Goal: Communication & Community: Answer question/provide support

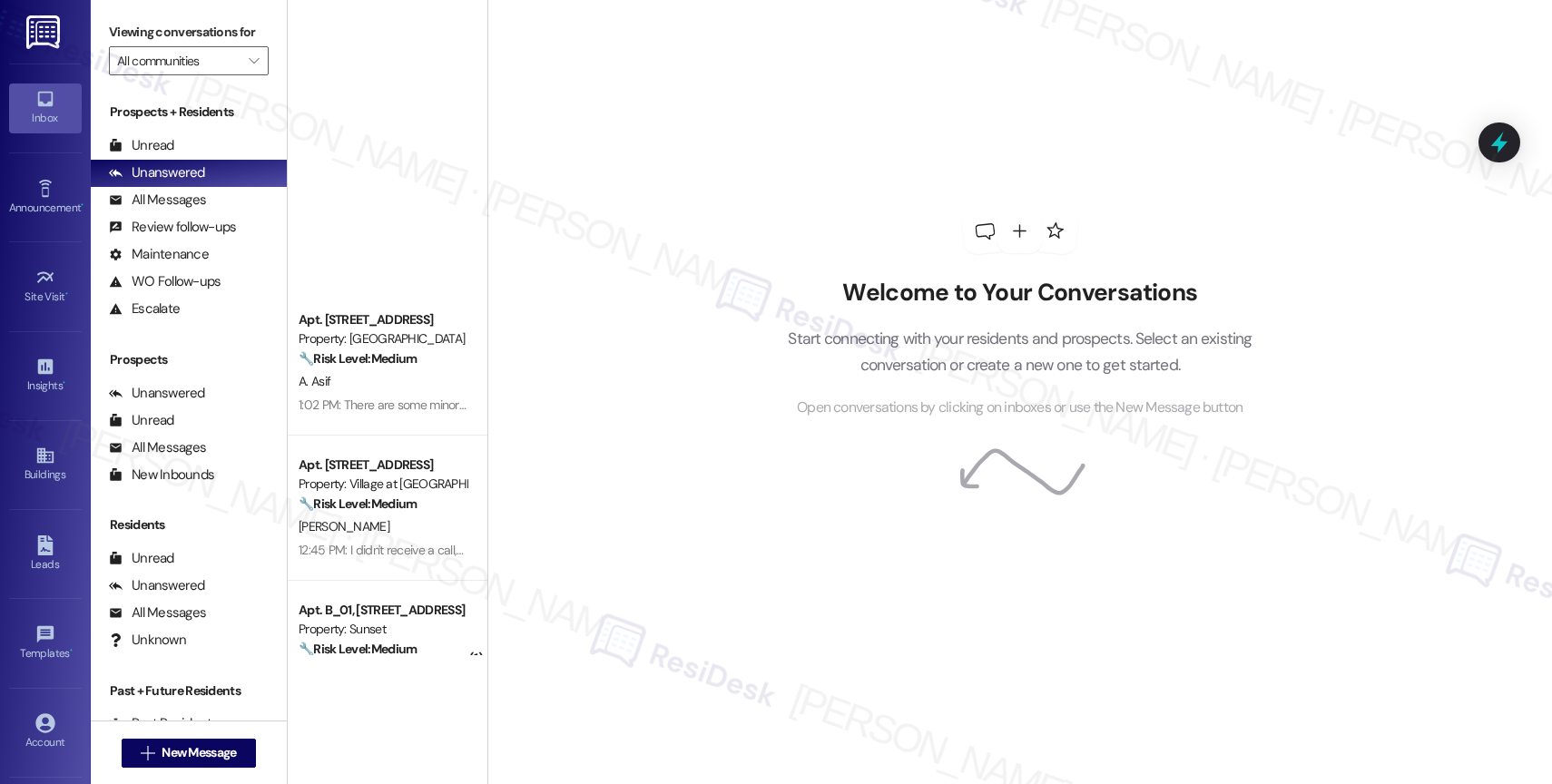
scroll to position [652, 0]
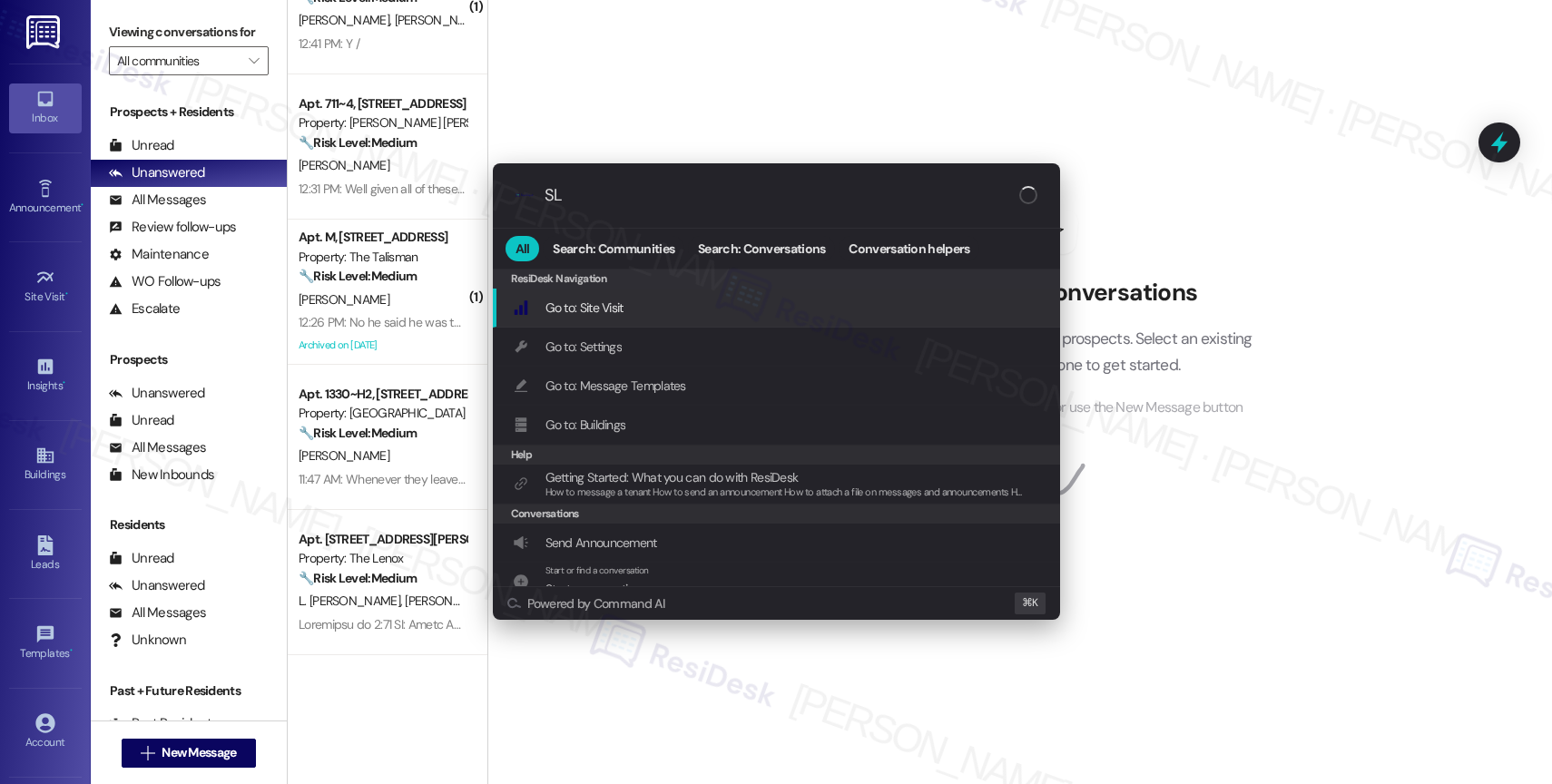
type input "SLA"
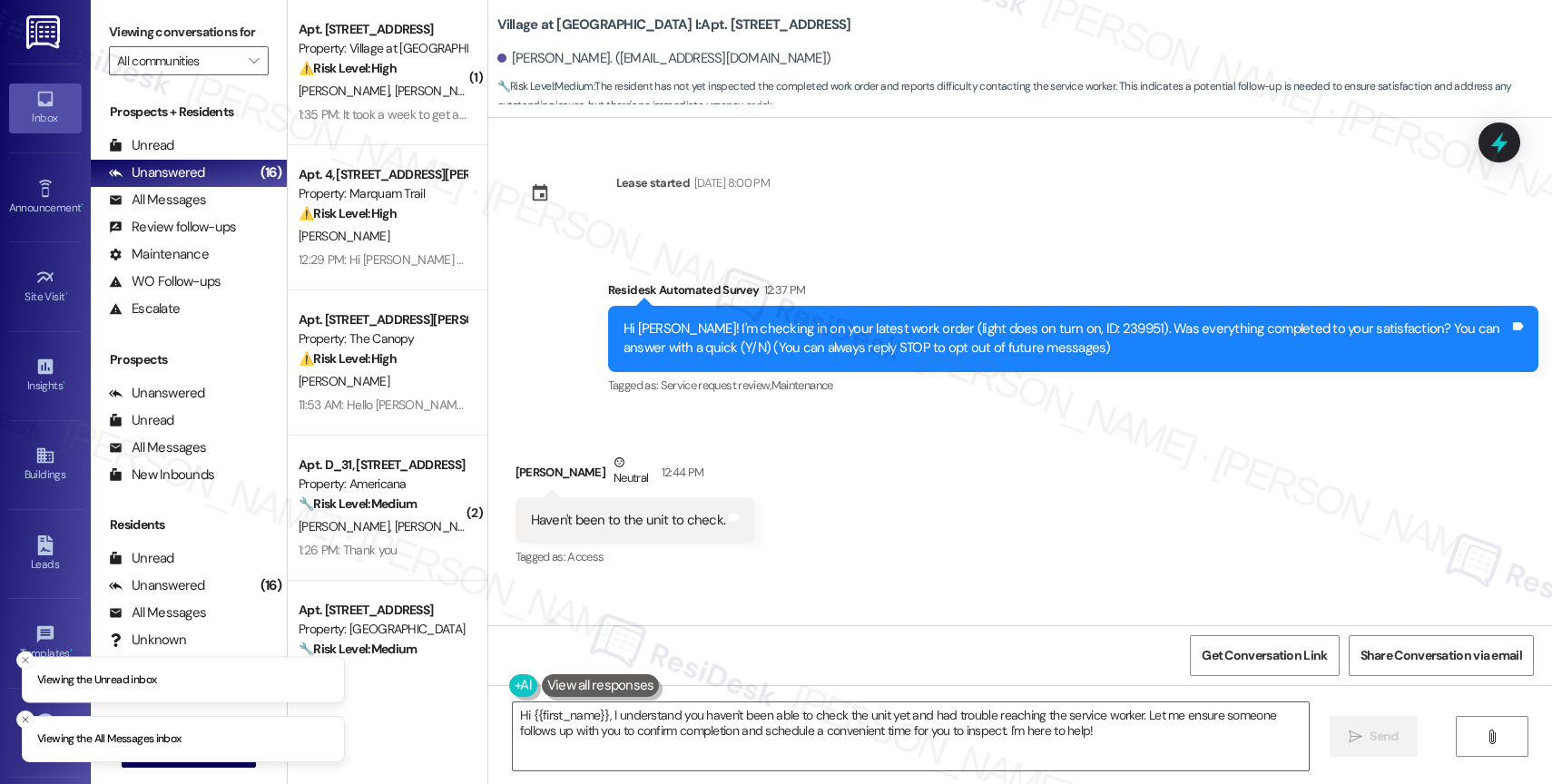
scroll to position [87, 0]
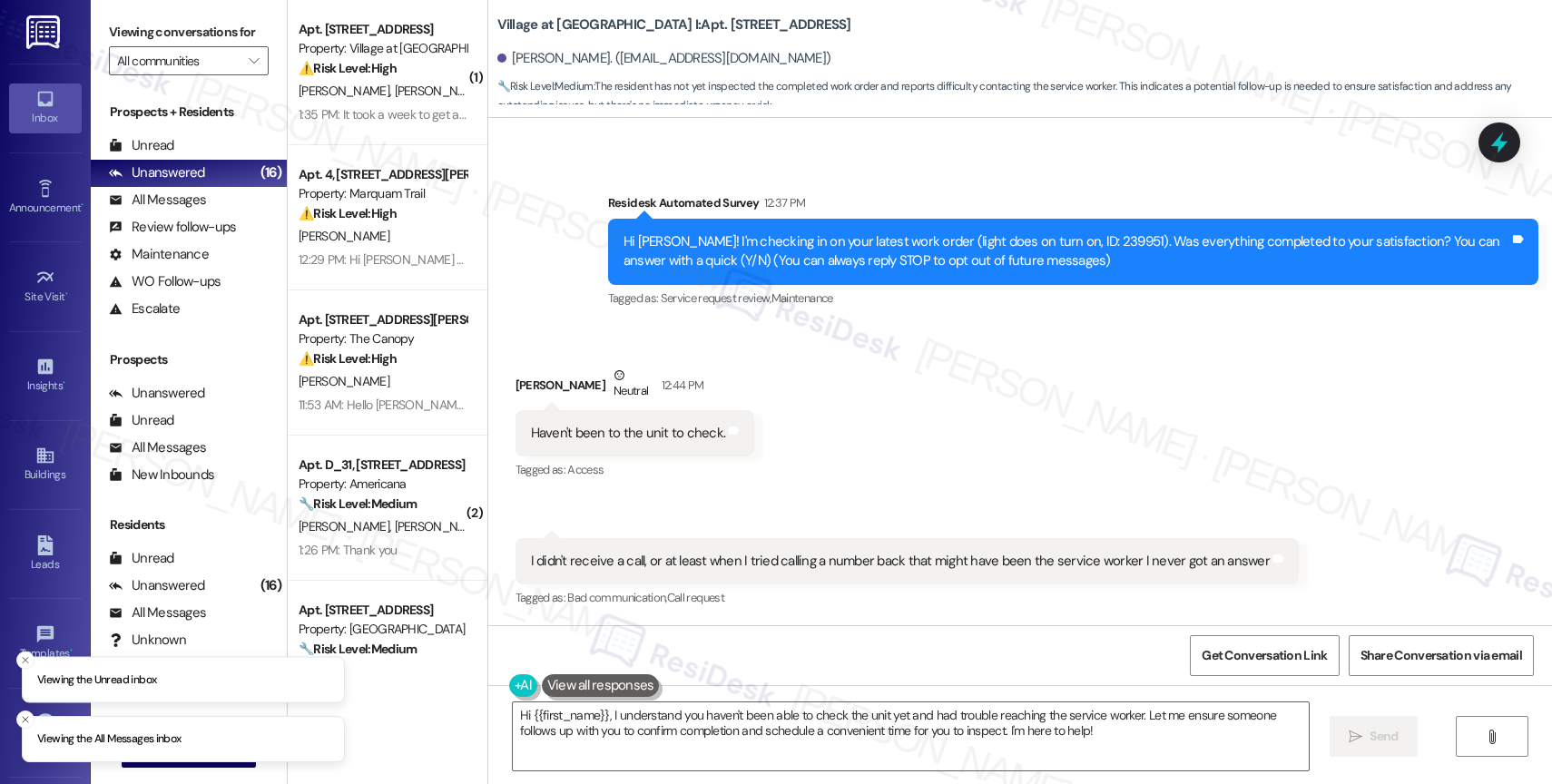
click at [834, 412] on div "Received via SMS Travis Dodd Neutral 12:44 PM Haven't been to the unit to check…" at bounding box center [1020, 474] width 1063 height 300
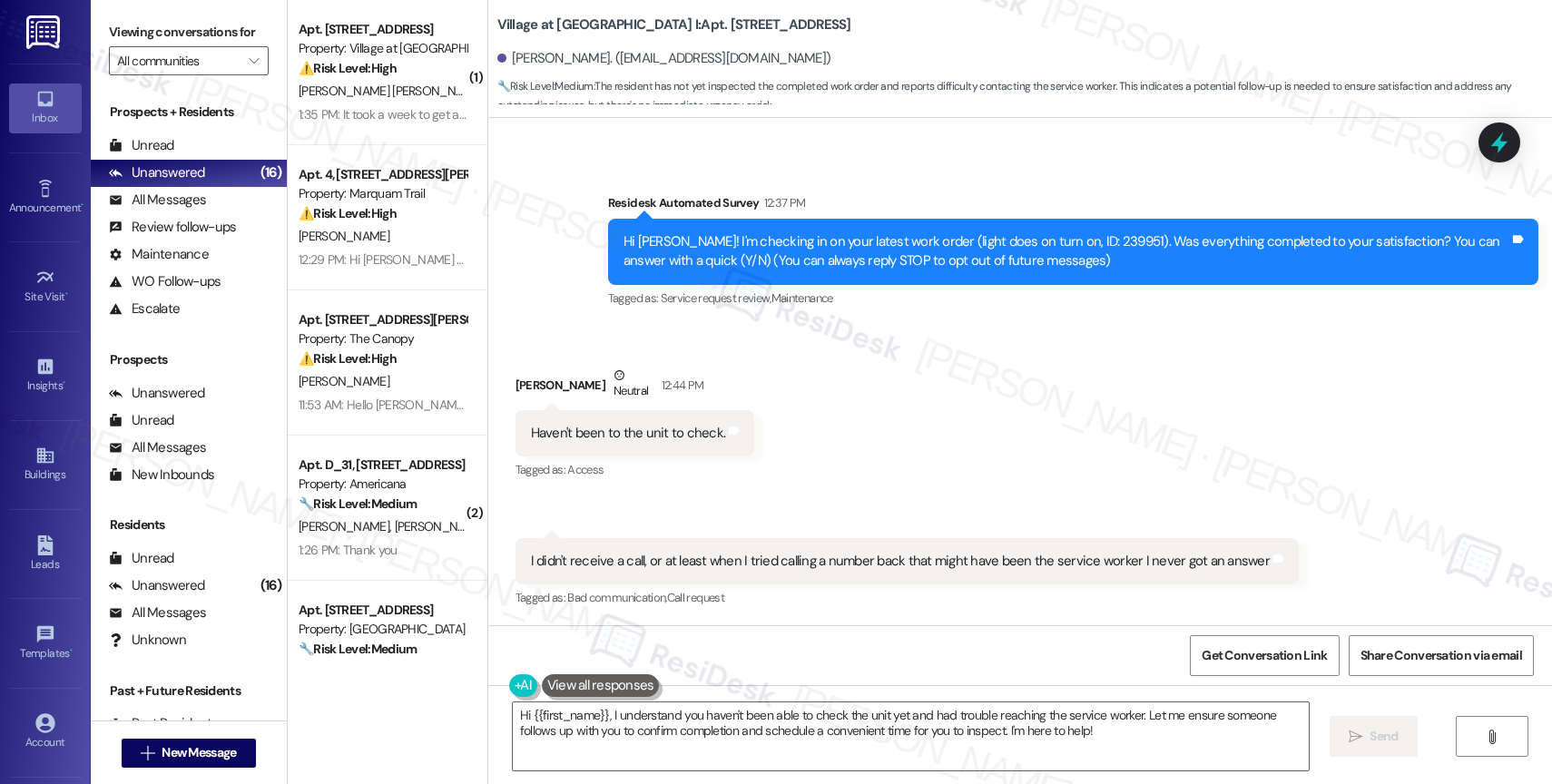
click at [867, 412] on div "Received via SMS Travis Dodd Neutral 12:44 PM Haven't been to the unit to check…" at bounding box center [1020, 474] width 1063 height 300
click at [610, 729] on textarea "Hi {{first_name}}, I understand you haven't been able to check the unit yet and…" at bounding box center [911, 736] width 796 height 68
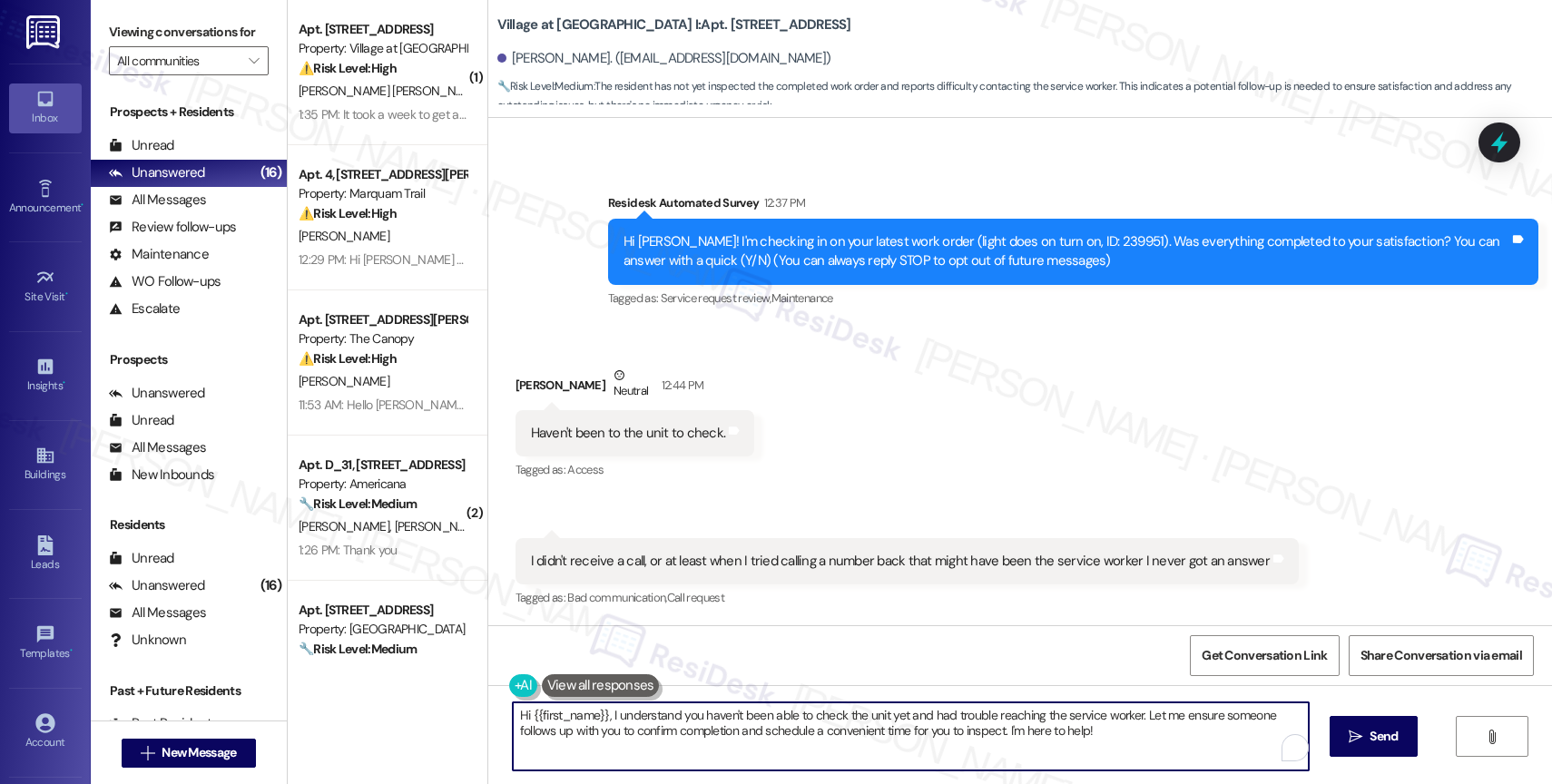
click at [610, 729] on textarea "Hi {{first_name}}, I understand you haven't been able to check the unit yet and…" at bounding box center [911, 736] width 796 height 68
click at [521, 716] on textarea "Hi {{first_name}}, I understand you haven't been able to check the unit yet and…" at bounding box center [911, 736] width 796 height 68
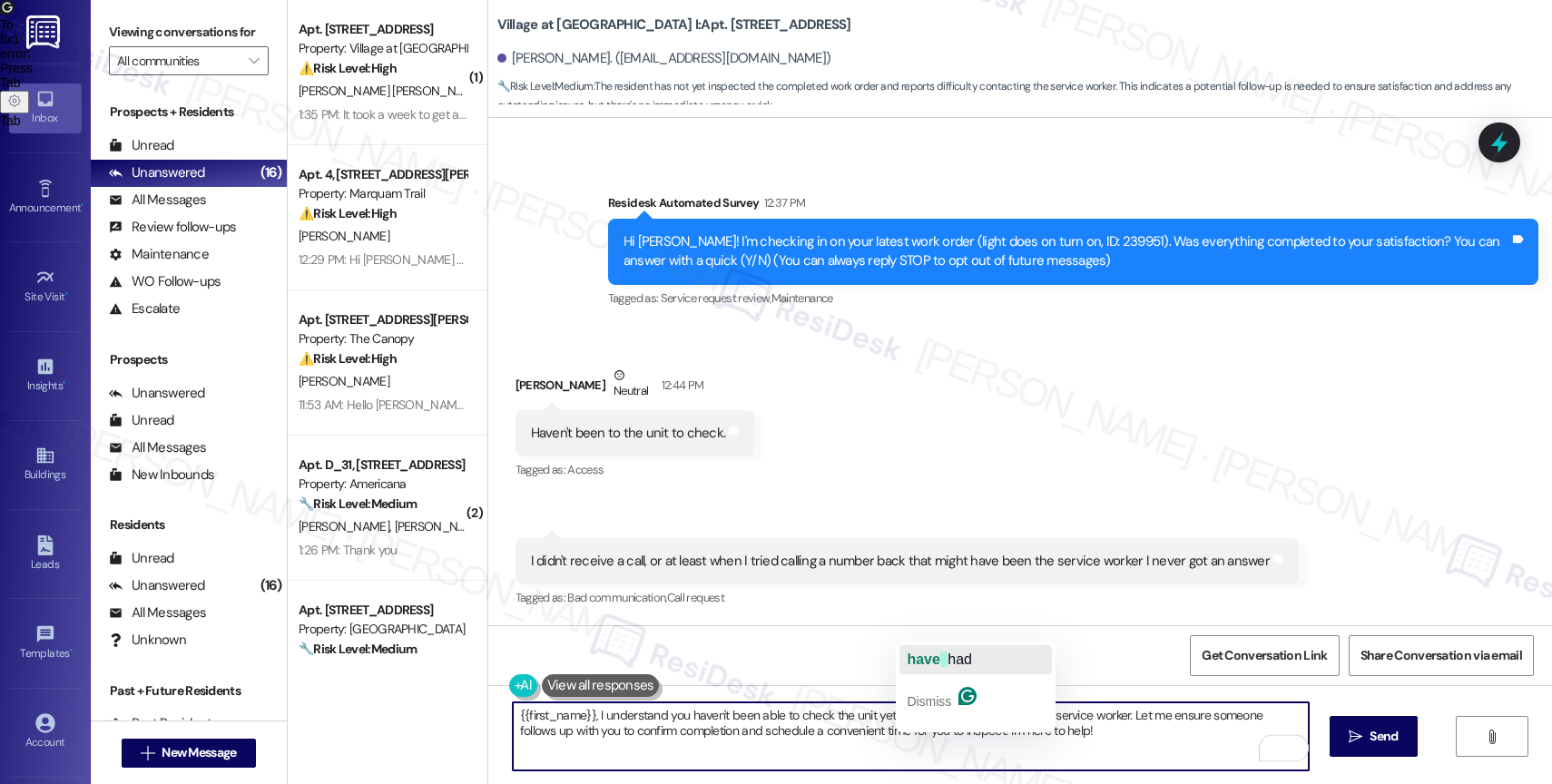
click at [936, 660] on span "have" at bounding box center [923, 659] width 33 height 15
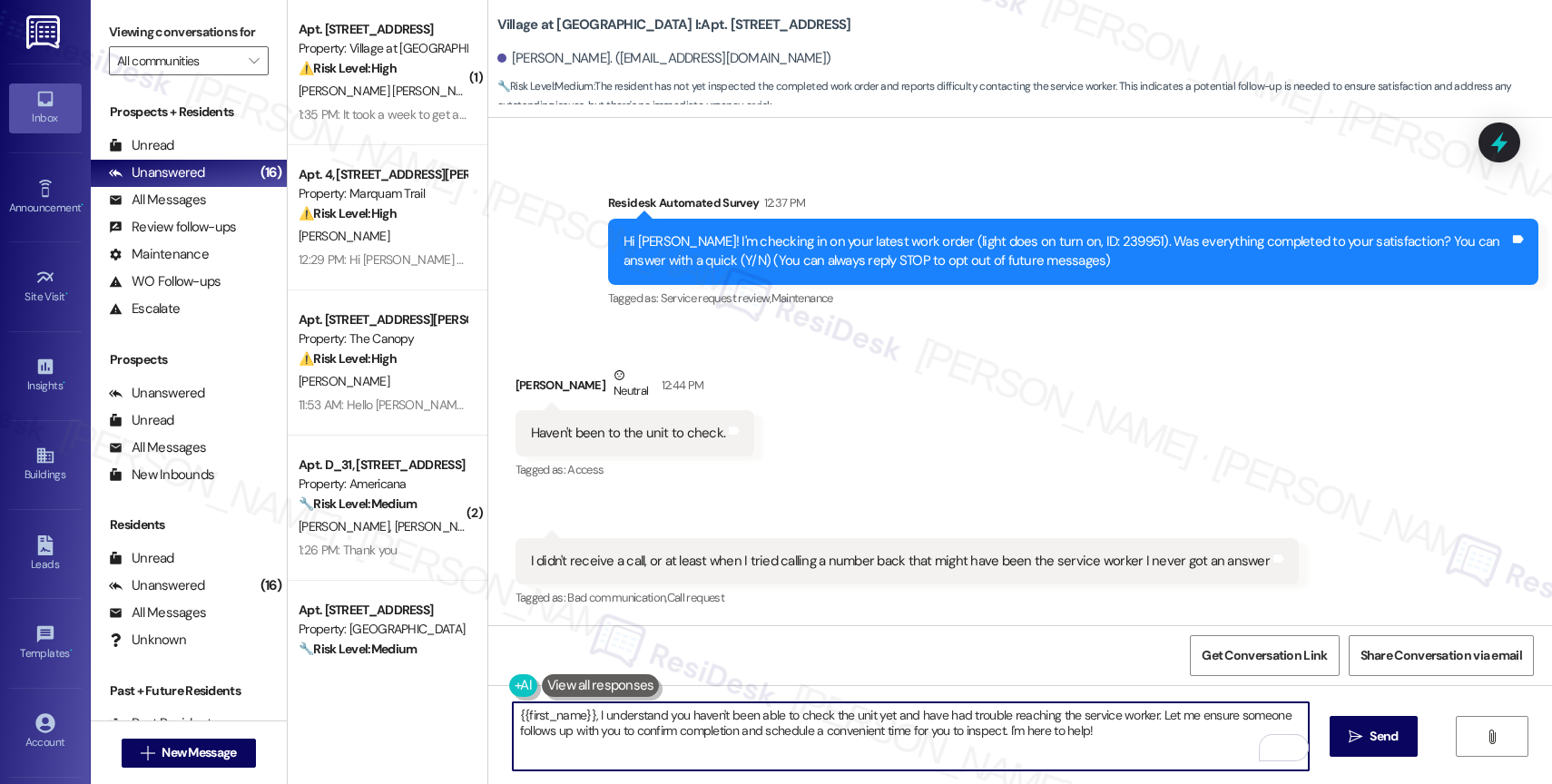
drag, startPoint x: 1147, startPoint y: 714, endPoint x: 1171, endPoint y: 757, distance: 49.2
click at [1171, 757] on textarea "{{first_name}}, I understand you haven't been able to check the unit yet and ha…" at bounding box center [911, 736] width 796 height 68
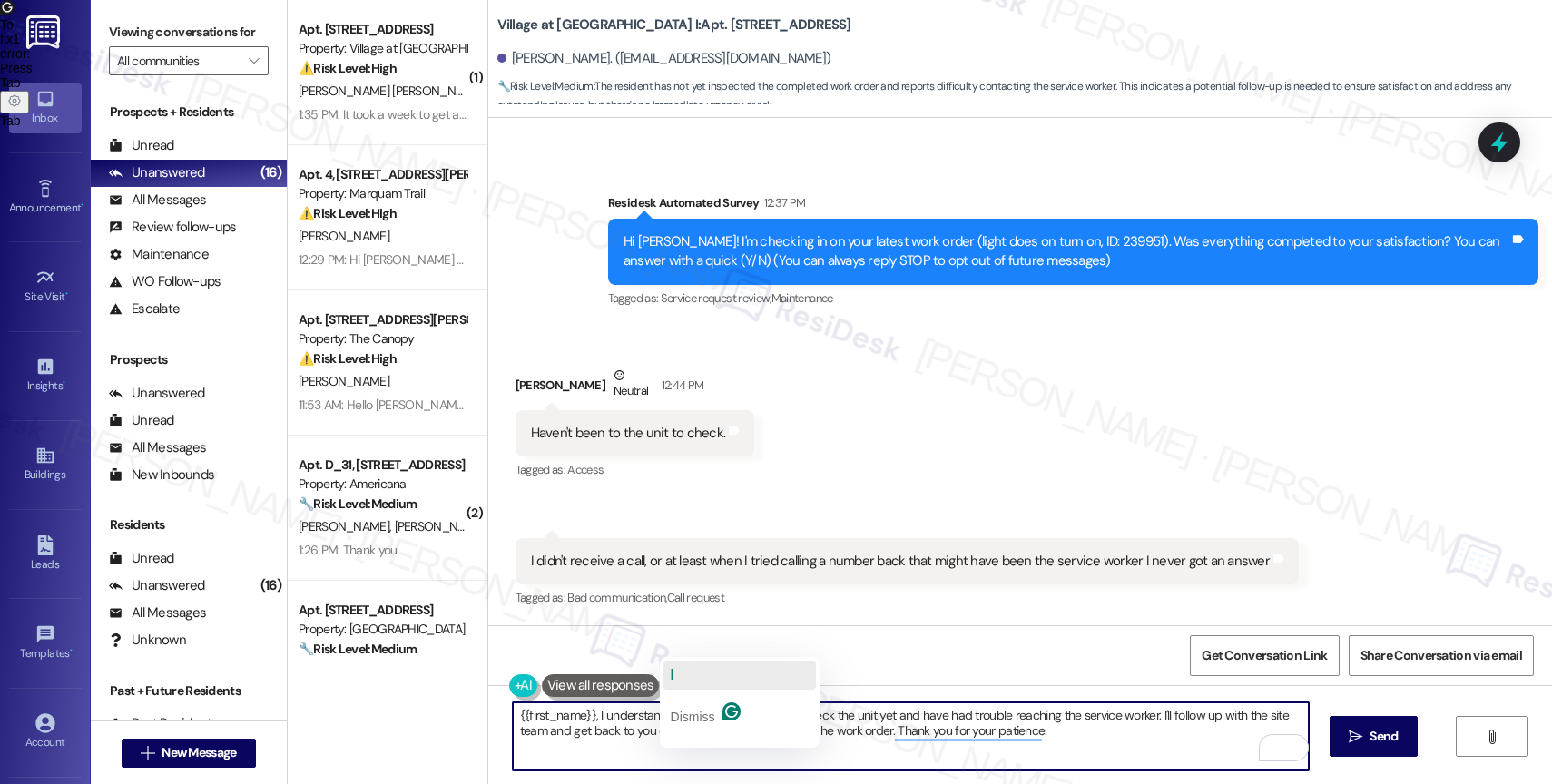
click at [692, 685] on button "I" at bounding box center [740, 675] width 153 height 29
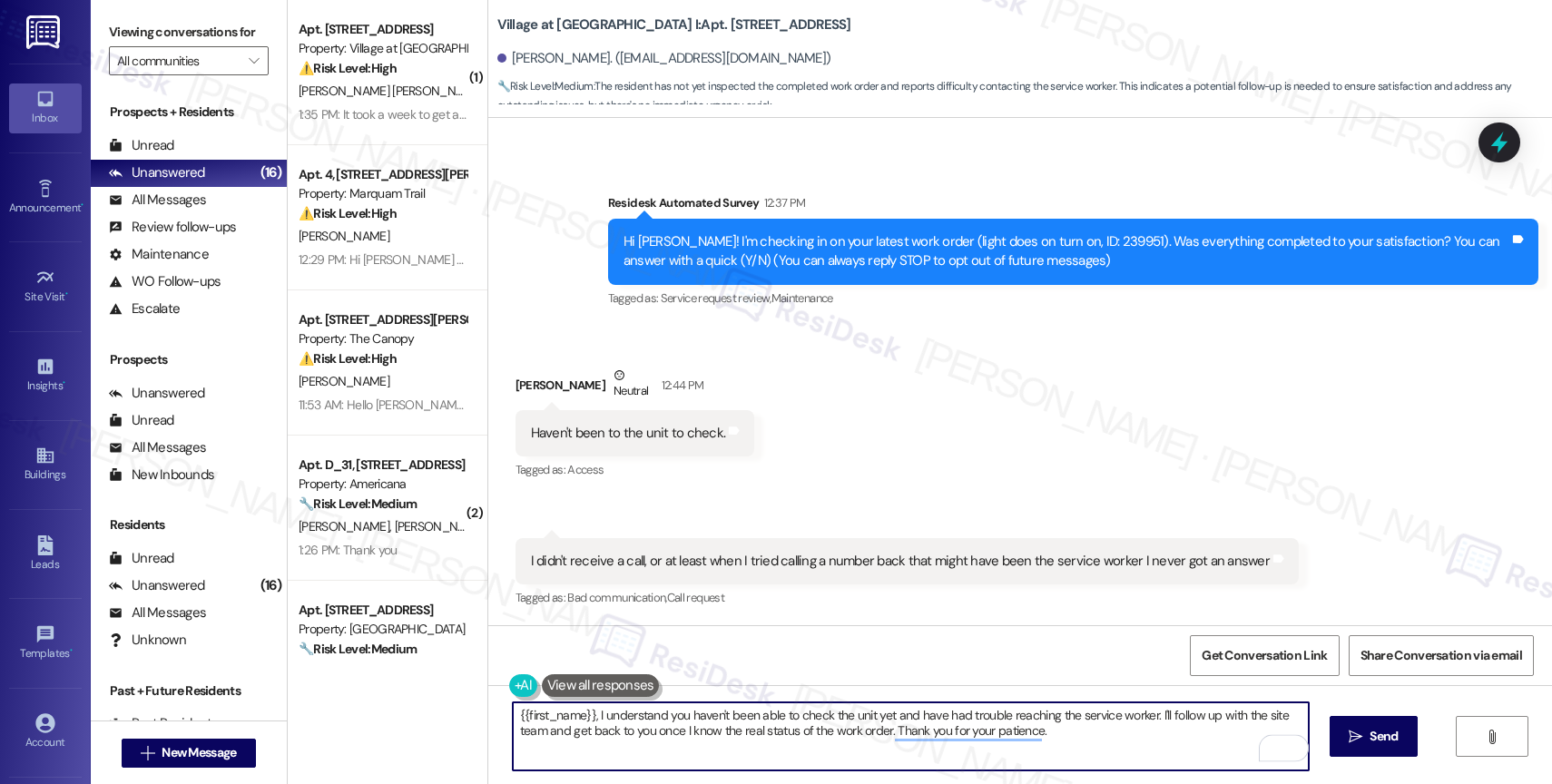
scroll to position [88, 0]
click at [1035, 746] on textarea "{{first_name}}, I understand you haven't been able to check the unit yet and ha…" at bounding box center [911, 736] width 796 height 68
drag, startPoint x: 1148, startPoint y: 714, endPoint x: 1152, endPoint y: 732, distance: 18.4
click at [1152, 732] on textarea "{{first_name}}, I understand you haven't been able to check the unit yet and ha…" at bounding box center [911, 736] width 796 height 68
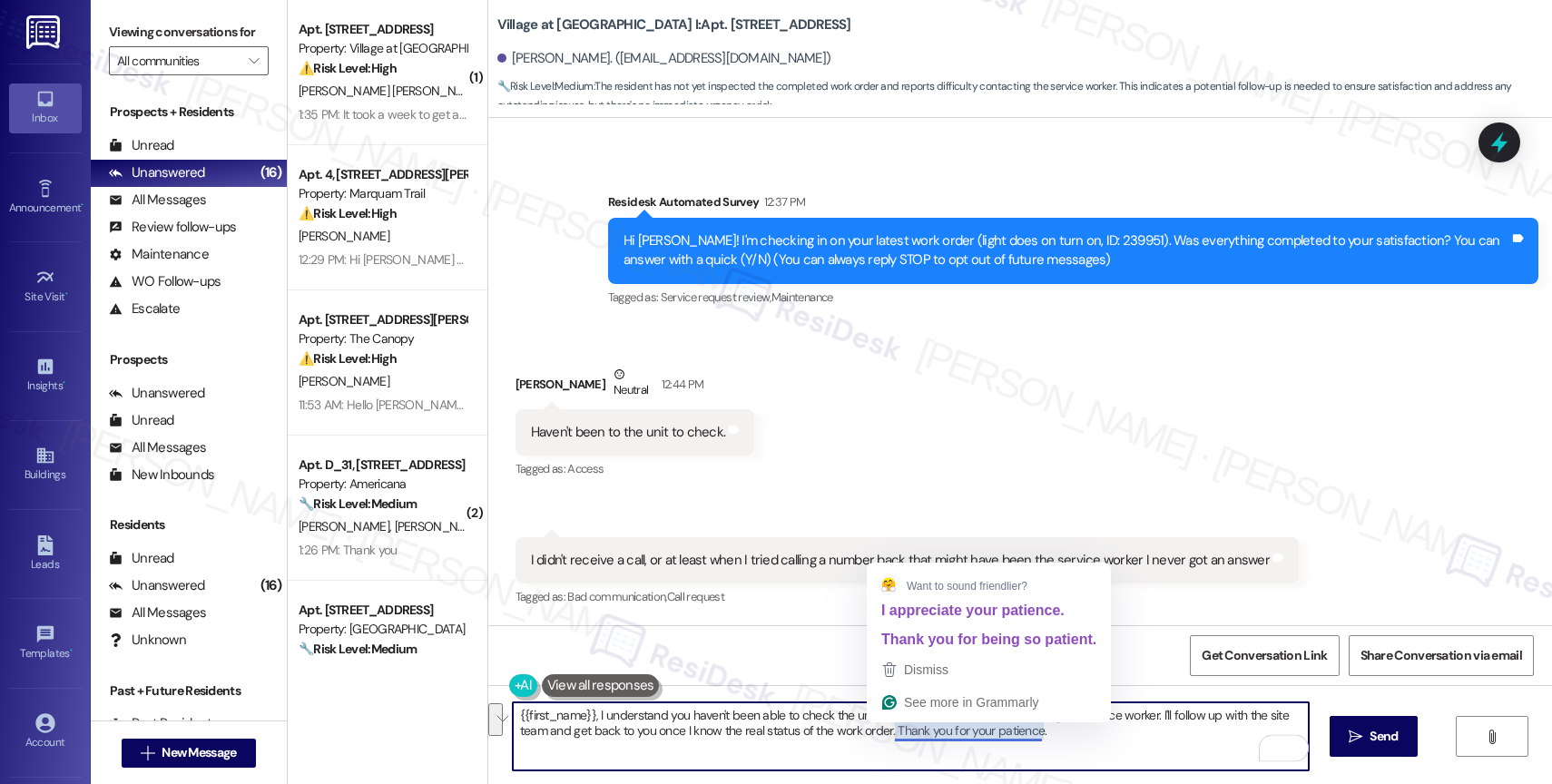
drag, startPoint x: 884, startPoint y: 726, endPoint x: 1147, endPoint y: 737, distance: 263.2
click at [1147, 737] on textarea "{{first_name}}, I understand you haven't been able to check the unit yet and ha…" at bounding box center [911, 736] width 796 height 68
drag, startPoint x: 977, startPoint y: 739, endPoint x: 880, endPoint y: 735, distance: 97.1
click at [880, 735] on textarea "{{first_name}}, I understand you haven't been able to check the unit yet and ha…" at bounding box center [911, 736] width 796 height 68
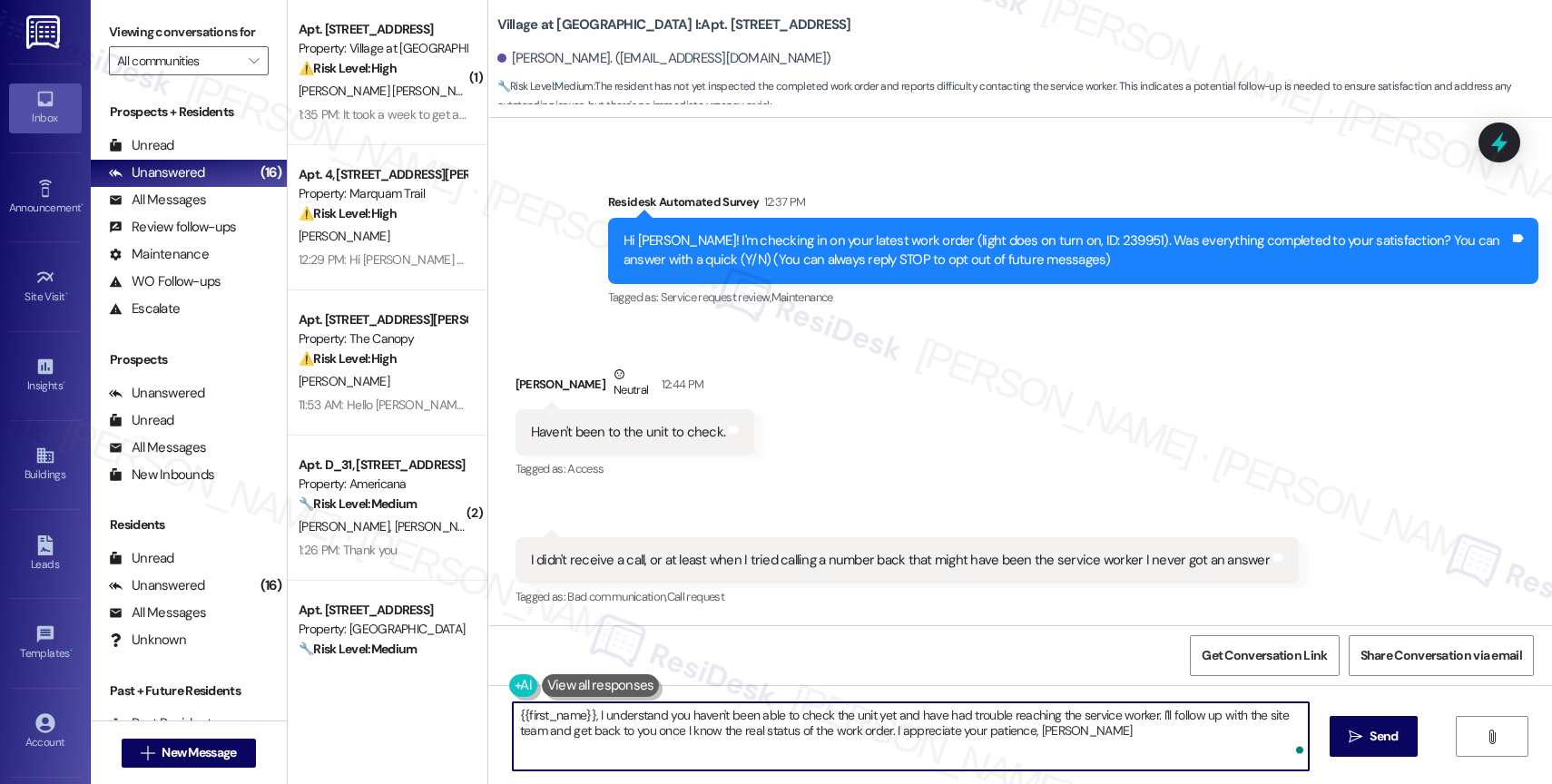
type textarea "{{first_name}}, I understand you haven't been able to check the unit yet and ha…"
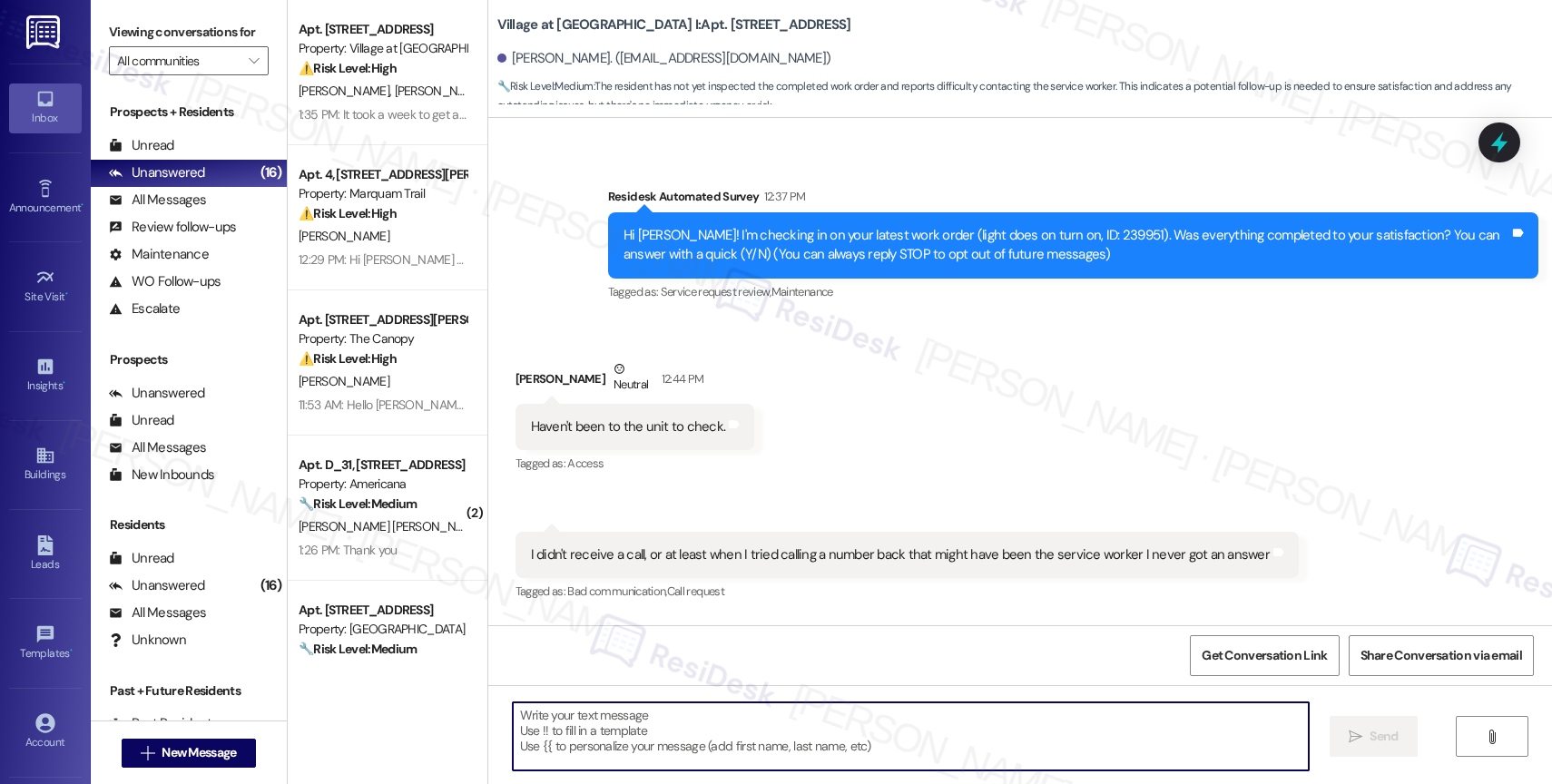
scroll to position [17, 0]
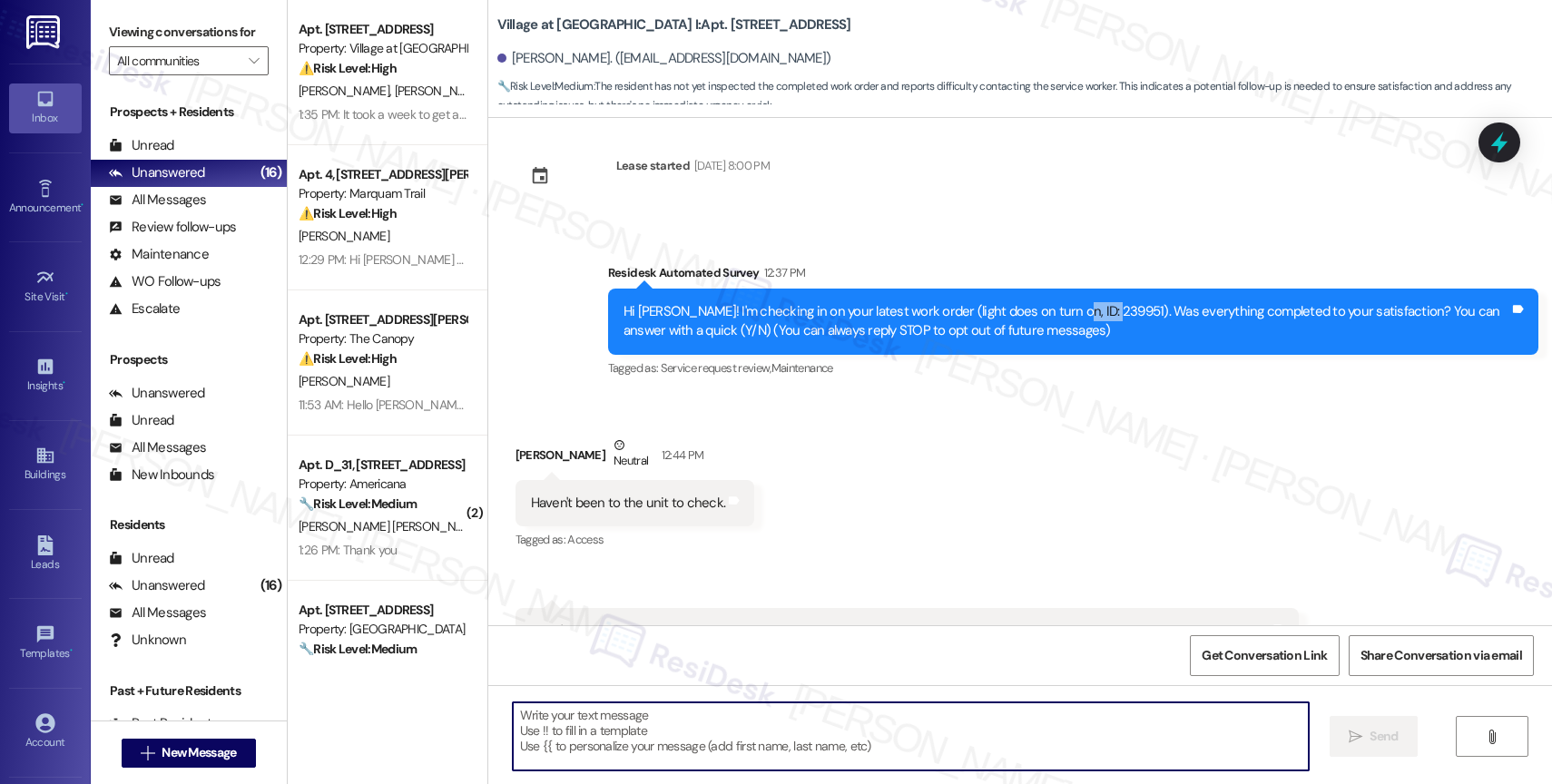
drag, startPoint x: 1076, startPoint y: 312, endPoint x: 1032, endPoint y: 310, distance: 44.0
click at [1032, 310] on div "Hi Travis! I'm checking in on your latest work order (light does on turn on, ID…" at bounding box center [1066, 322] width 886 height 39
copy div "239951)"
click at [907, 468] on div "Received via SMS Travis Dodd Neutral 12:44 PM Haven't been to the unit to check…" at bounding box center [1020, 545] width 1063 height 300
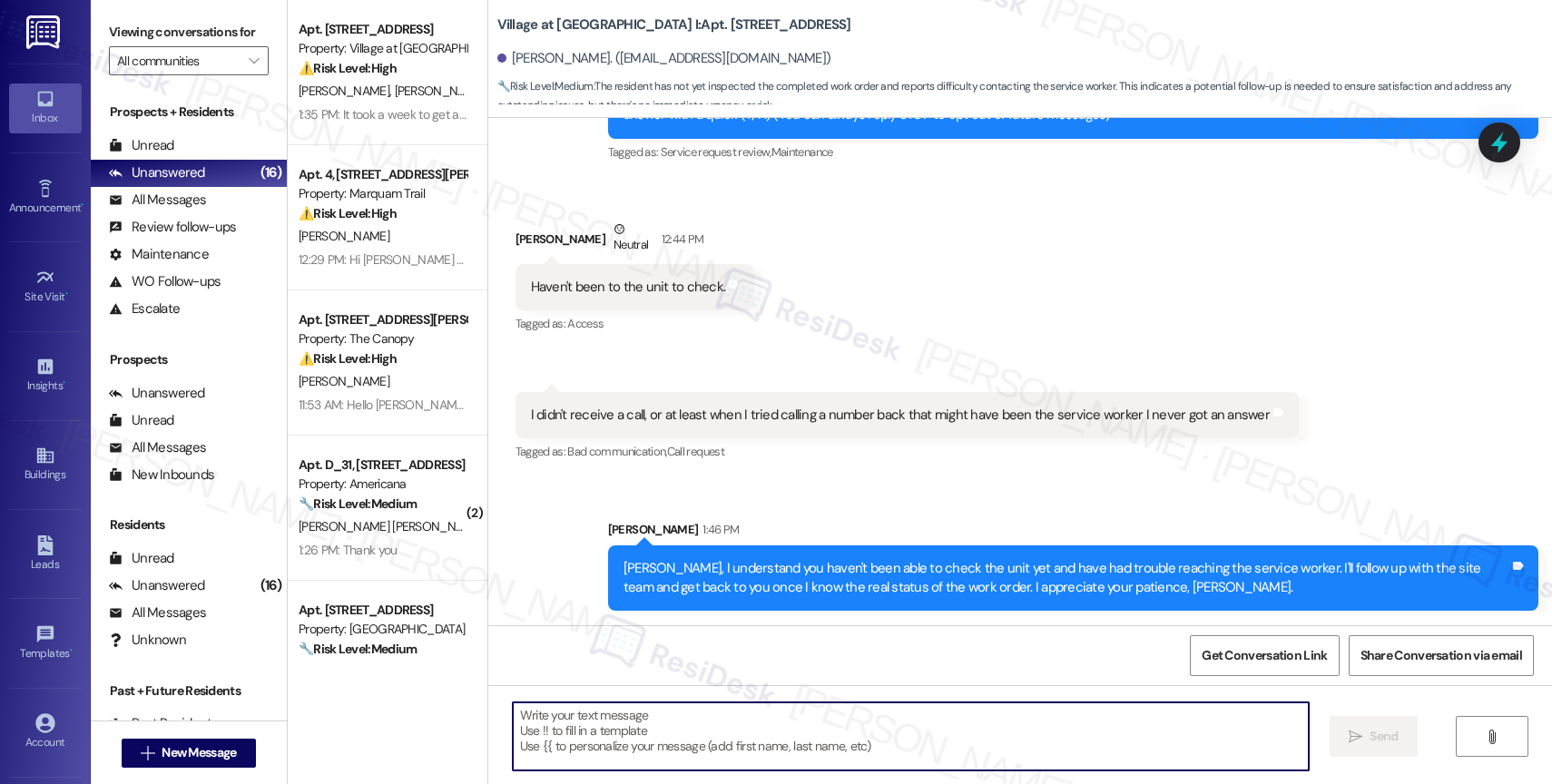
click at [801, 511] on div "Sent via SMS Sarah 1:46 PM Travis, I understand you haven't been able to check …" at bounding box center [1073, 565] width 957 height 119
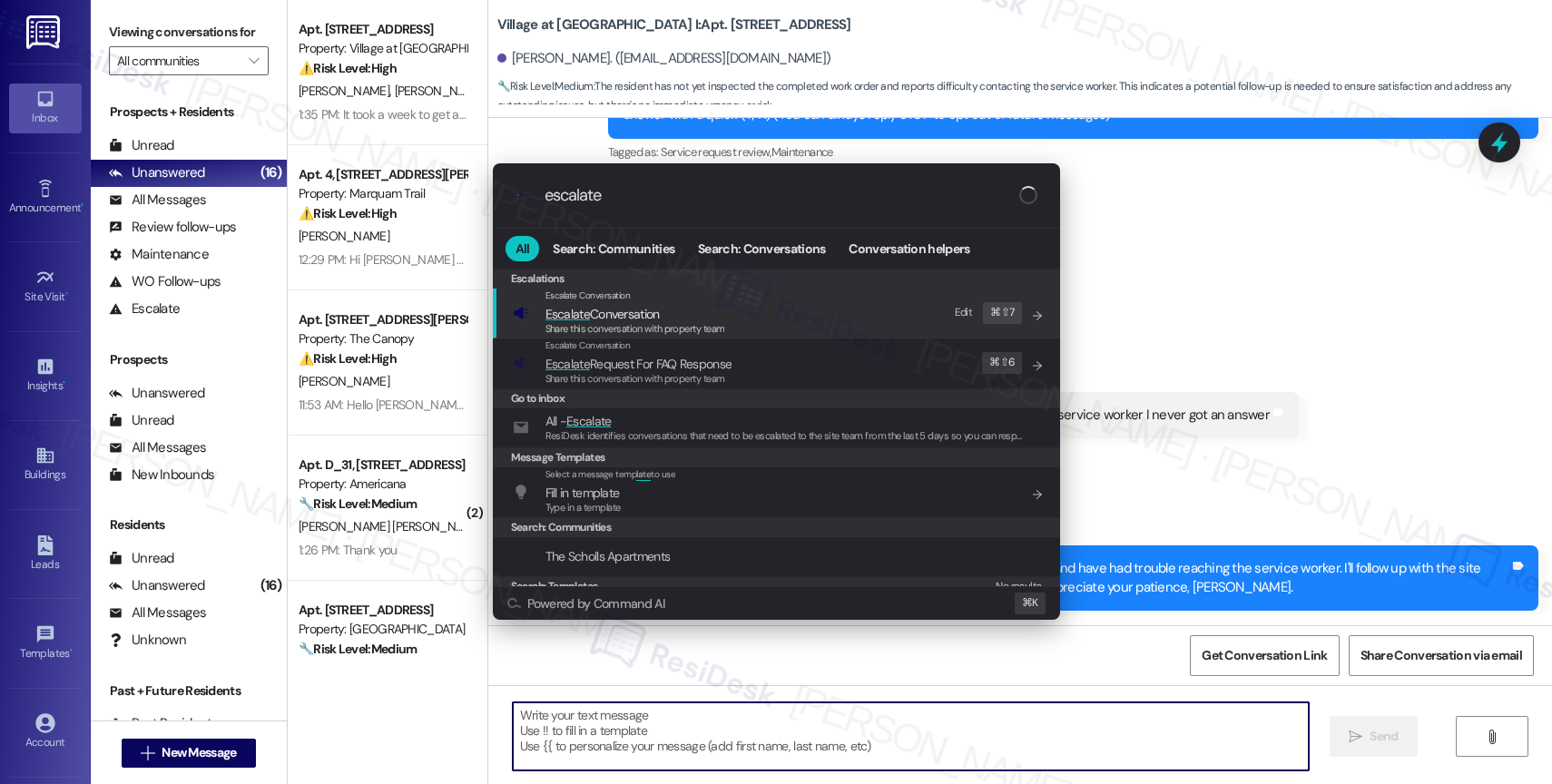
type input "escalate"
click at [663, 305] on span "Escalate Conversation" at bounding box center [635, 314] width 180 height 20
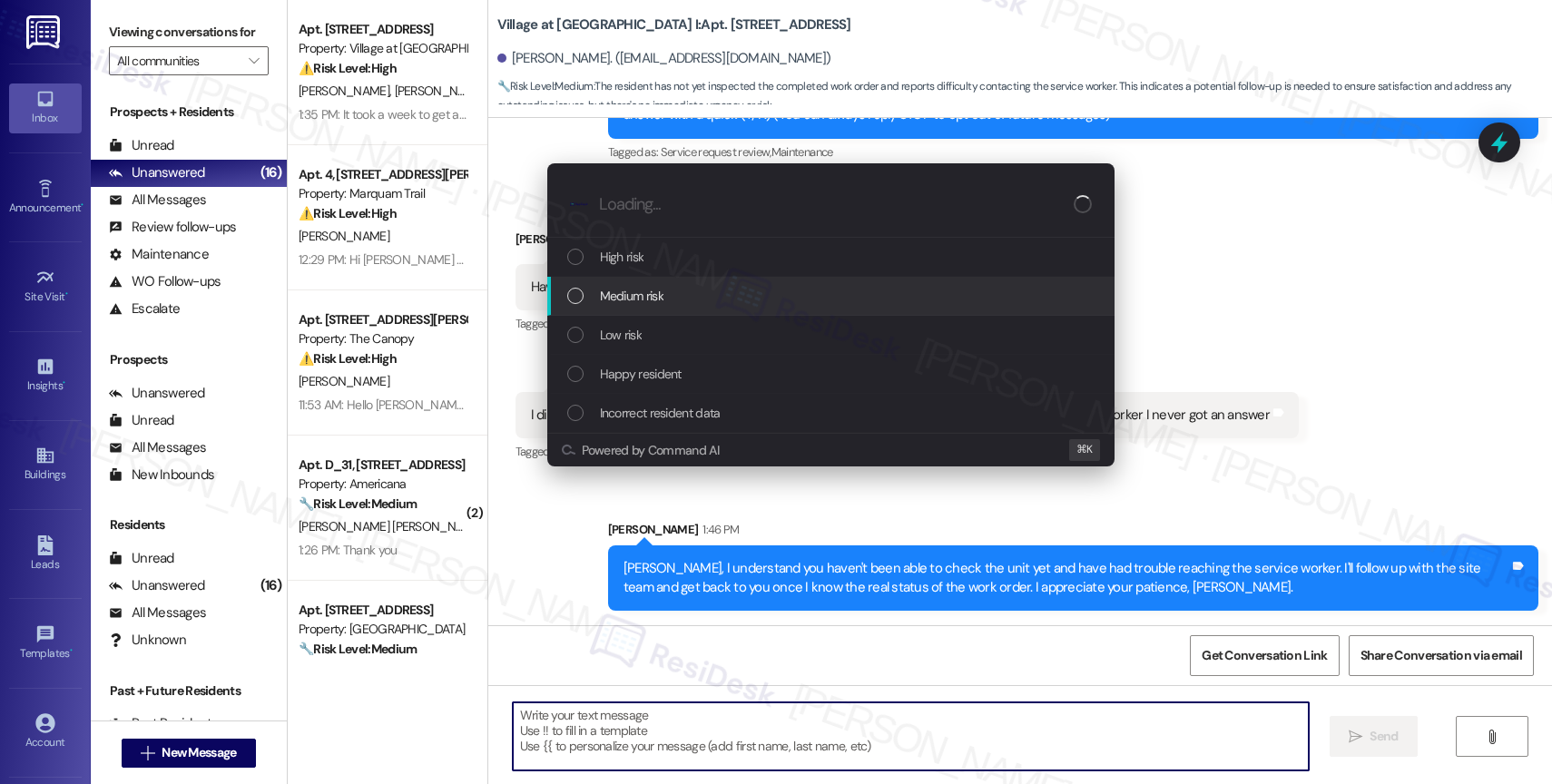
click at [657, 289] on span "Medium risk" at bounding box center [632, 295] width 64 height 20
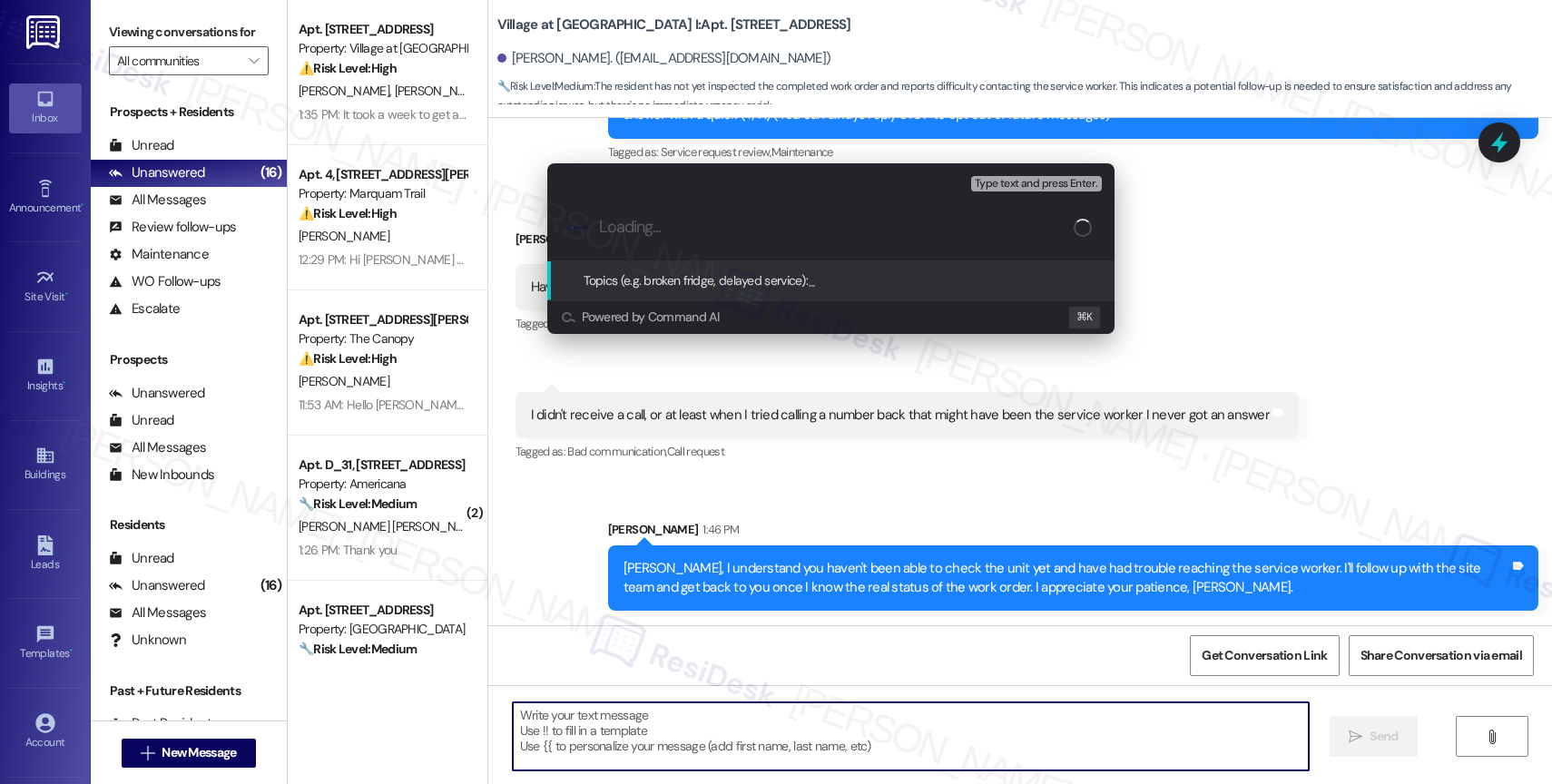
click at [648, 227] on input "Loading..." at bounding box center [836, 228] width 475 height 19
type input "C"
paste input "239951)"
drag, startPoint x: 708, startPoint y: 218, endPoint x: 907, endPoint y: 233, distance: 199.6
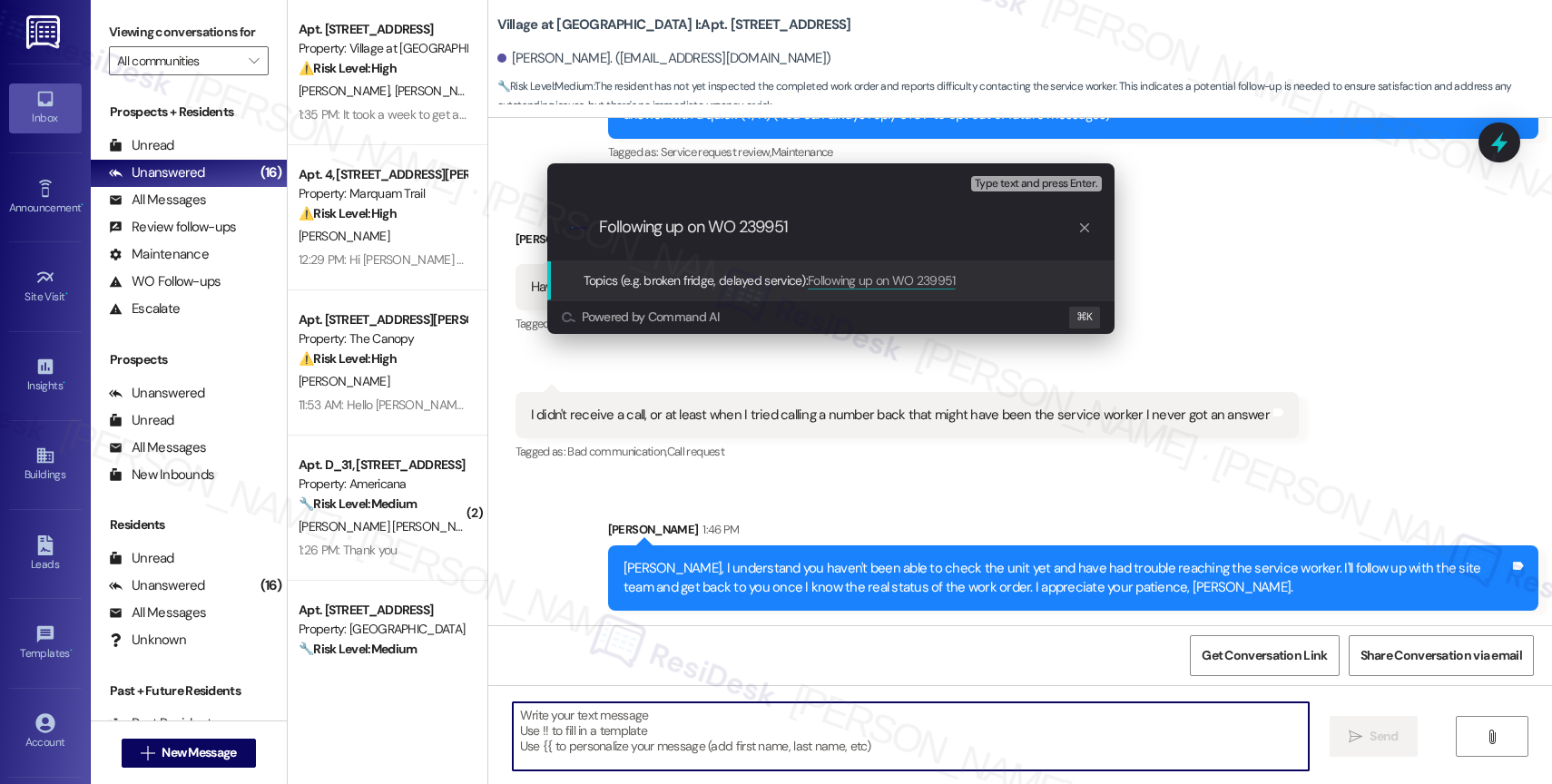
click at [907, 233] on input "Following up on WO 239951" at bounding box center [837, 228] width 478 height 19
click at [840, 237] on div ".cls-1{fill:#0a055f;}.cls-2{fill:#0cc4c4;} resideskLogoBlueOrange Following up …" at bounding box center [831, 227] width 567 height 65
drag, startPoint x: 712, startPoint y: 225, endPoint x: 865, endPoint y: 227, distance: 153.0
click at [865, 227] on input "Following up on WO 239951" at bounding box center [837, 228] width 478 height 19
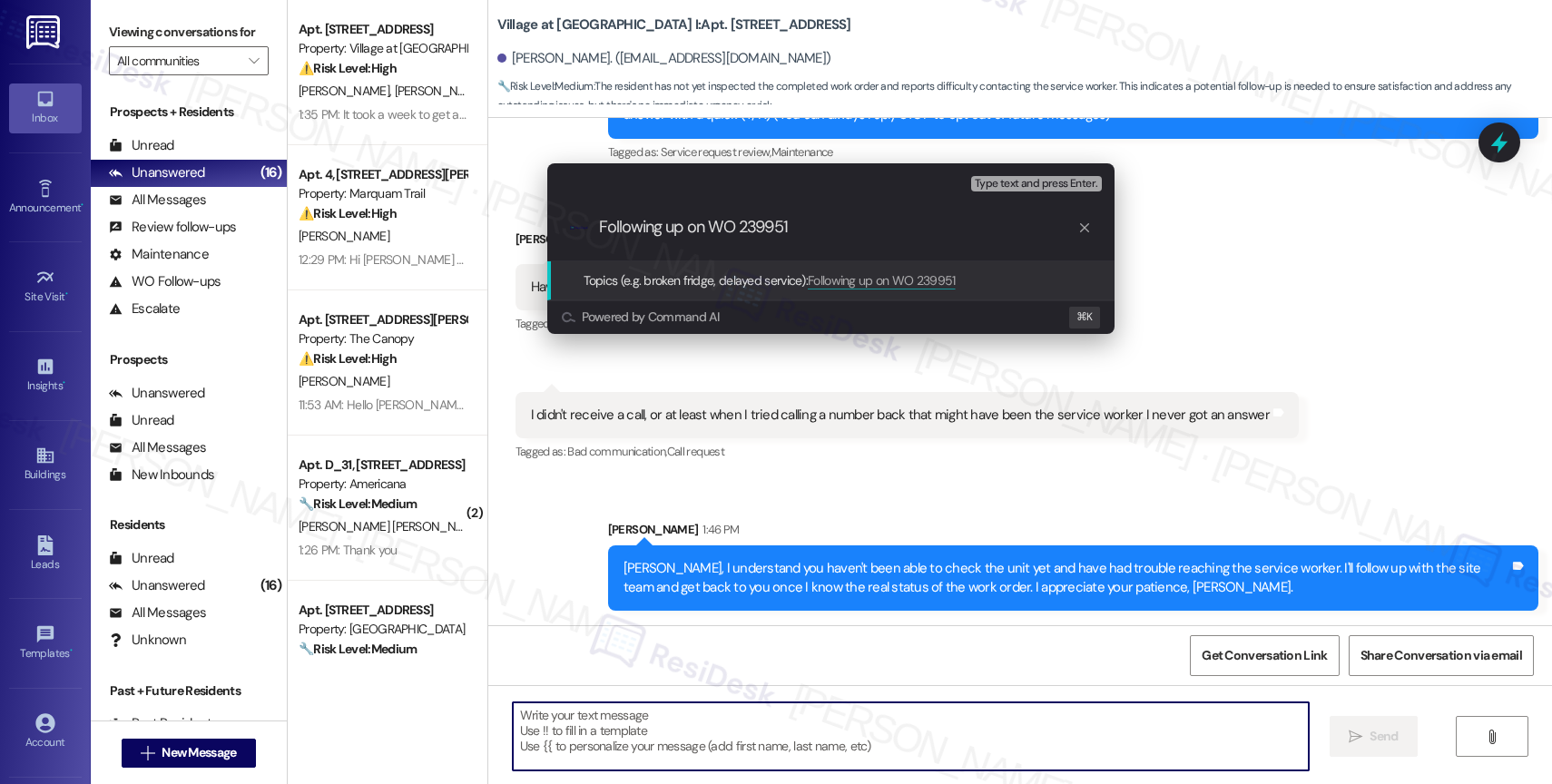
paste input "ork Order #"
type input "Following up on Work Order #239951"
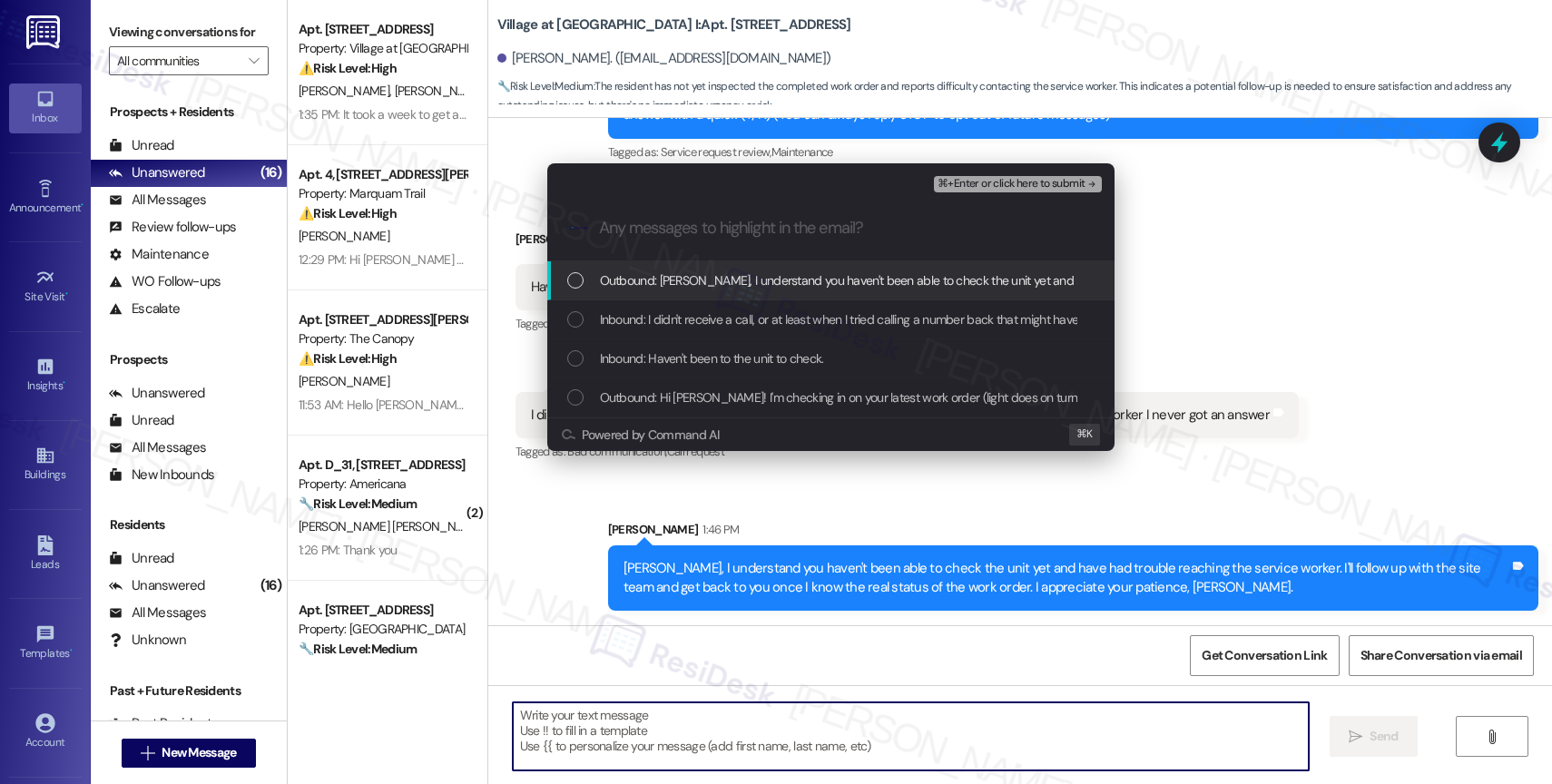
click at [1064, 182] on span "⌘+Enter or click here to submit" at bounding box center [1011, 183] width 147 height 13
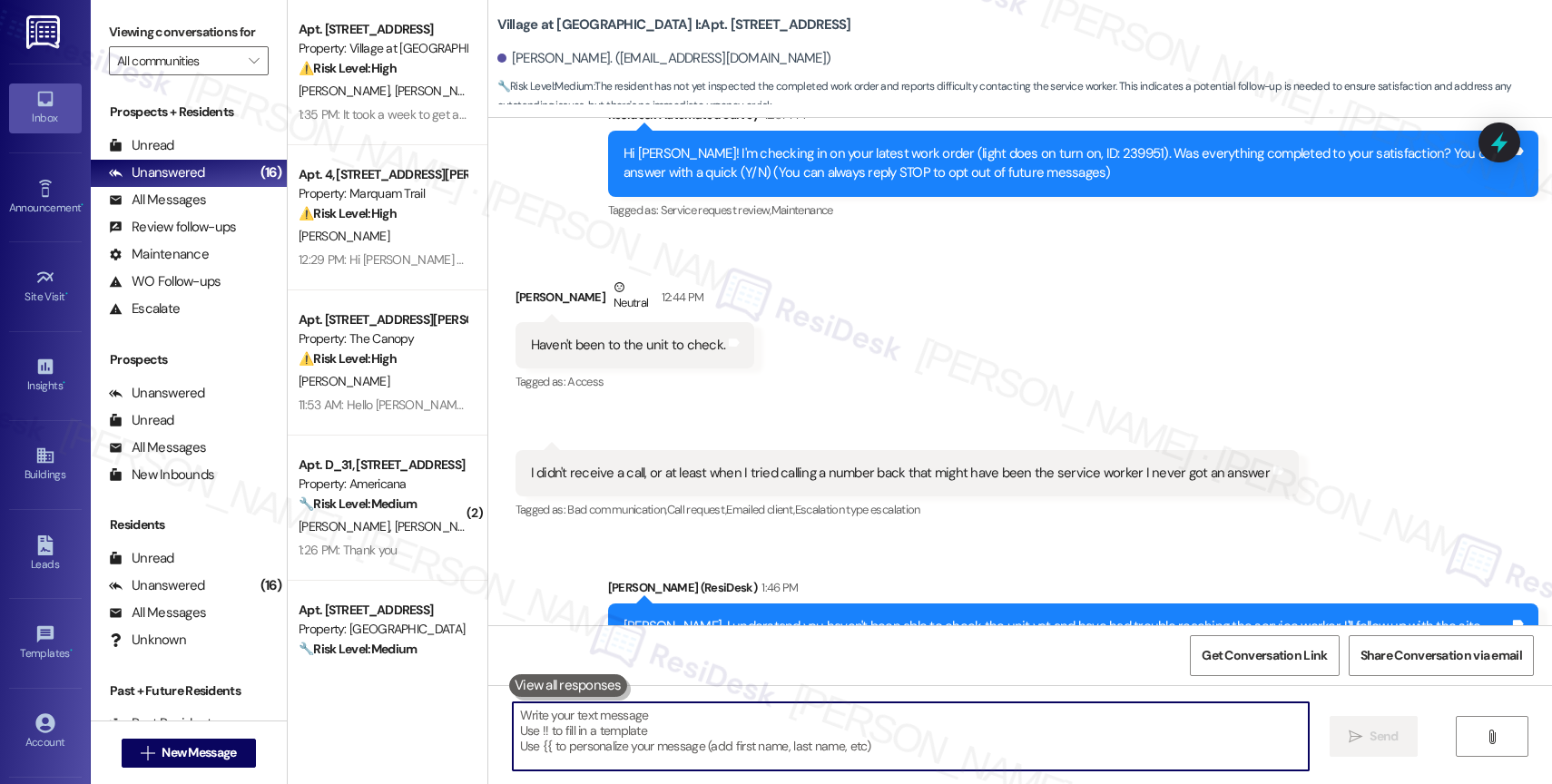
scroll to position [261, 0]
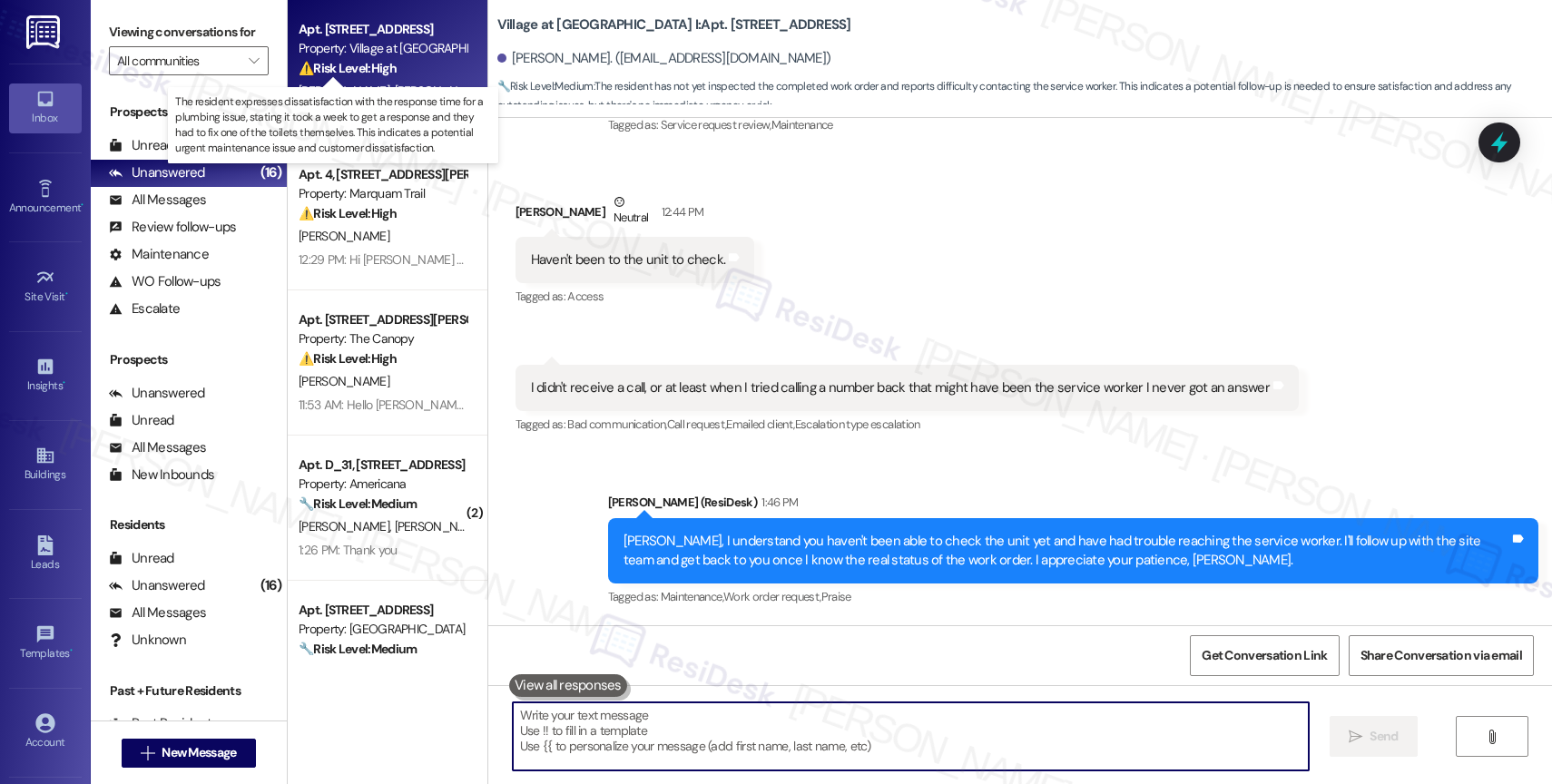
click at [361, 63] on strong "⚠️ Risk Level: High" at bounding box center [347, 68] width 98 height 16
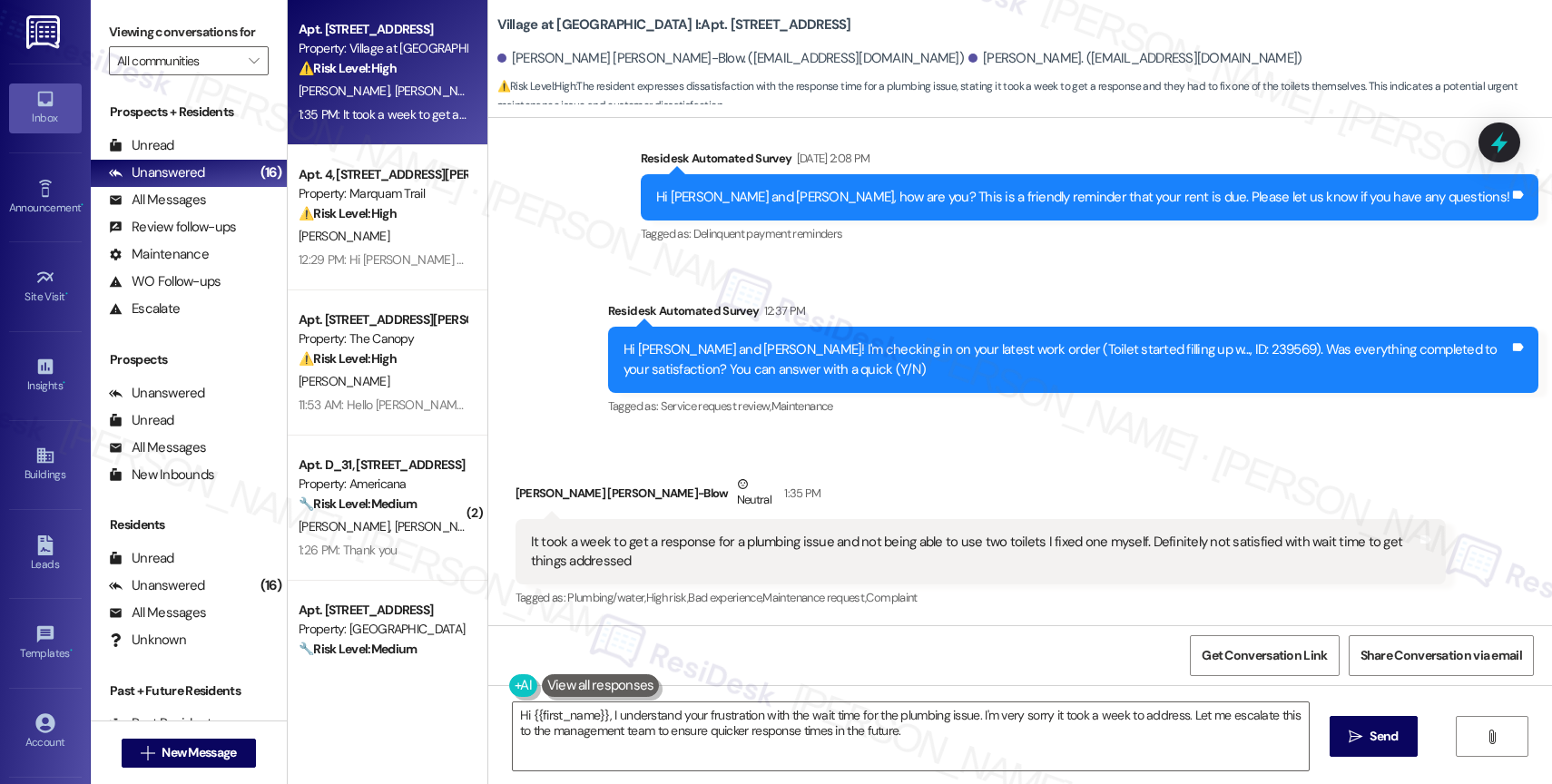
scroll to position [657, 0]
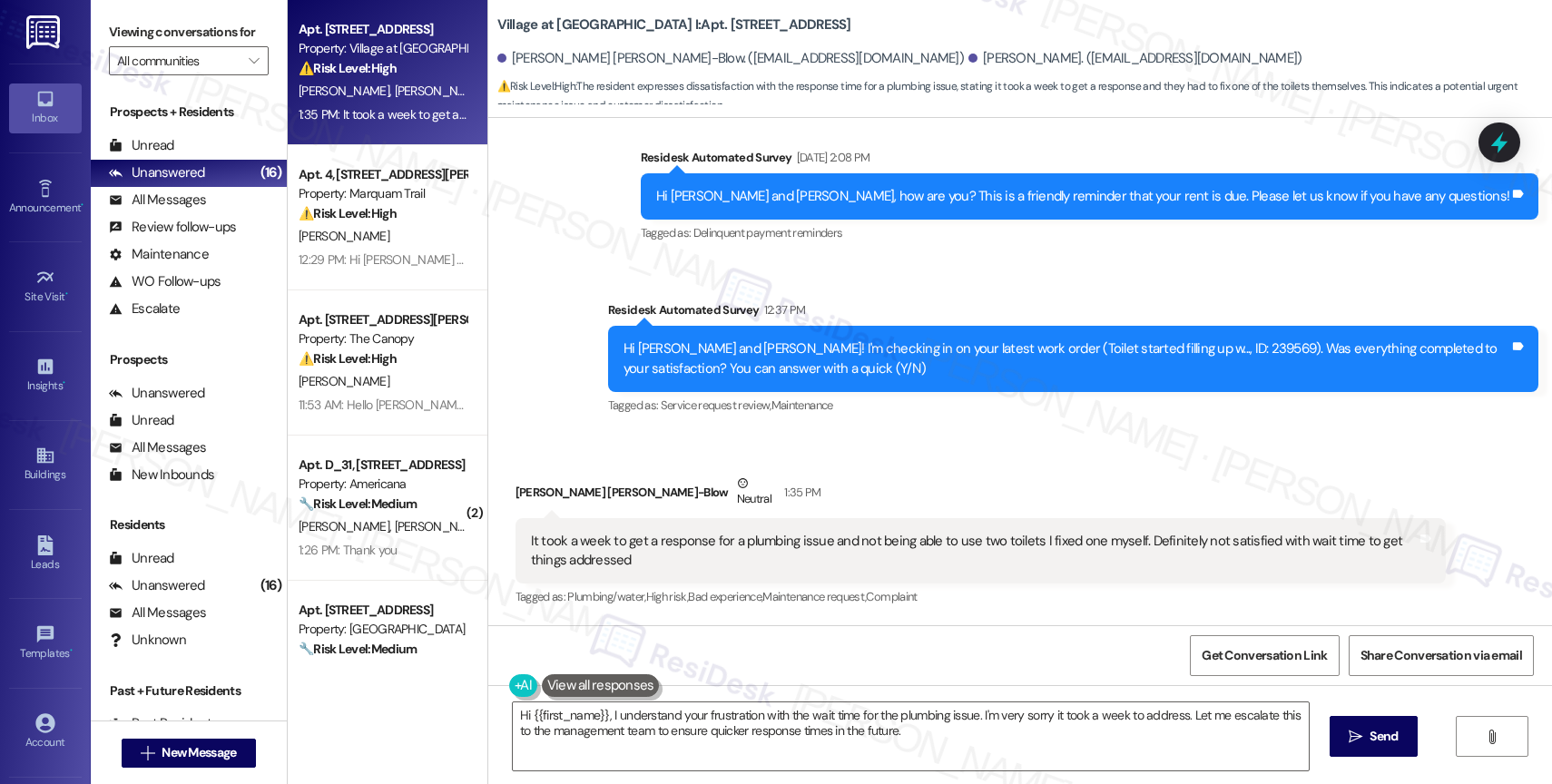
click at [895, 472] on div "Received via SMS Jennifer Dela Cruz-Blow Neutral 1:35 PM It took a week to get …" at bounding box center [980, 542] width 957 height 164
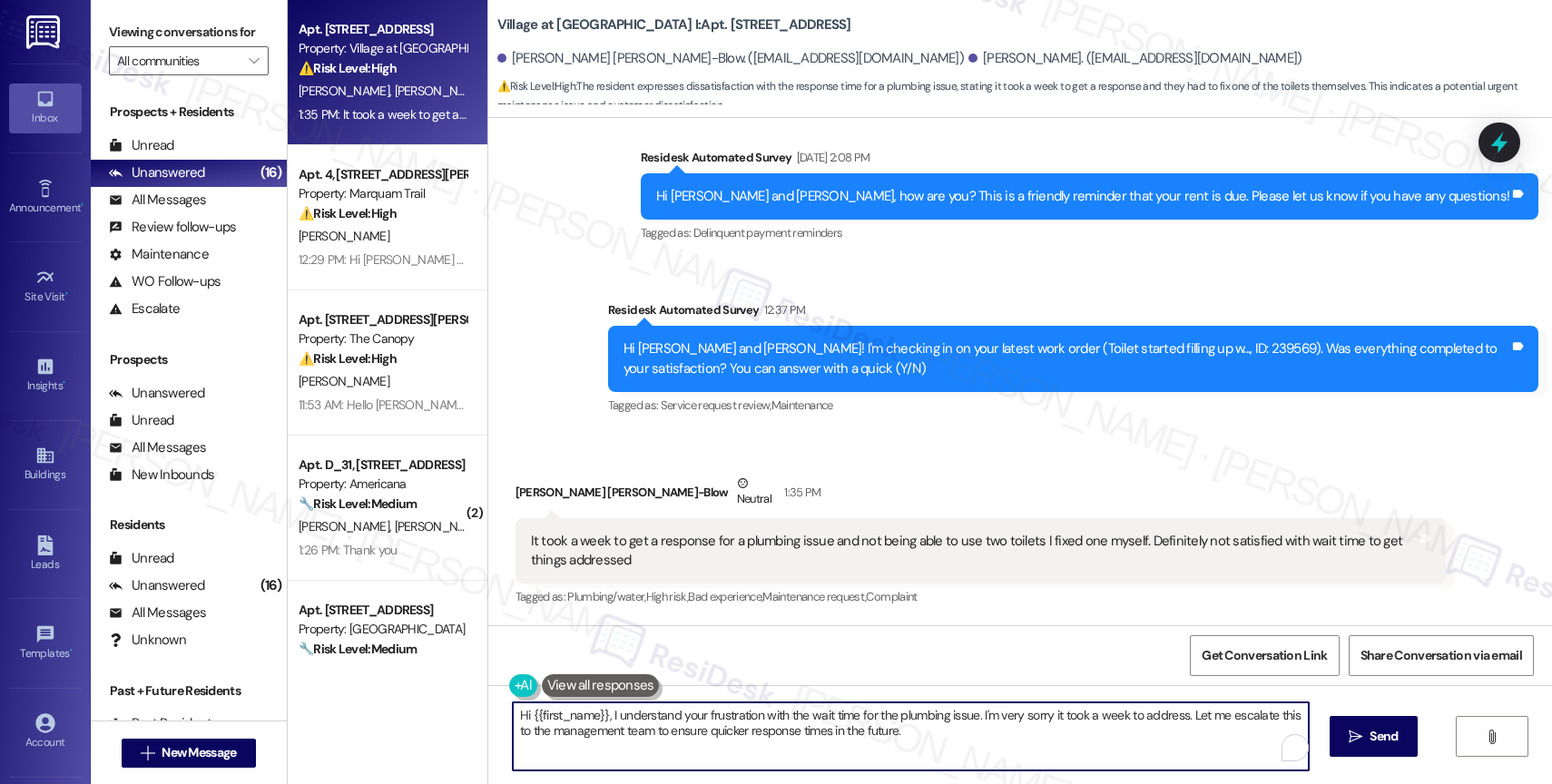
drag, startPoint x: 597, startPoint y: 715, endPoint x: 452, endPoint y: 699, distance: 145.9
click at [458, 700] on div "Apt. 3604, 30050 SW Town Center Lp W Suite 100 Property: Village at Main Street…" at bounding box center [919, 392] width 1264 height 784
click at [915, 745] on textarea "Jennifer, I understand your frustration with the wait time for the plumbing iss…" at bounding box center [911, 736] width 796 height 68
drag, startPoint x: 1134, startPoint y: 715, endPoint x: 1139, endPoint y: 729, distance: 14.9
click at [1139, 729] on textarea "Jennifer, I understand your frustration with the wait time for the plumbing iss…" at bounding box center [911, 736] width 796 height 68
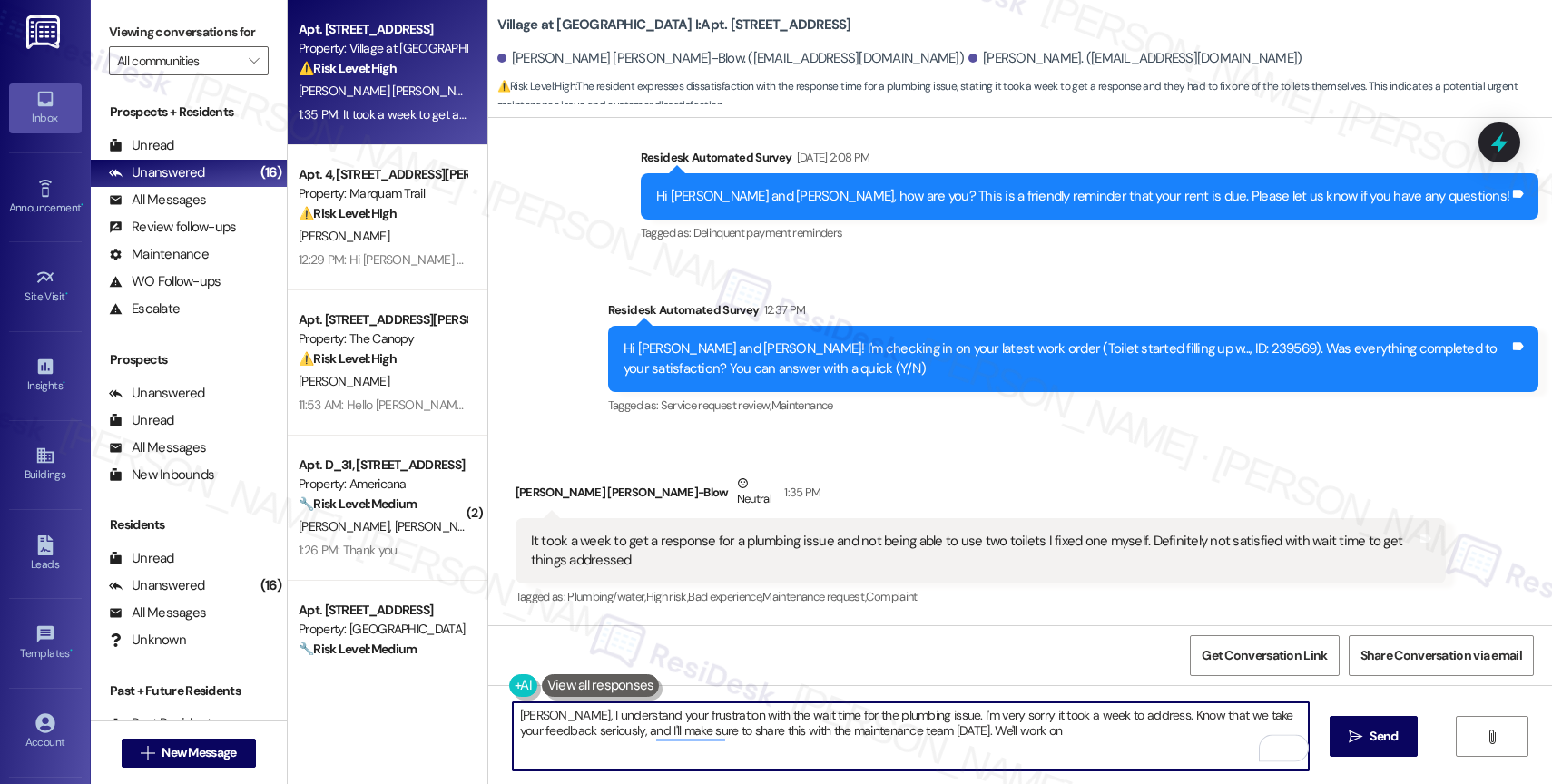
drag, startPoint x: 954, startPoint y: 726, endPoint x: 1166, endPoint y: 742, distance: 212.6
click at [1166, 742] on textarea "Jennifer, I understand your frustration with the wait time for the plumbing iss…" at bounding box center [911, 736] width 796 height 68
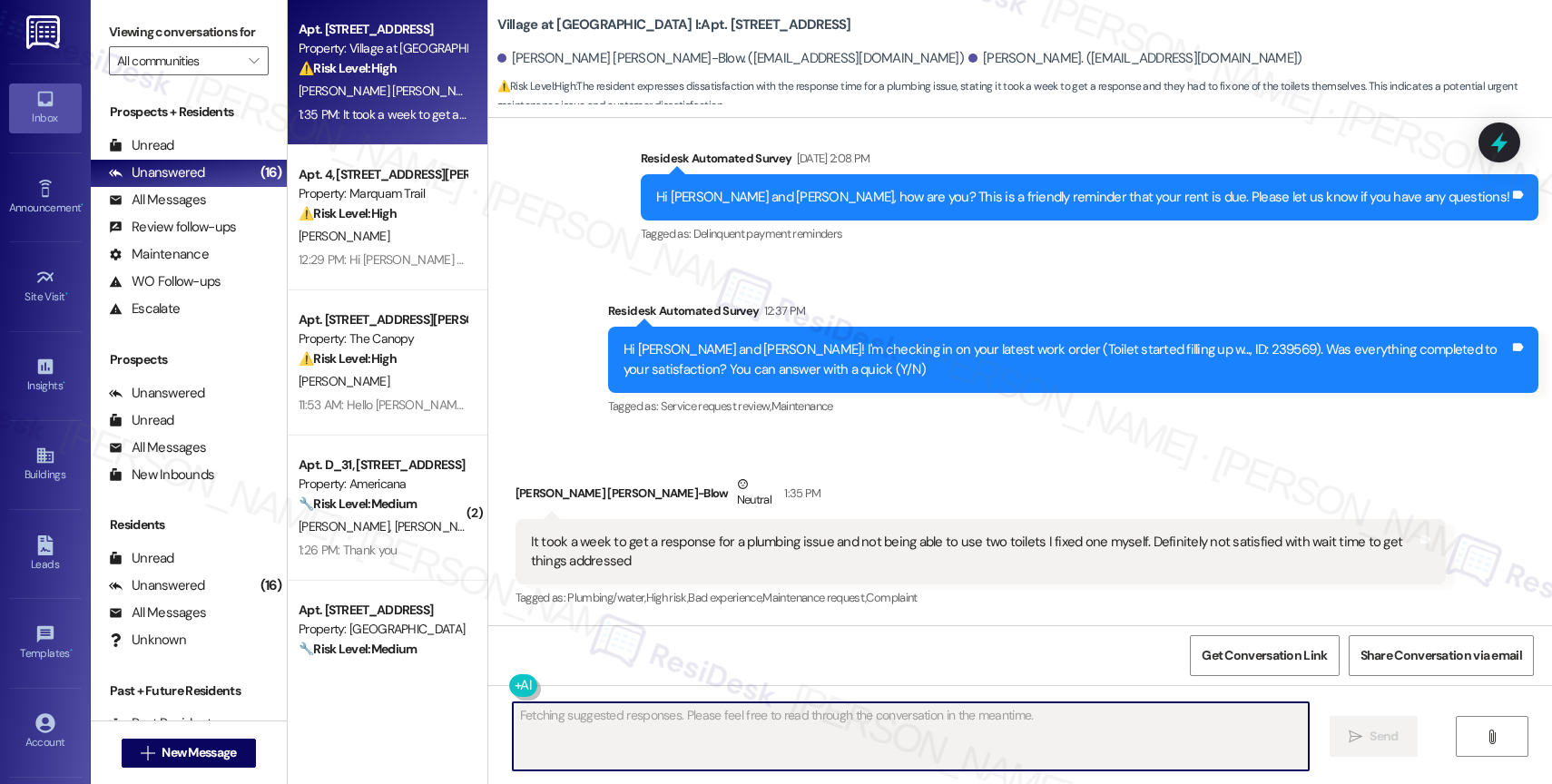
scroll to position [802, 0]
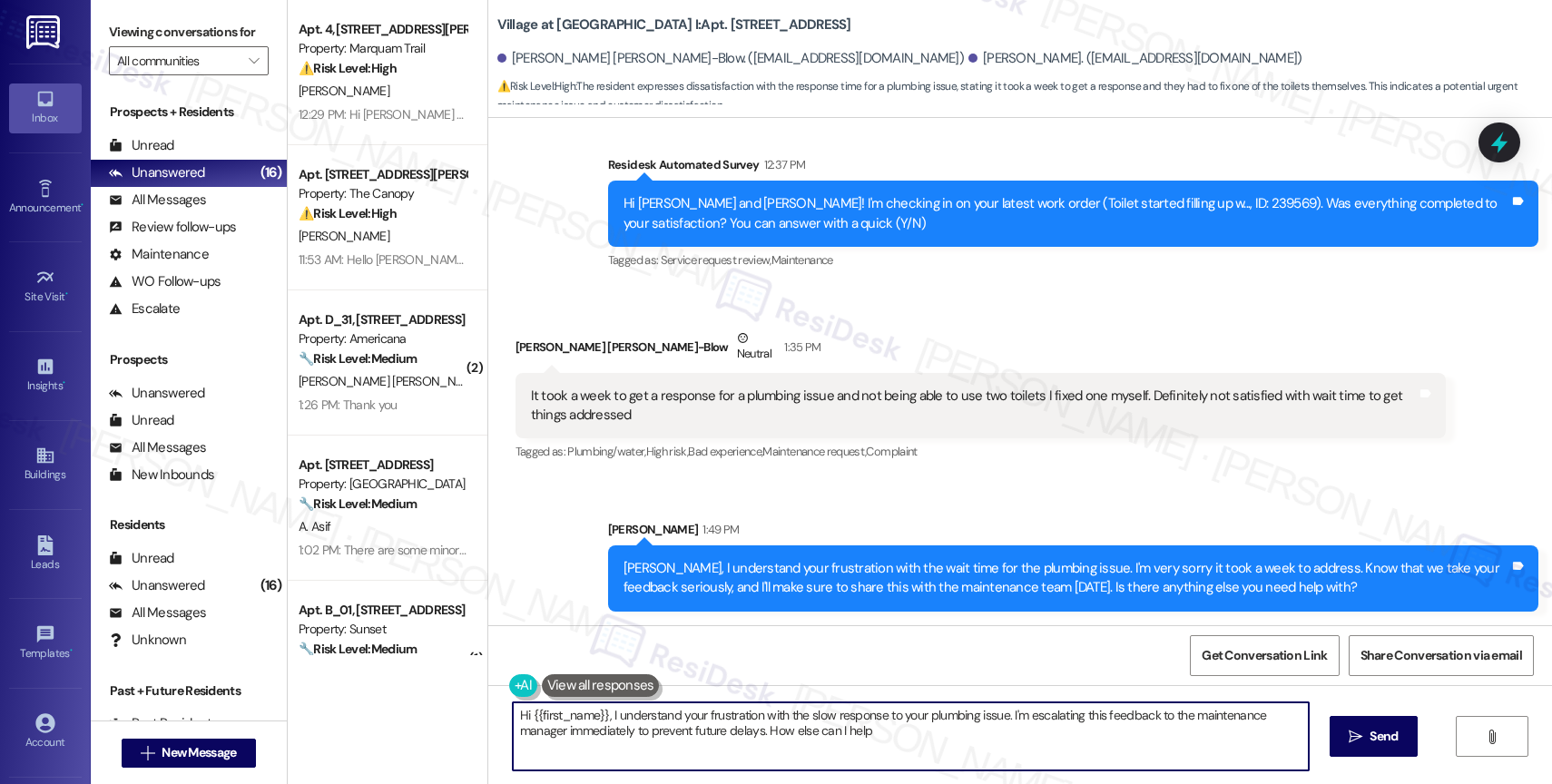
type textarea "Hi {{first_name}}, I understand your frustration with the slow response to your…"
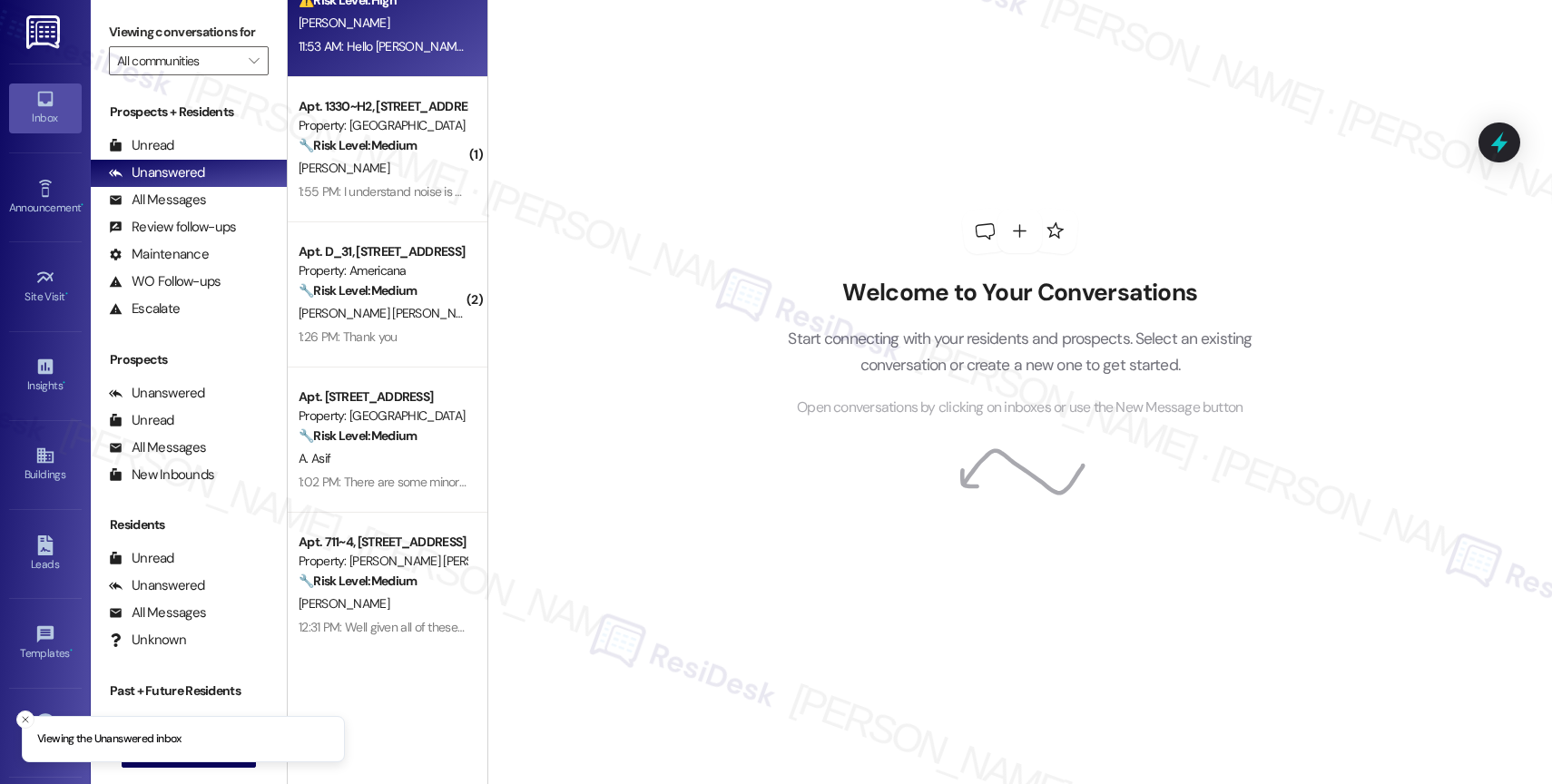
scroll to position [942, 0]
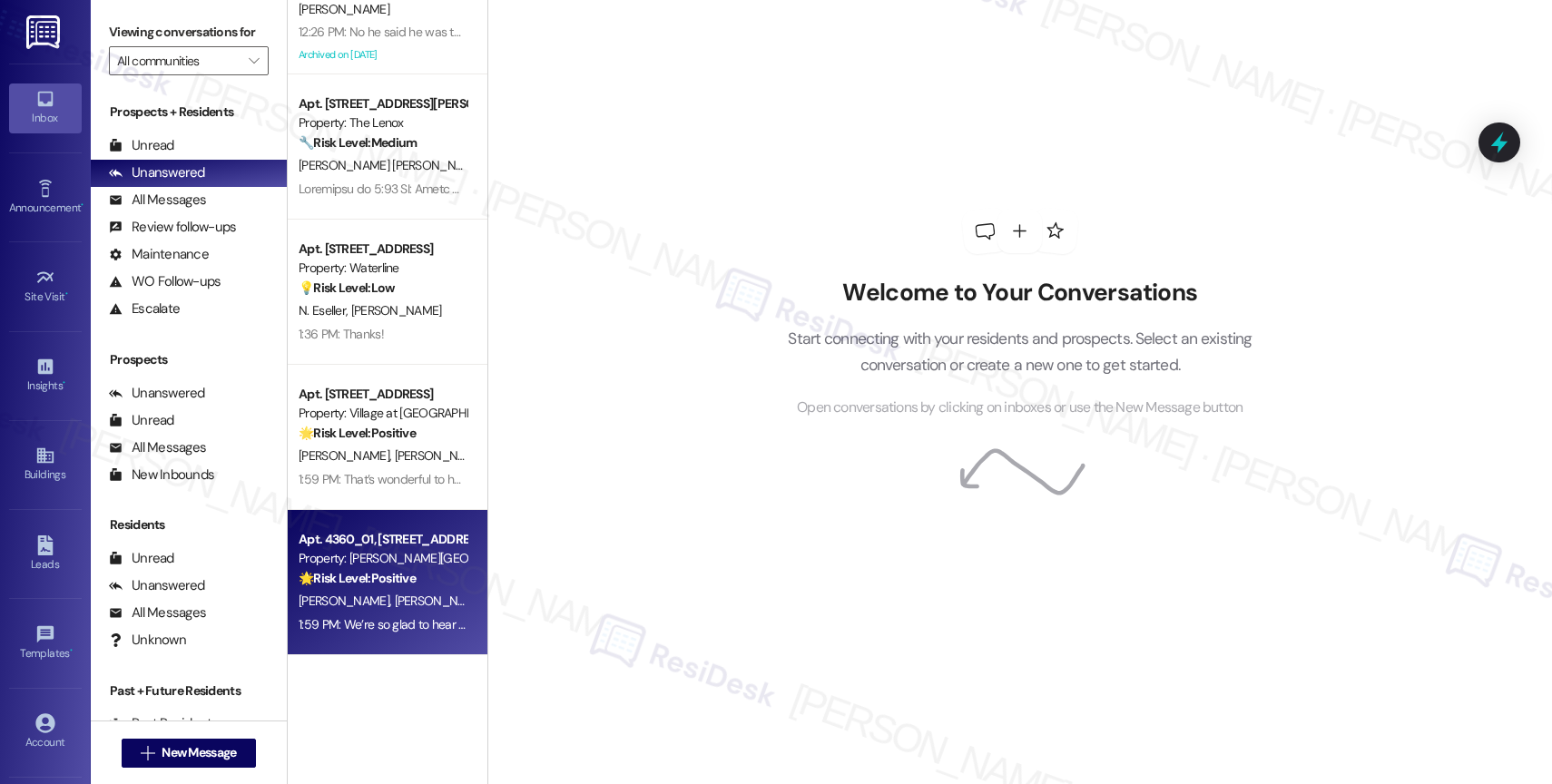
click at [405, 546] on div "Apt. 4360_01, [STREET_ADDRESS]" at bounding box center [382, 540] width 168 height 19
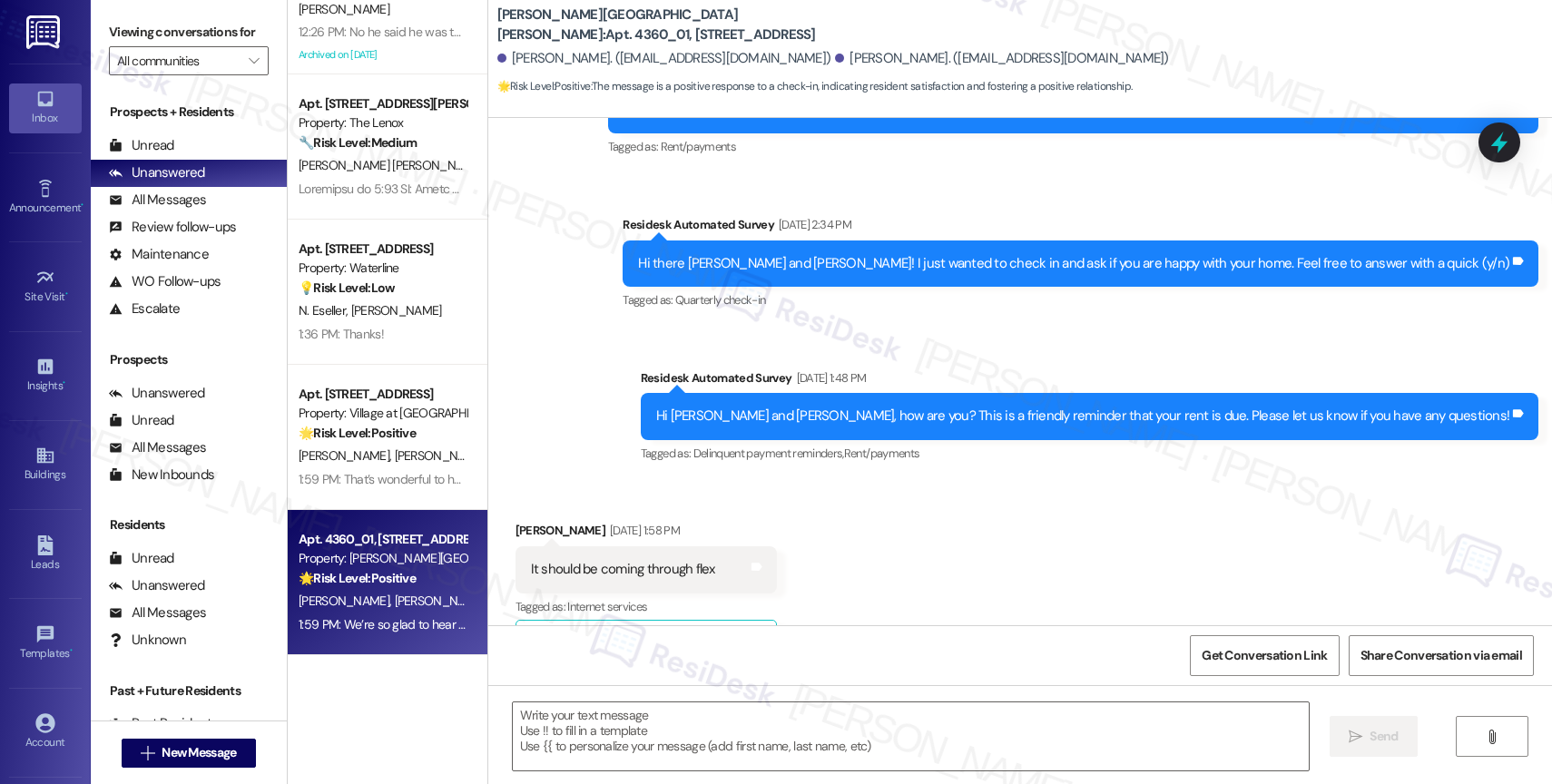
type textarea "Fetching suggested responses. Please feel free to read through the conversation…"
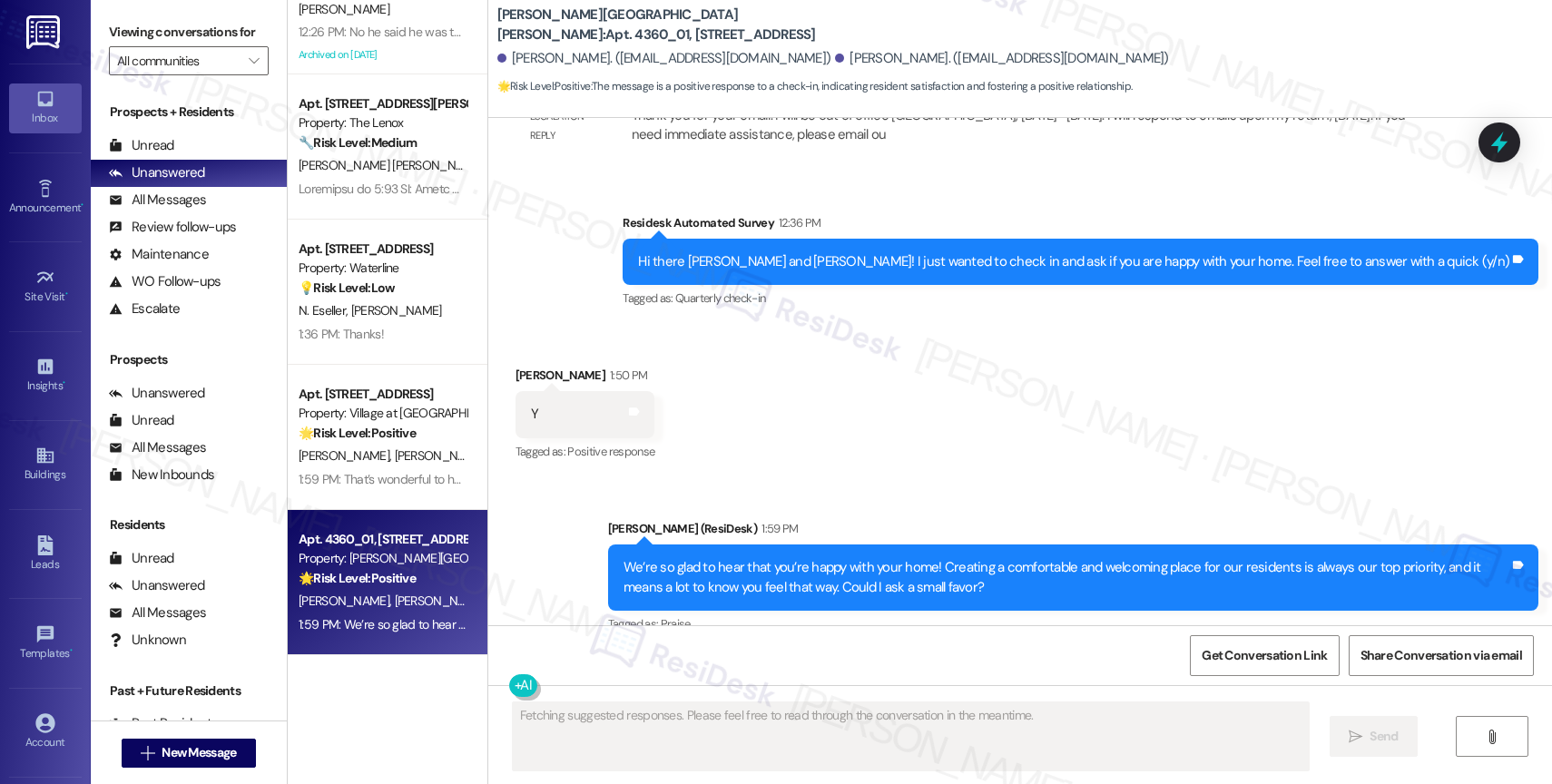
scroll to position [5725, 0]
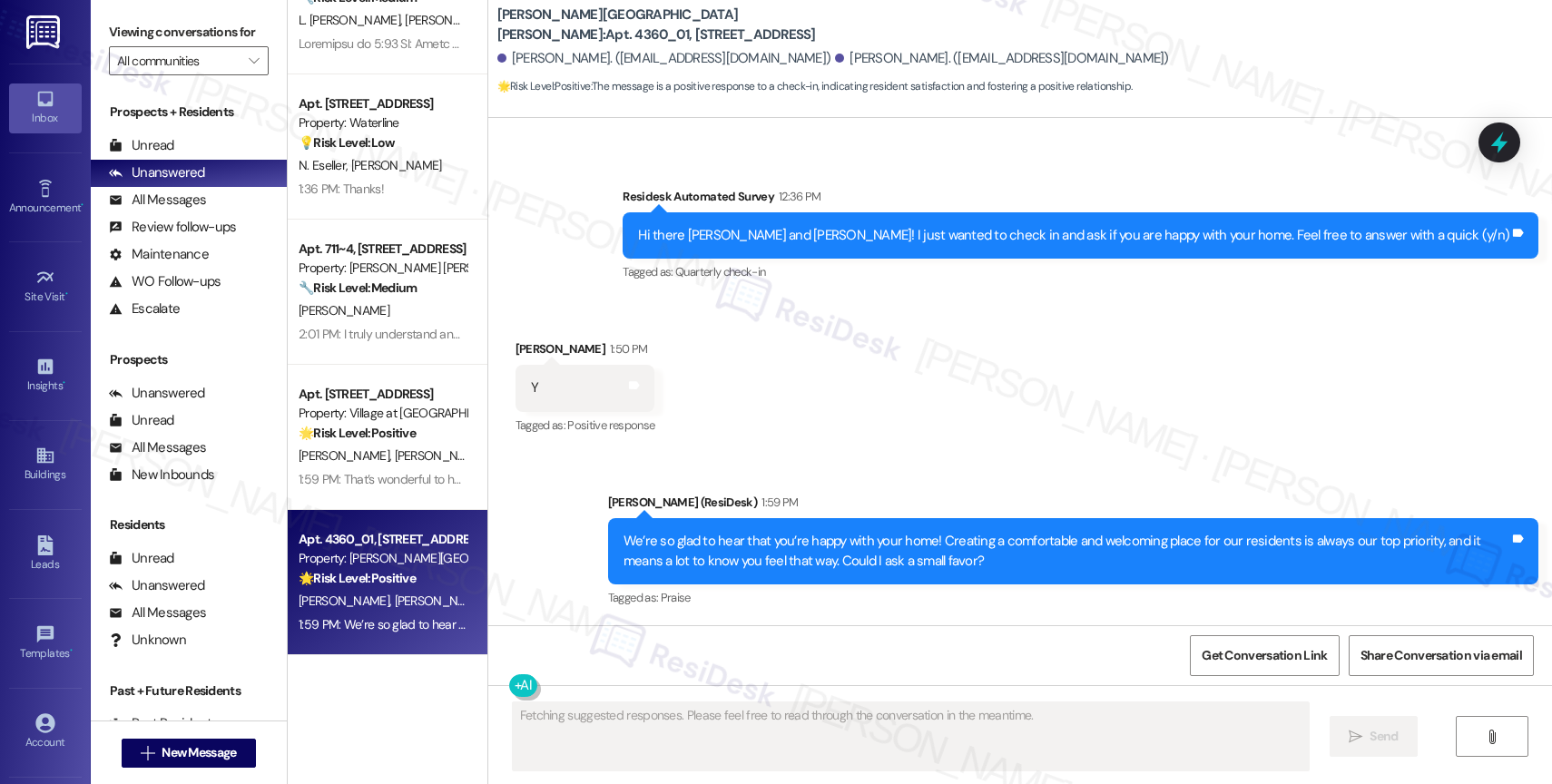
click at [811, 422] on div "Received via SMS Teresa Miller 1:50 PM Y Tags and notes Tagged as: Positive res…" at bounding box center [1020, 375] width 1063 height 154
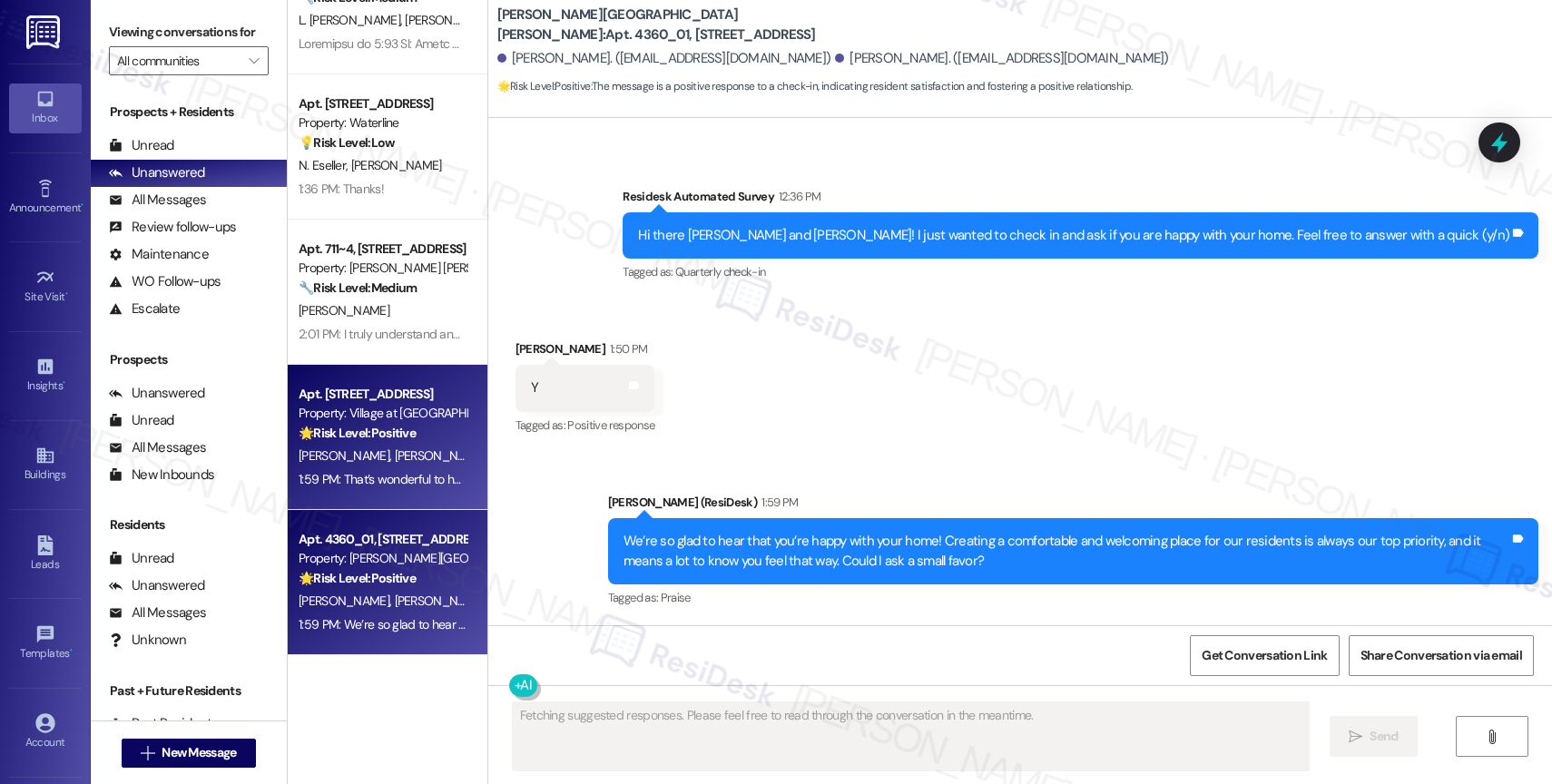
click at [381, 439] on strong "🌟 Risk Level: Positive" at bounding box center [356, 433] width 117 height 16
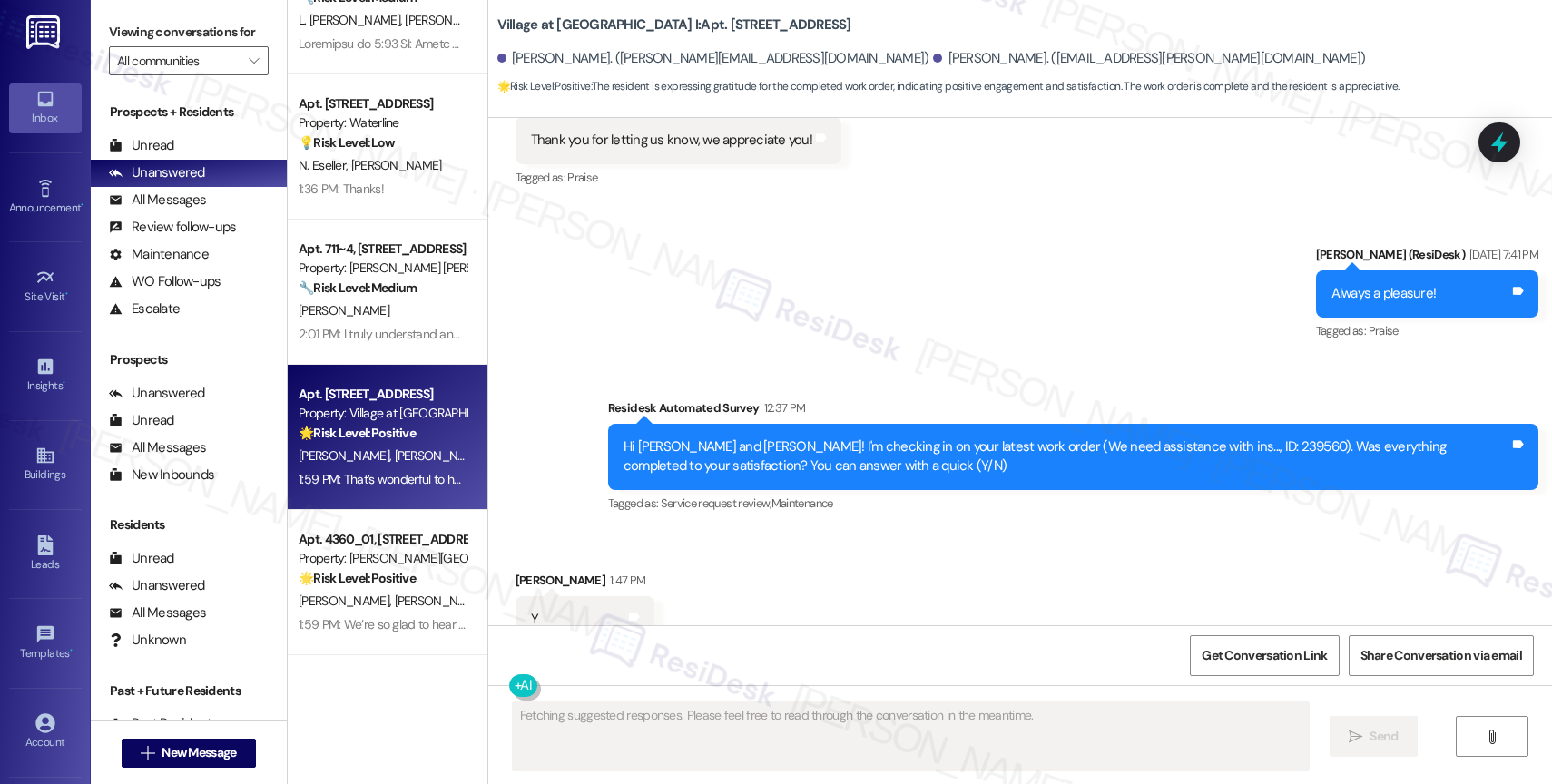
scroll to position [8032, 0]
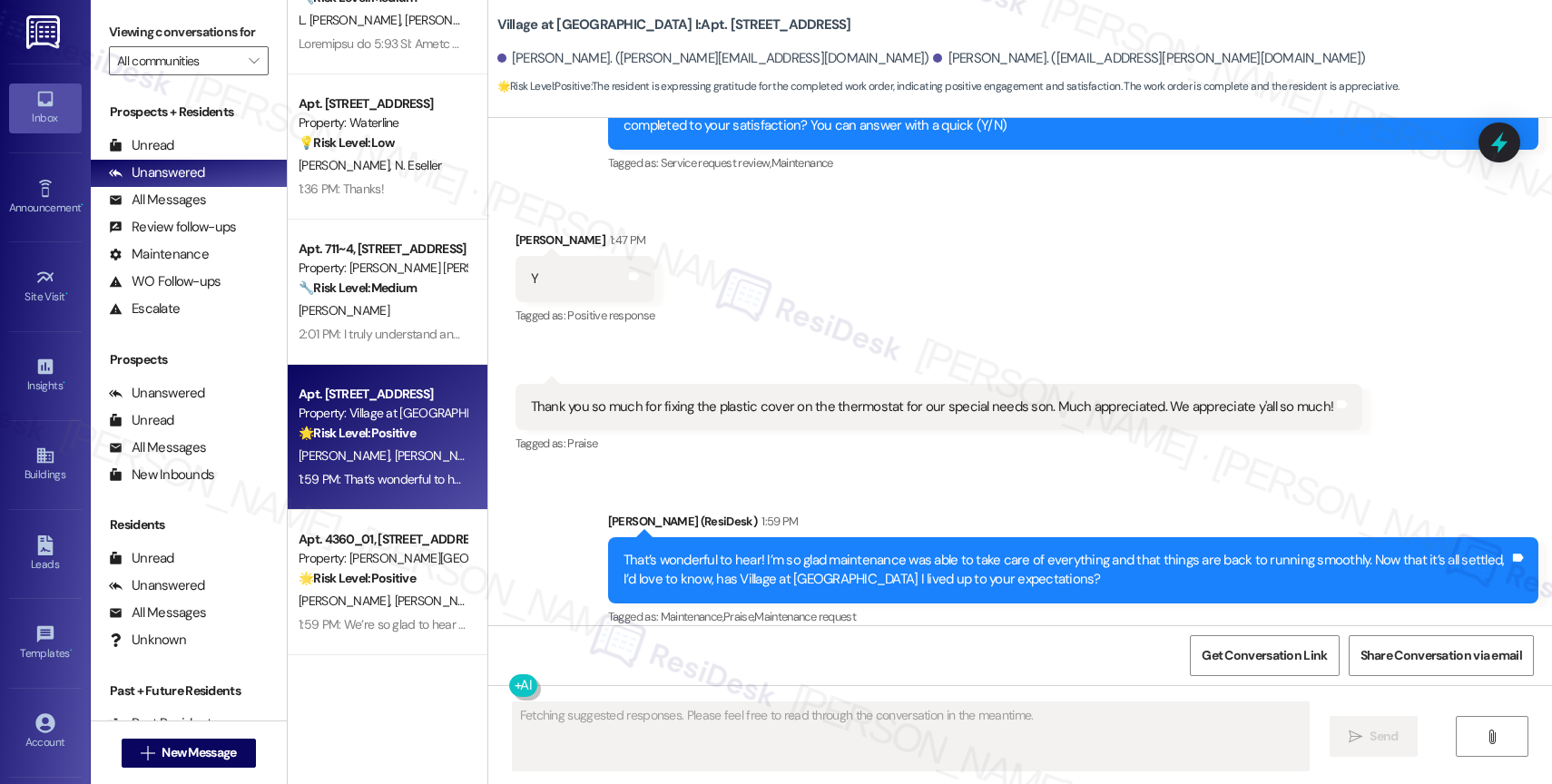
click at [850, 471] on div "Sent via SMS Sarah (ResiDesk) 1:59 PM That’s wonderful to hear! I’m so glad mai…" at bounding box center [1020, 557] width 1063 height 173
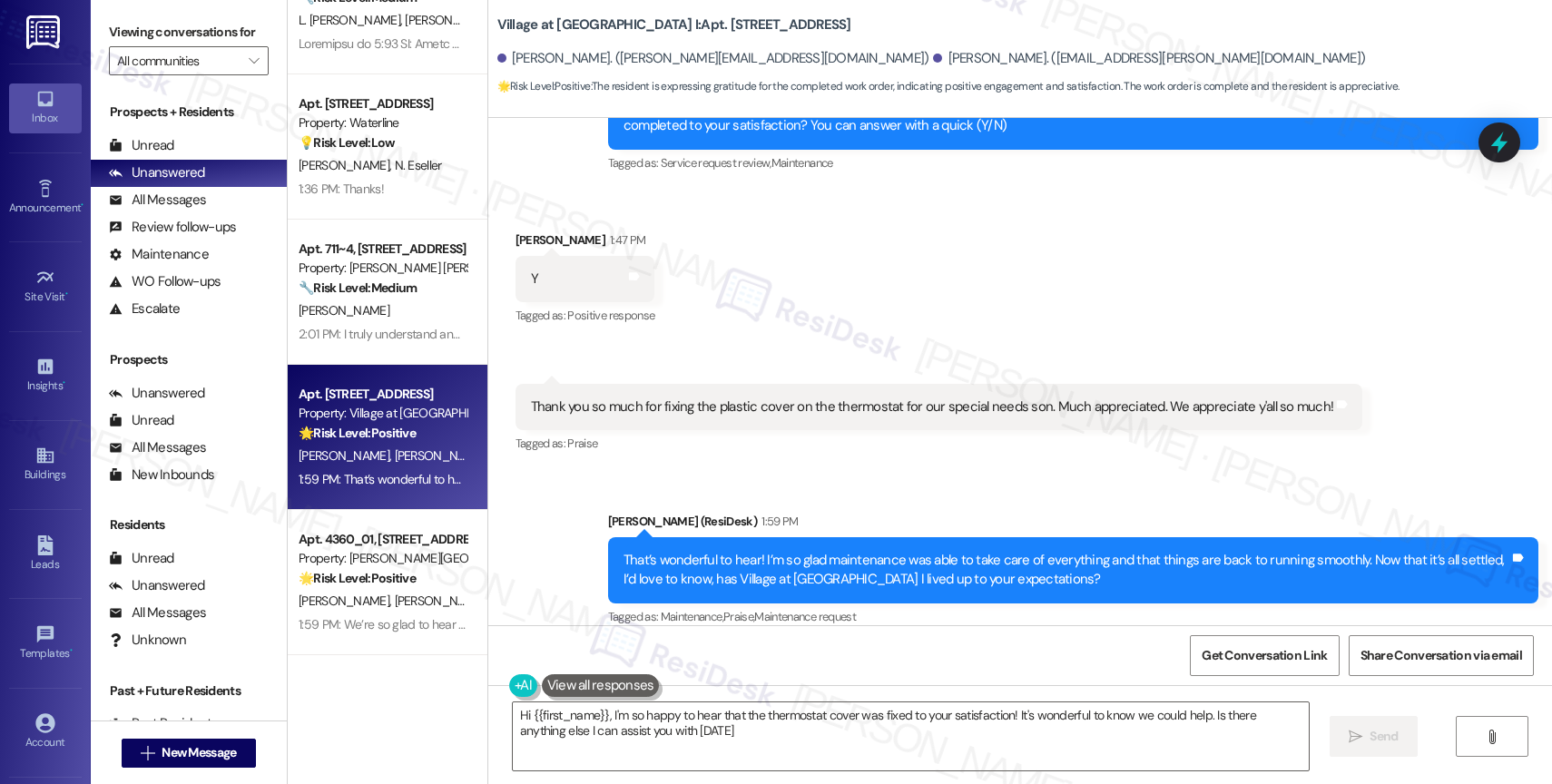
type textarea "Hi {{first_name}}, I'm so happy to hear that the thermostat cover was fixed to …"
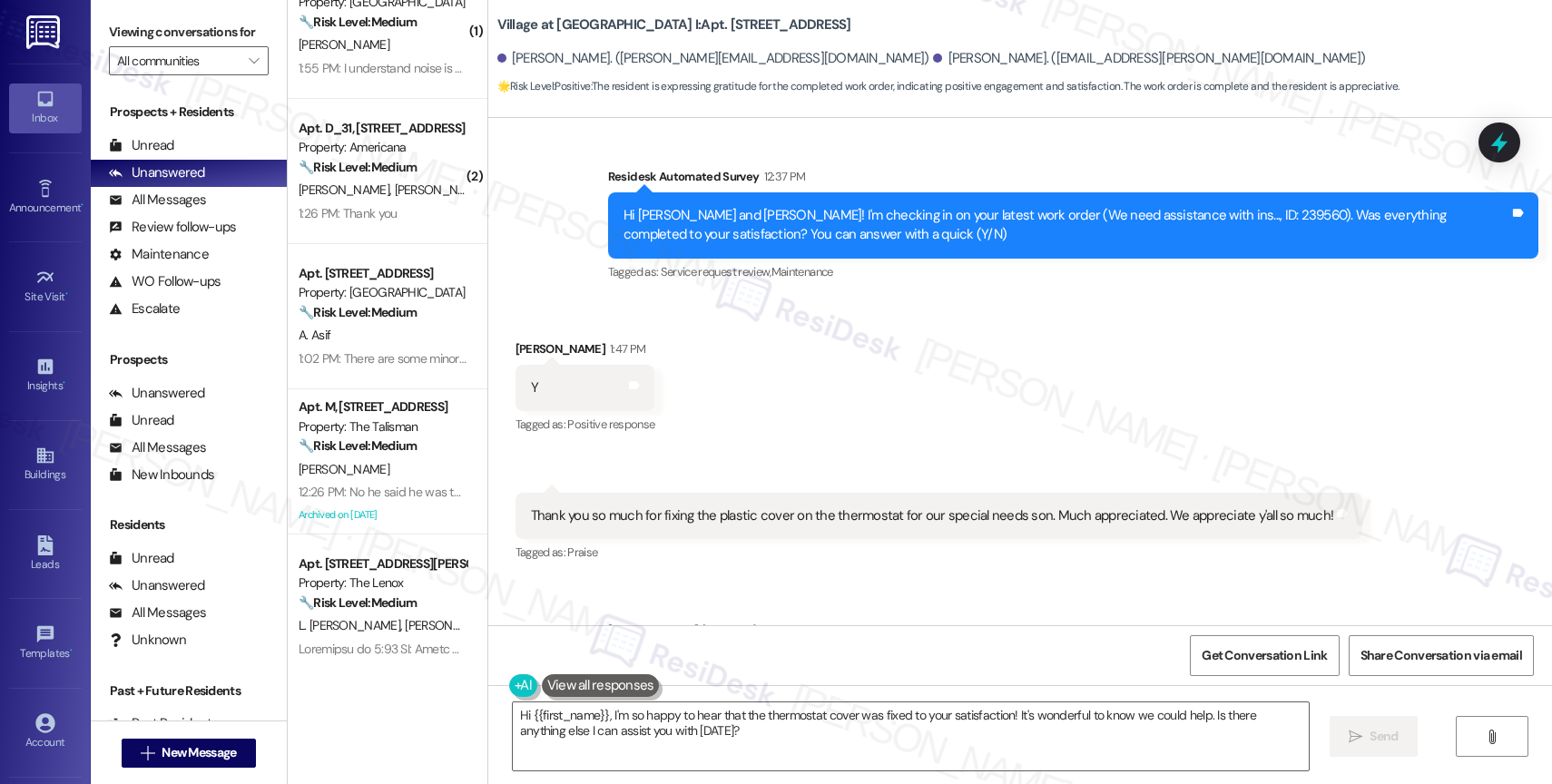
scroll to position [476, 0]
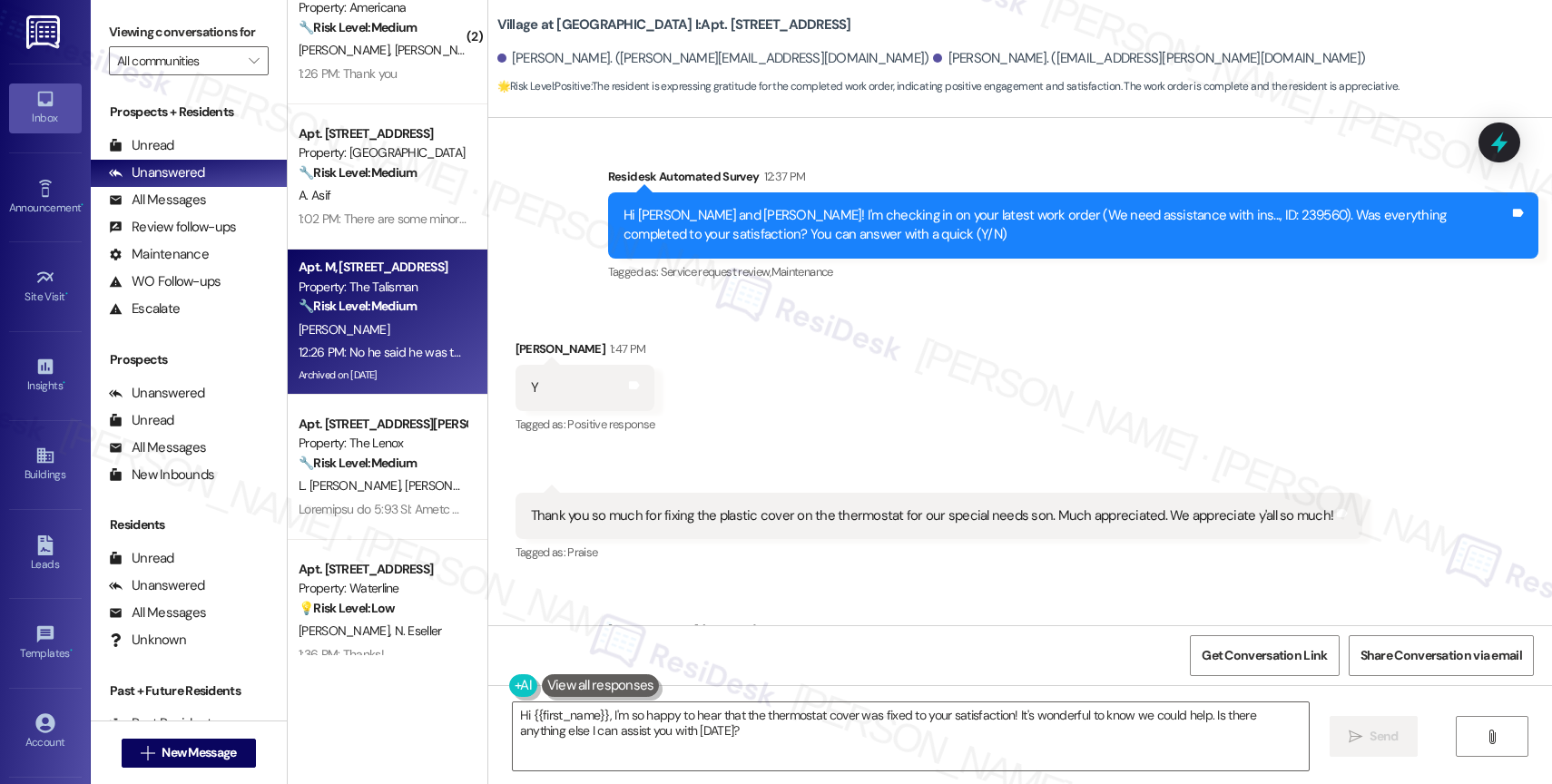
click at [411, 315] on div "🔧 Risk Level: Medium The resident initially expressed concern about someone bei…" at bounding box center [382, 306] width 168 height 19
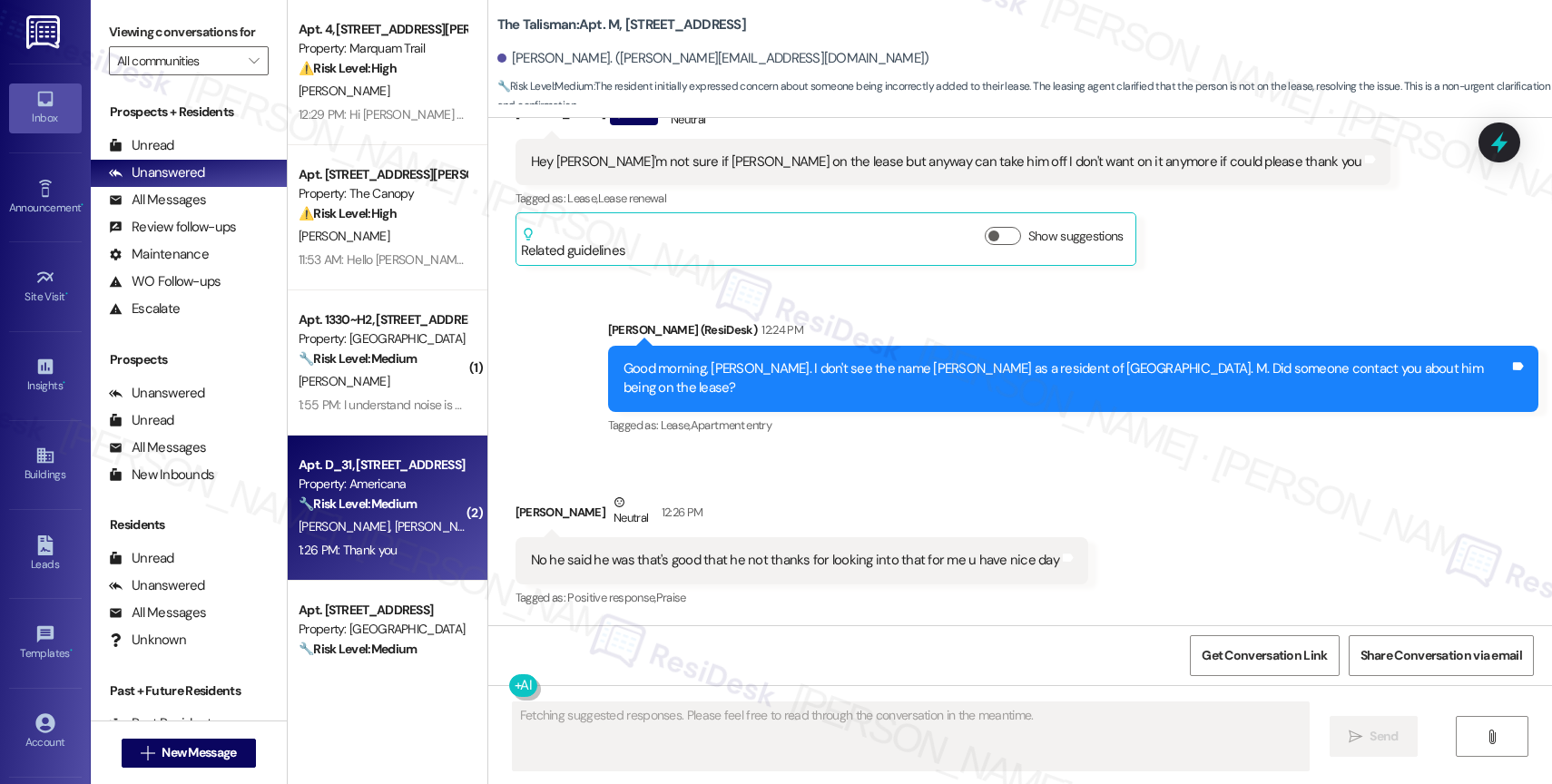
scroll to position [65421, 0]
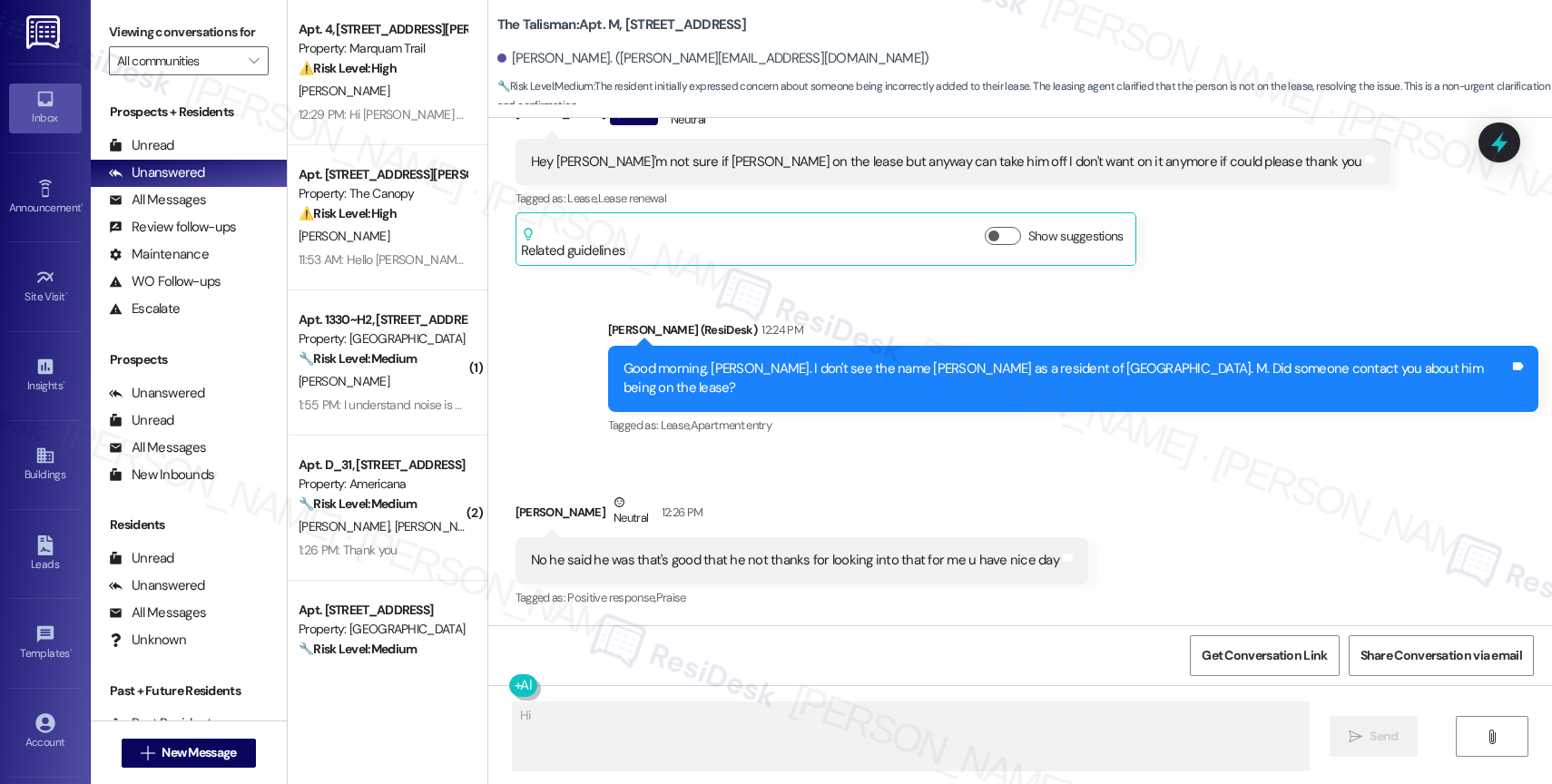
click at [1051, 497] on div "Christie Grant Neutral 12:26 PM" at bounding box center [802, 515] width 573 height 44
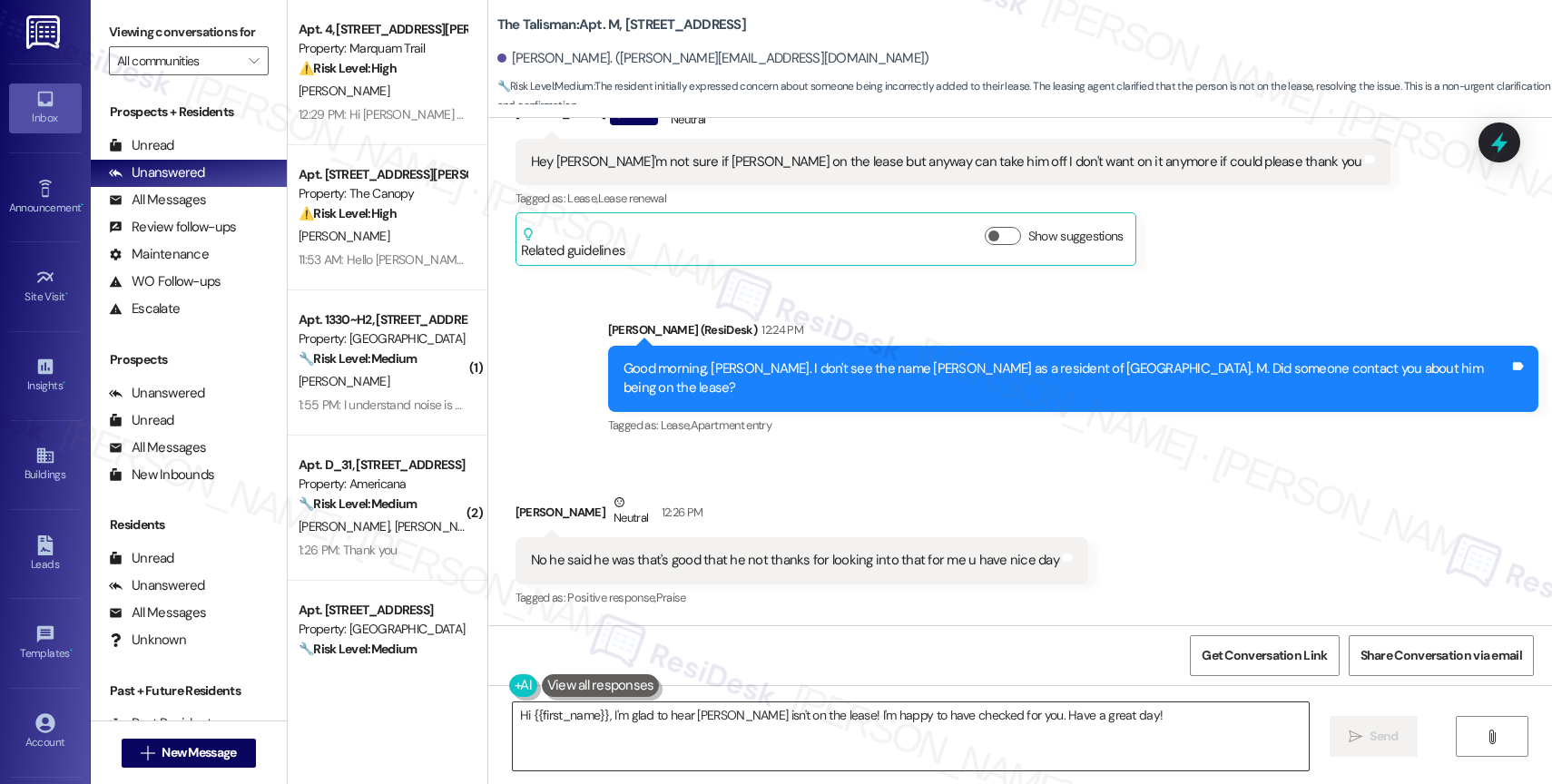
click at [635, 730] on textarea "Hi {{first_name}}, I'm glad to hear Jeff isn't on the lease! I'm happy to have …" at bounding box center [911, 736] width 796 height 68
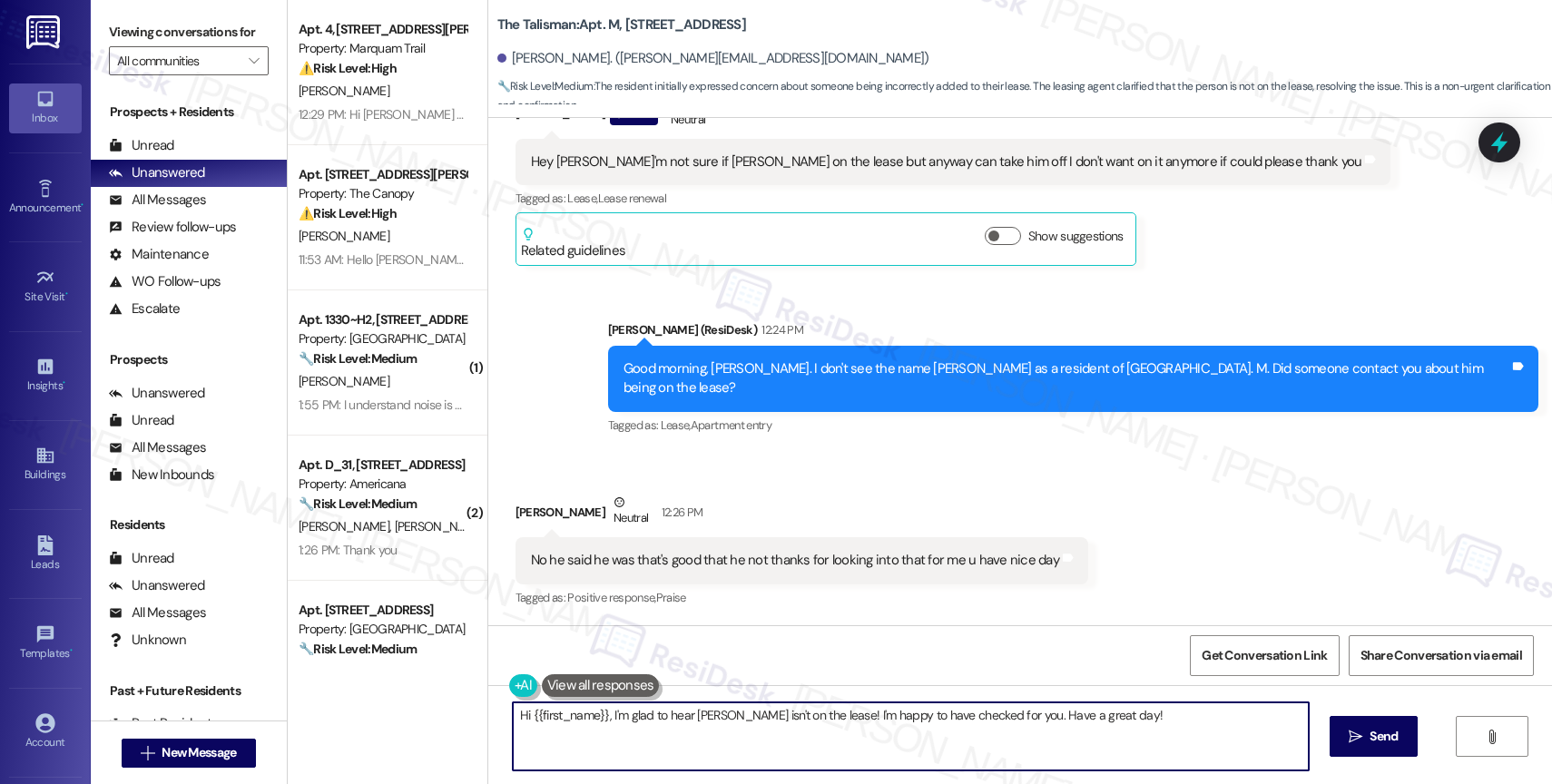
click at [635, 730] on textarea "Hi {{first_name}}, I'm glad to hear Jeff isn't on the lease! I'm happy to have …" at bounding box center [911, 736] width 796 height 68
type textarea "Sure thing!"
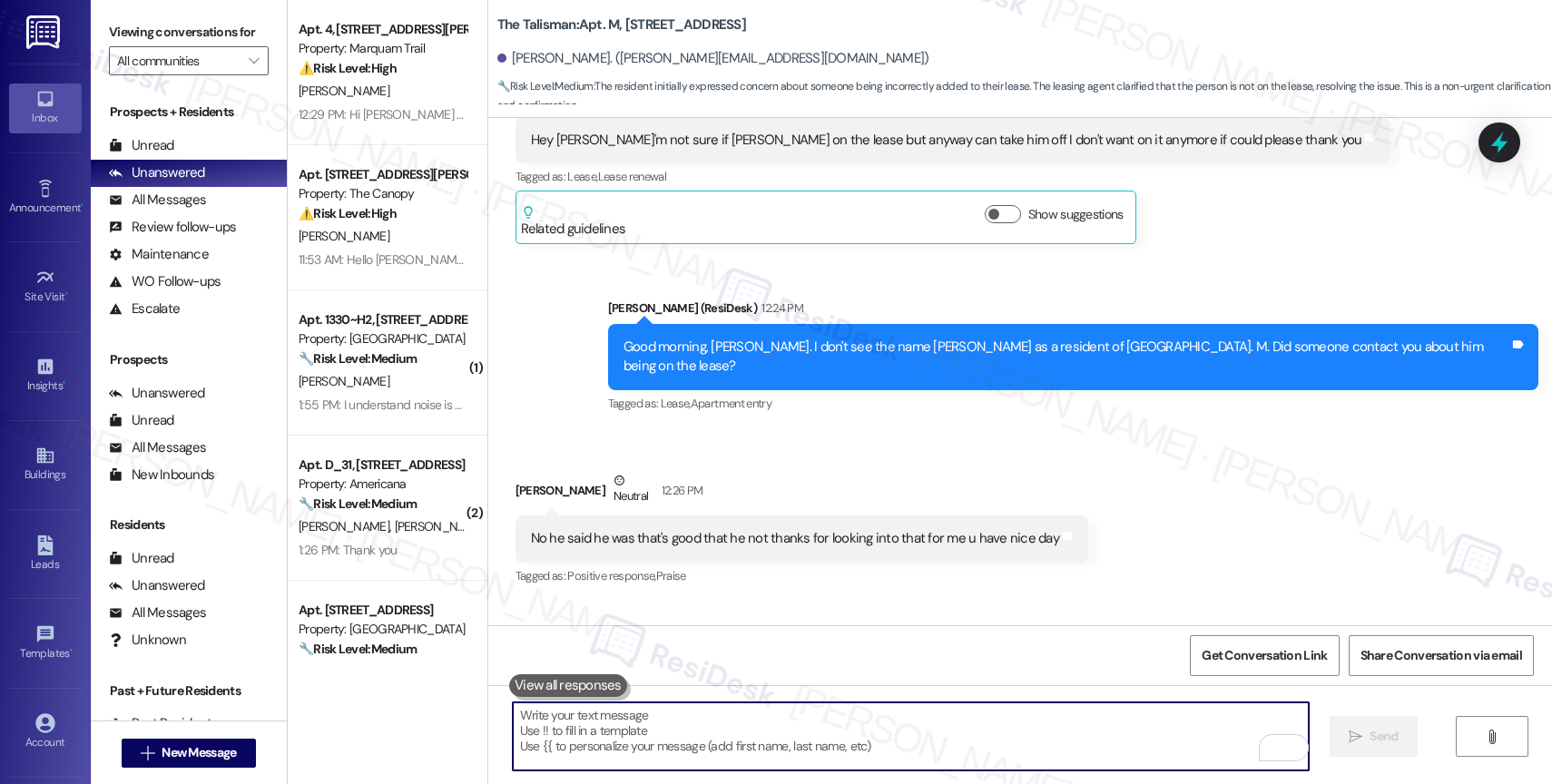
click at [607, 749] on textarea "To enrich screen reader interactions, please activate Accessibility in Grammarl…" at bounding box center [911, 736] width 796 height 68
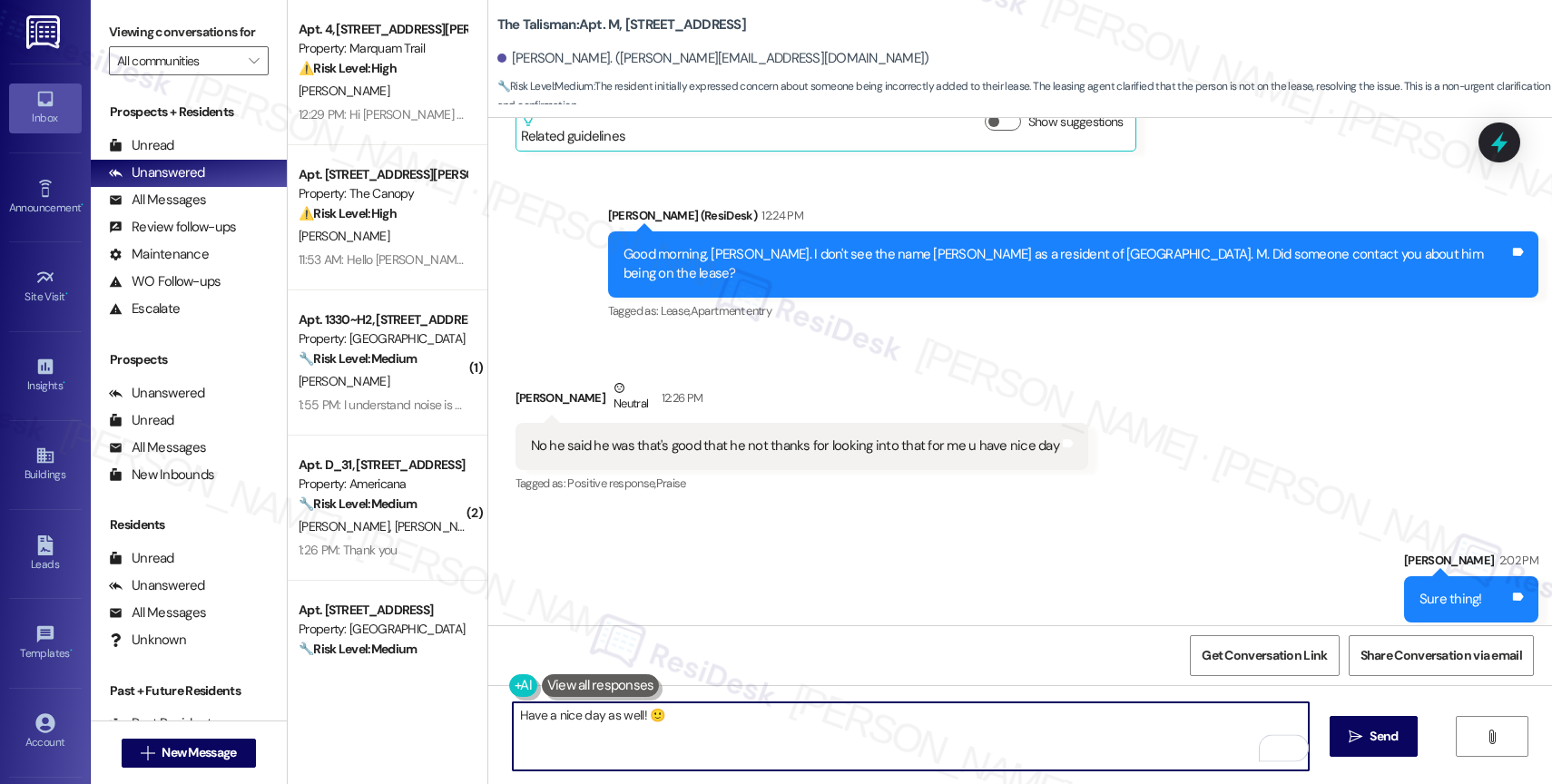
scroll to position [65548, 0]
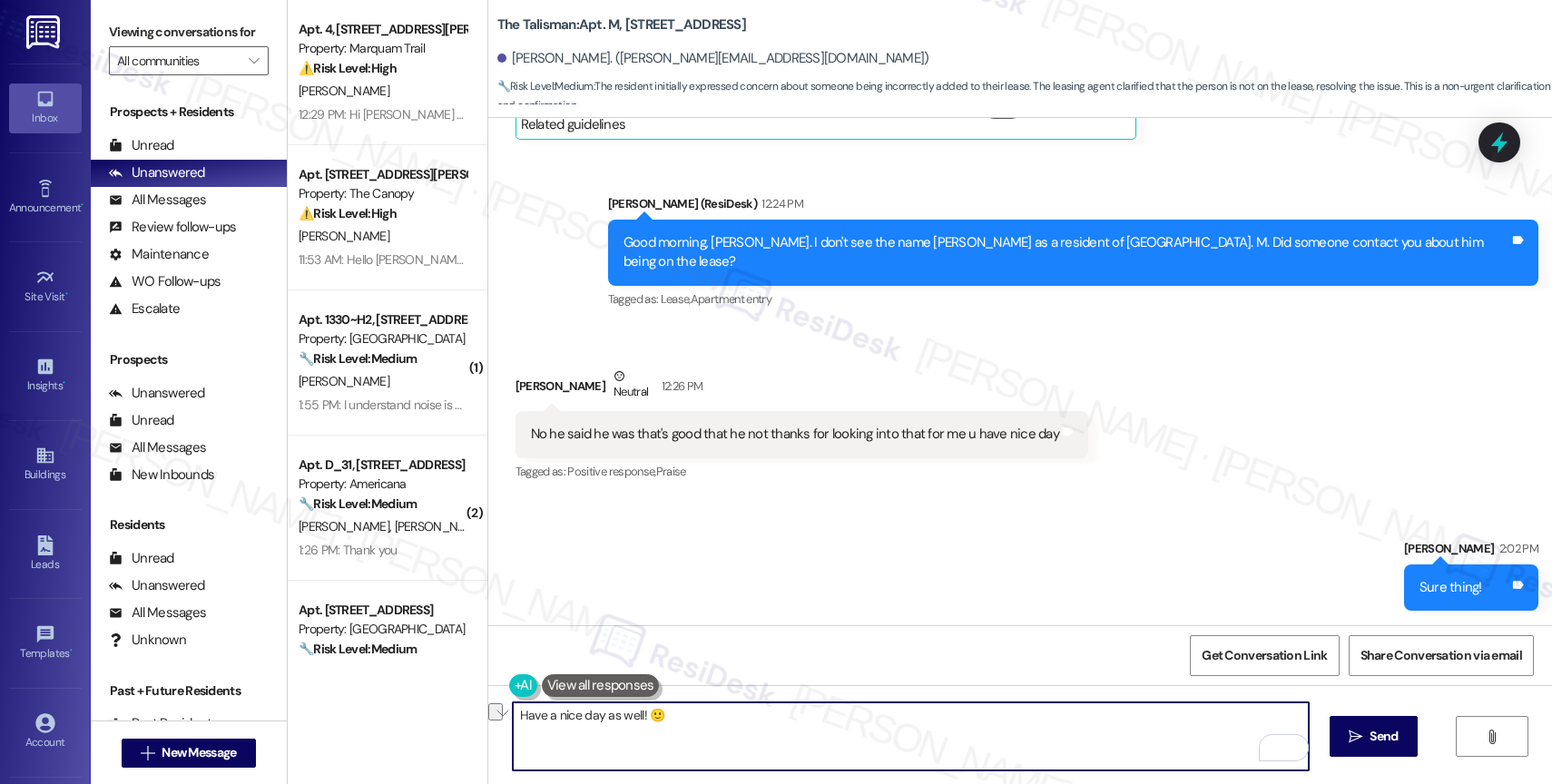
drag, startPoint x: 667, startPoint y: 721, endPoint x: 489, endPoint y: 718, distance: 178.0
click at [503, 718] on div "Have a nice day as well! 🙂" at bounding box center [902, 736] width 798 height 70
type textarea "i"
type textarea "I"
paste textarea "Feel free to let us know if you have other questions or concerns so we can assi…"
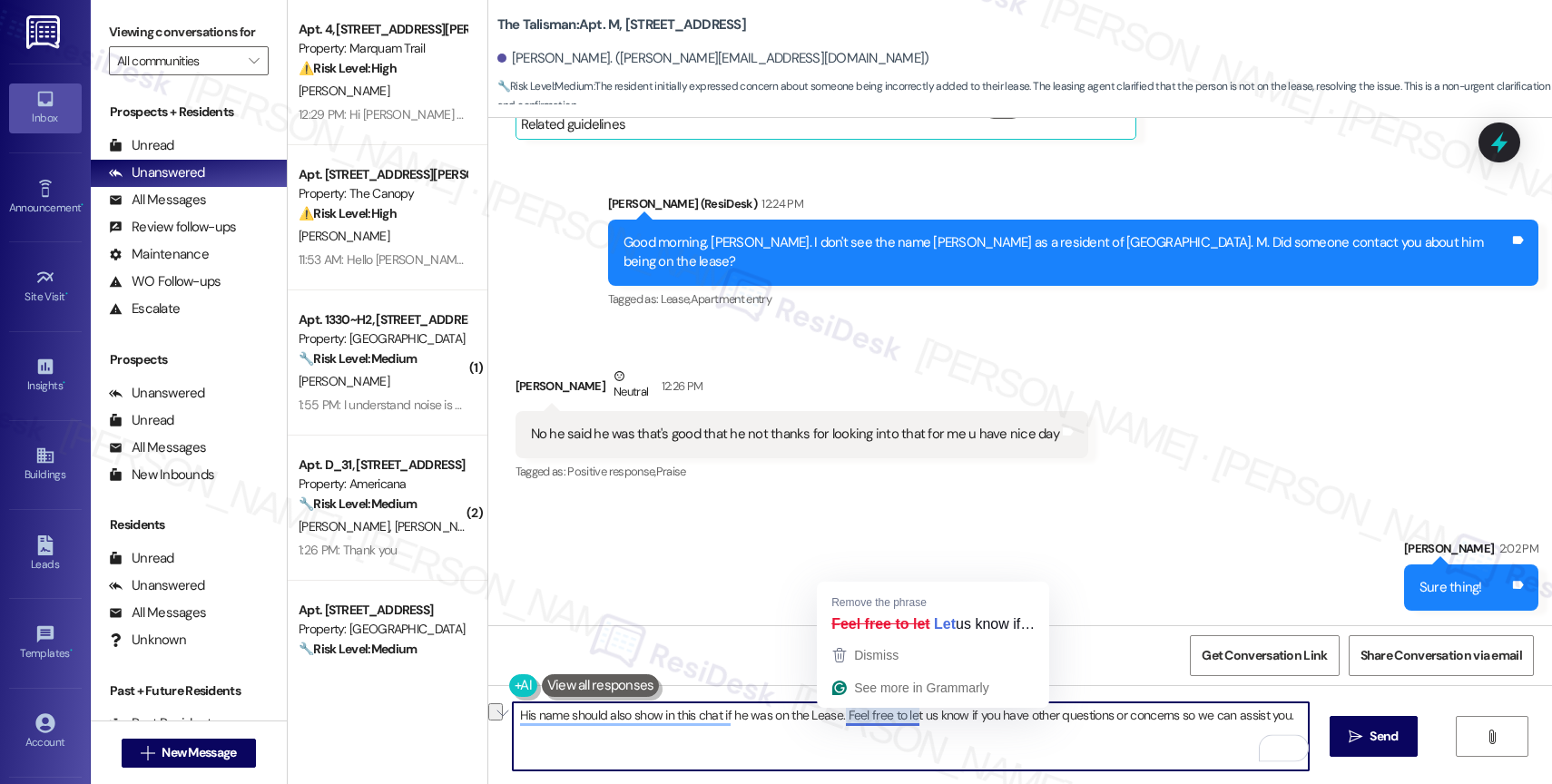
drag, startPoint x: 949, startPoint y: 715, endPoint x: 893, endPoint y: 710, distance: 56.2
click at [893, 710] on textarea "His name should also show in this chat if he was on the Lease. Feel free to let…" at bounding box center [911, 736] width 796 height 68
click at [932, 718] on textarea "His name should also show in this chat if he was on the Lease. Feel free to let…" at bounding box center [911, 736] width 796 height 68
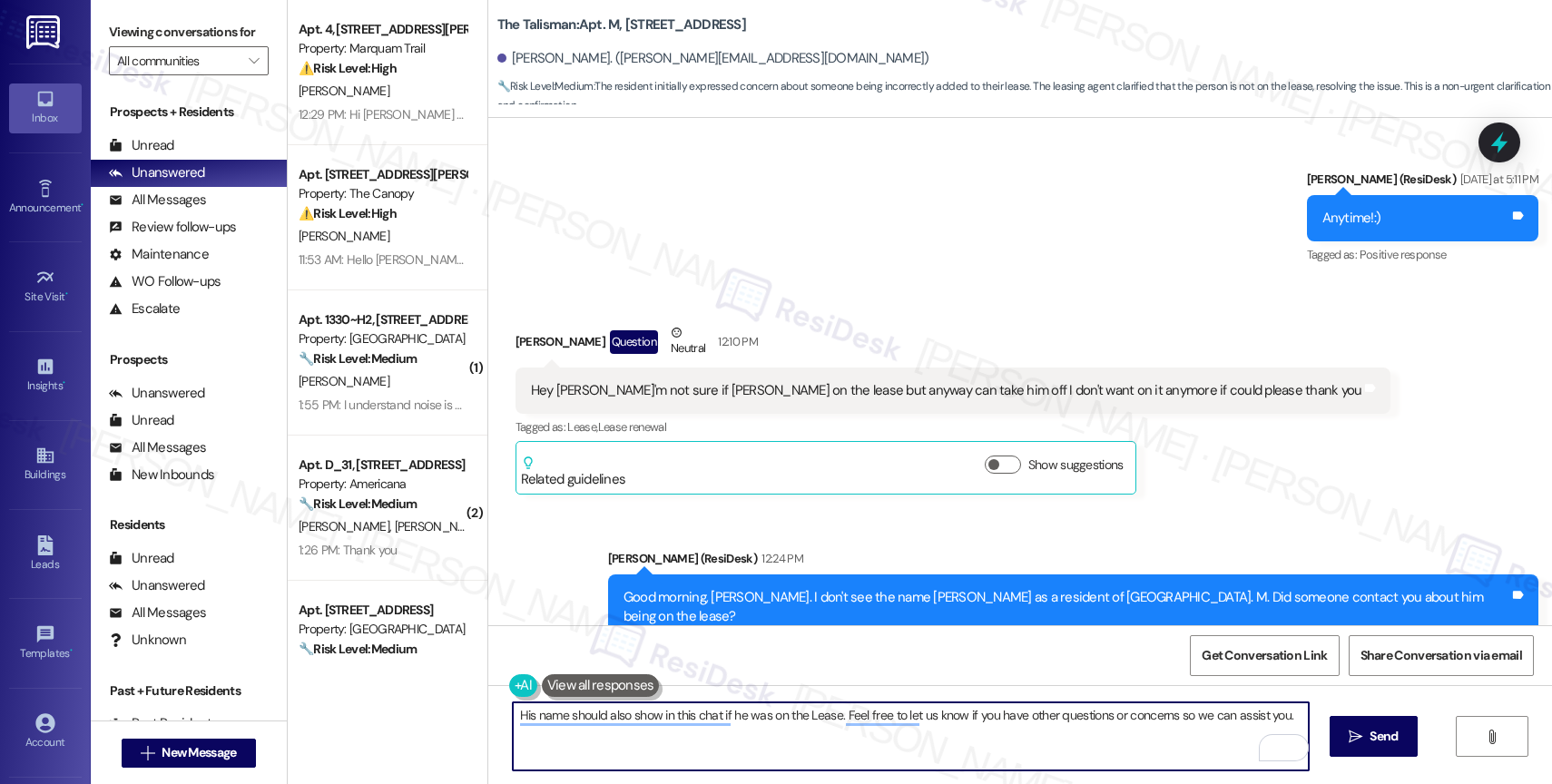
scroll to position [64339, 0]
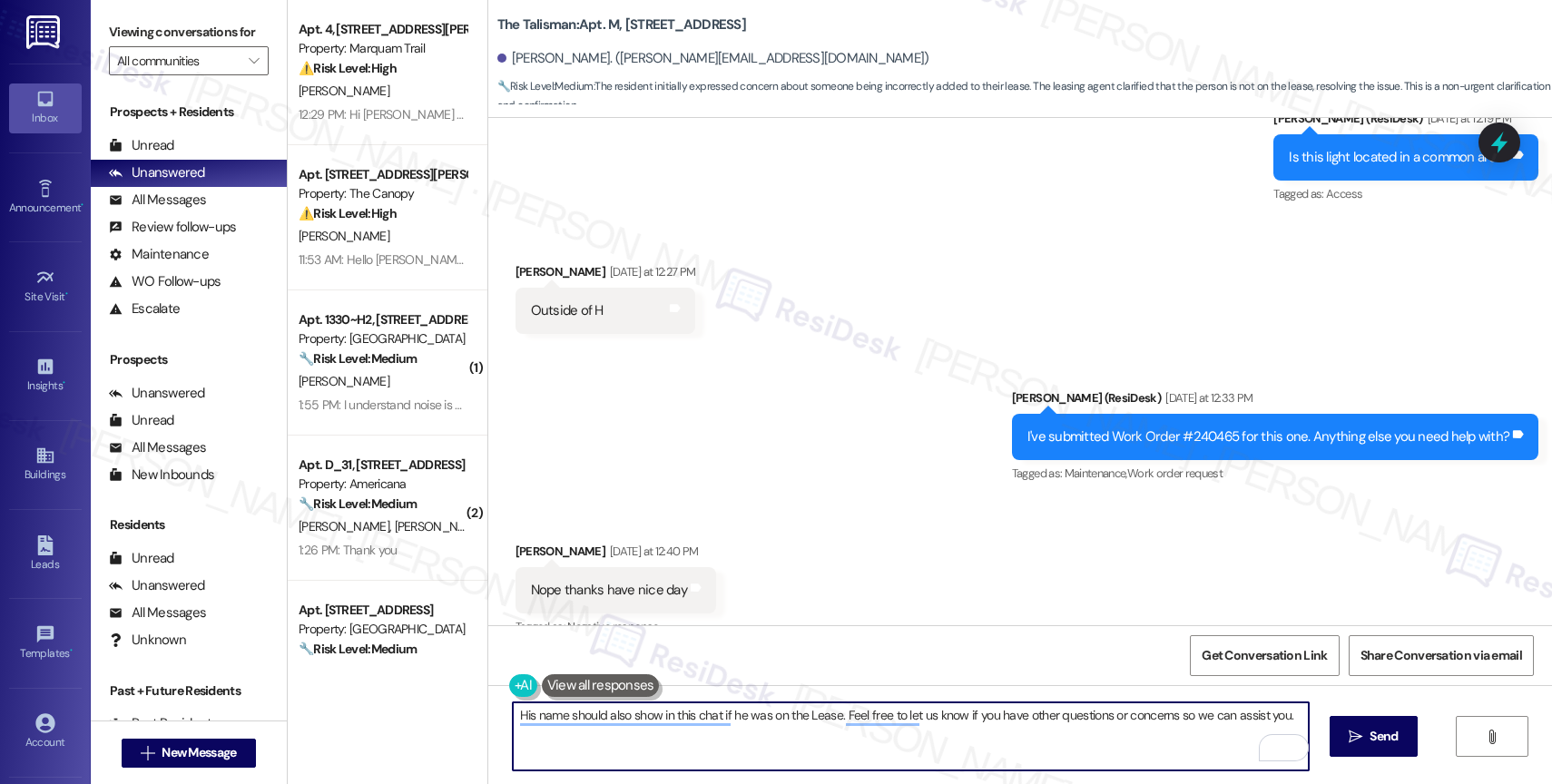
click at [1043, 715] on textarea "His name should also show in this chat if he was on the Lease. Feel free to let…" at bounding box center [911, 736] width 796 height 68
click at [1265, 717] on textarea "If he were on the Lease, his name should also appear in this chat. Let us know …" at bounding box center [911, 736] width 796 height 68
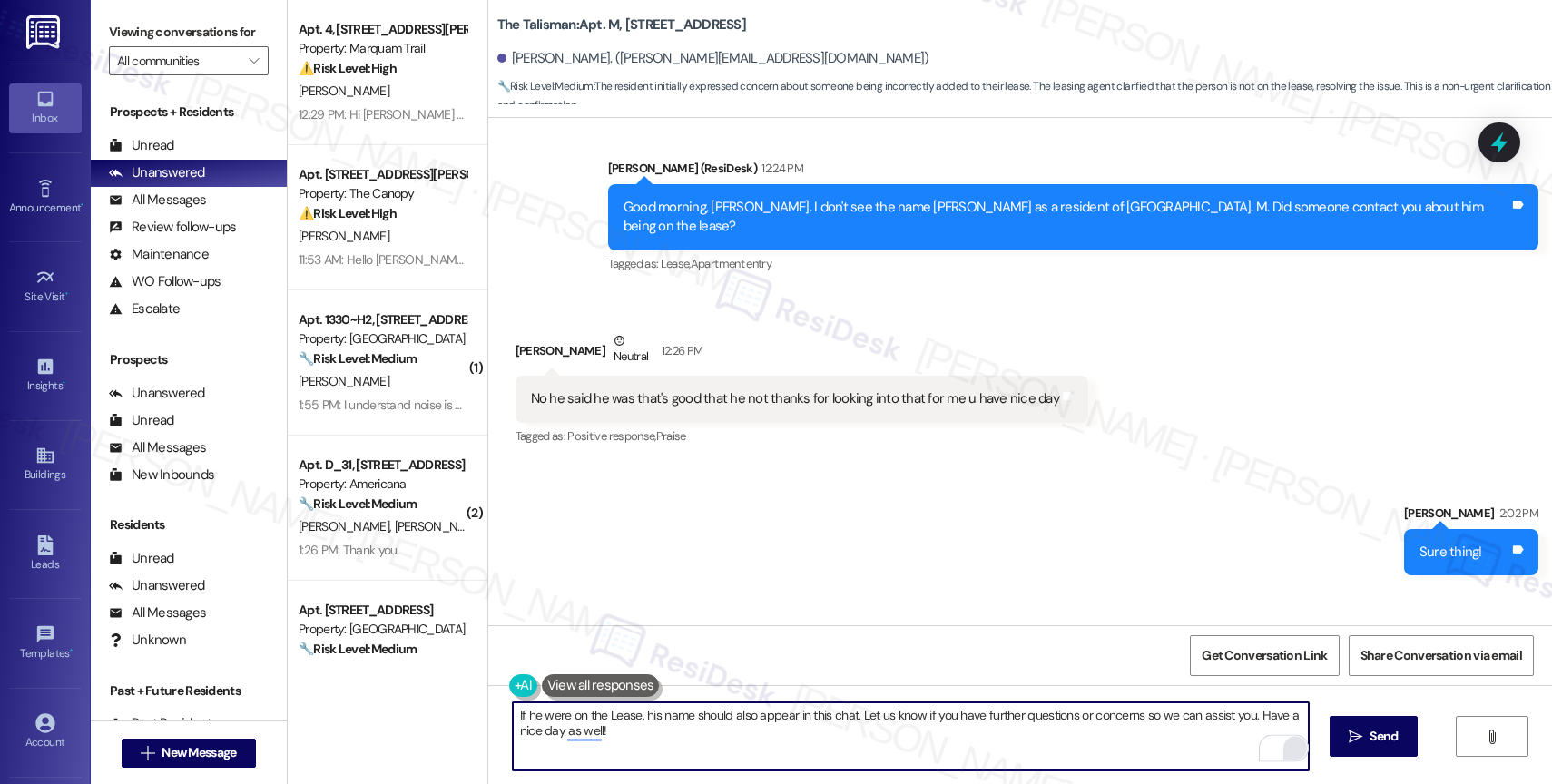
scroll to position [65673, 0]
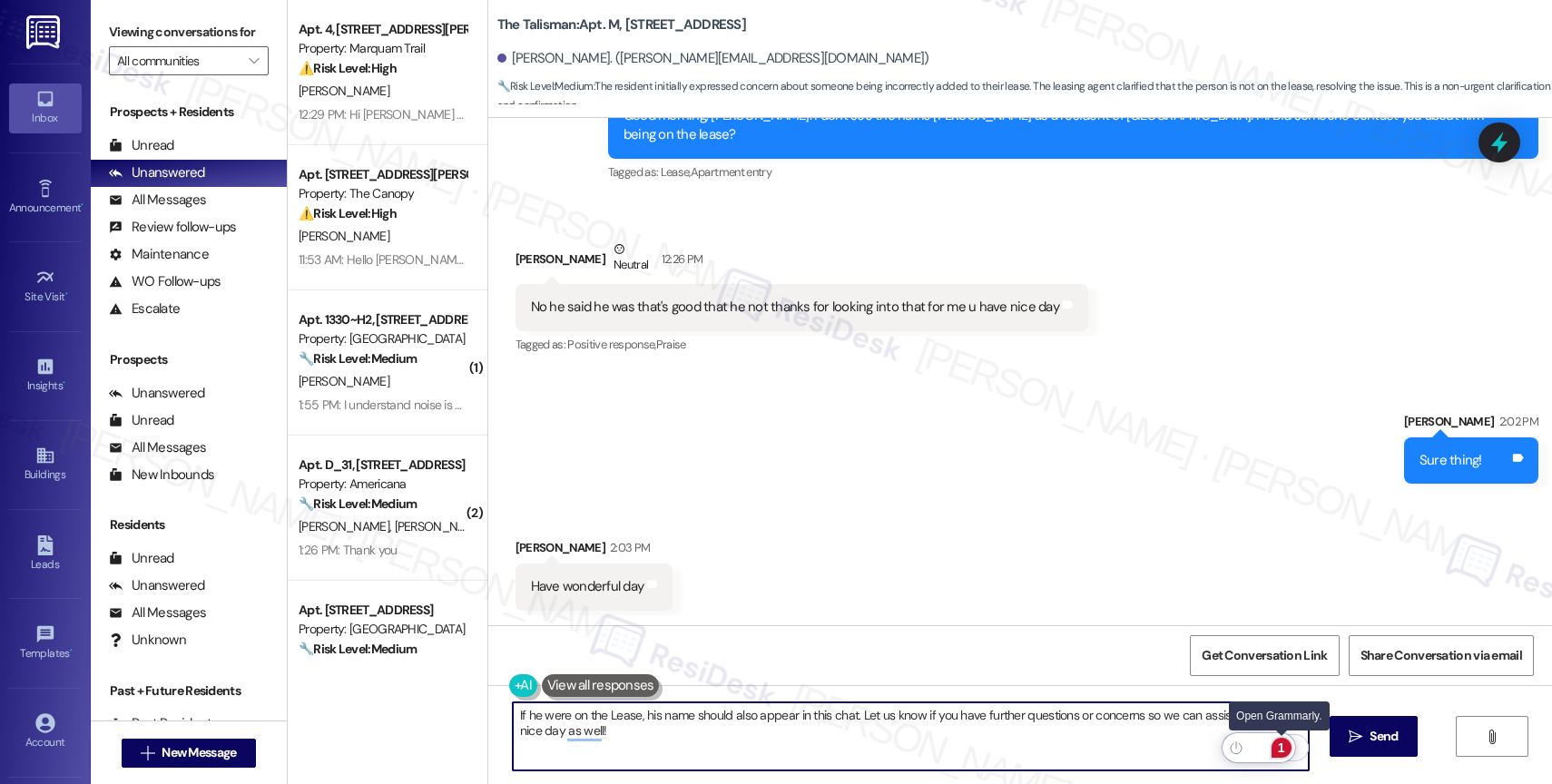
type textarea "If he were on the Lease, his name should also appear in this chat. Let us know …"
click at [1279, 744] on div "1" at bounding box center [1282, 747] width 20 height 20
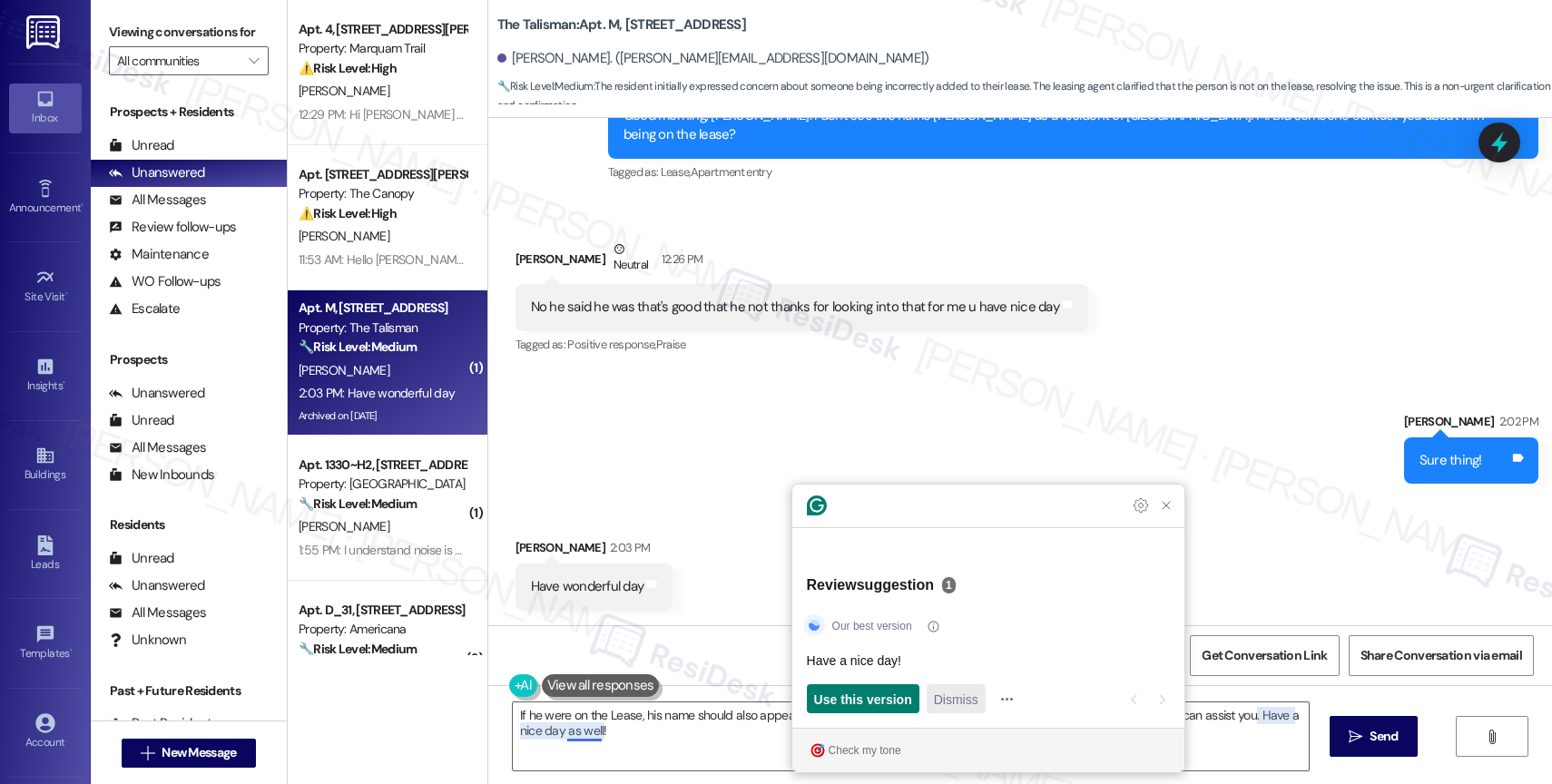
click at [957, 694] on span "Dismiss" at bounding box center [956, 699] width 44 height 19
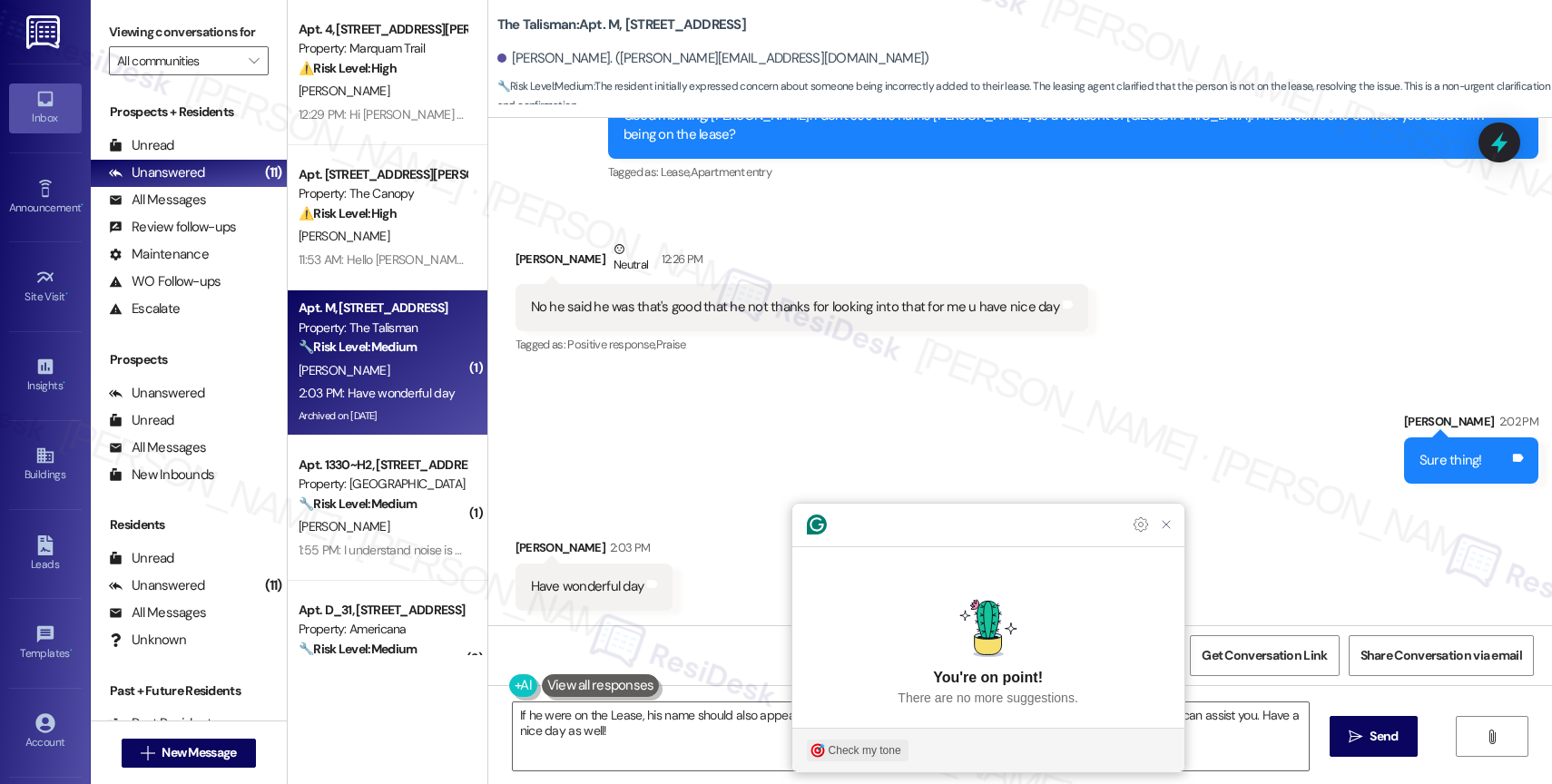
click at [837, 758] on div "Check my tone" at bounding box center [864, 750] width 72 height 16
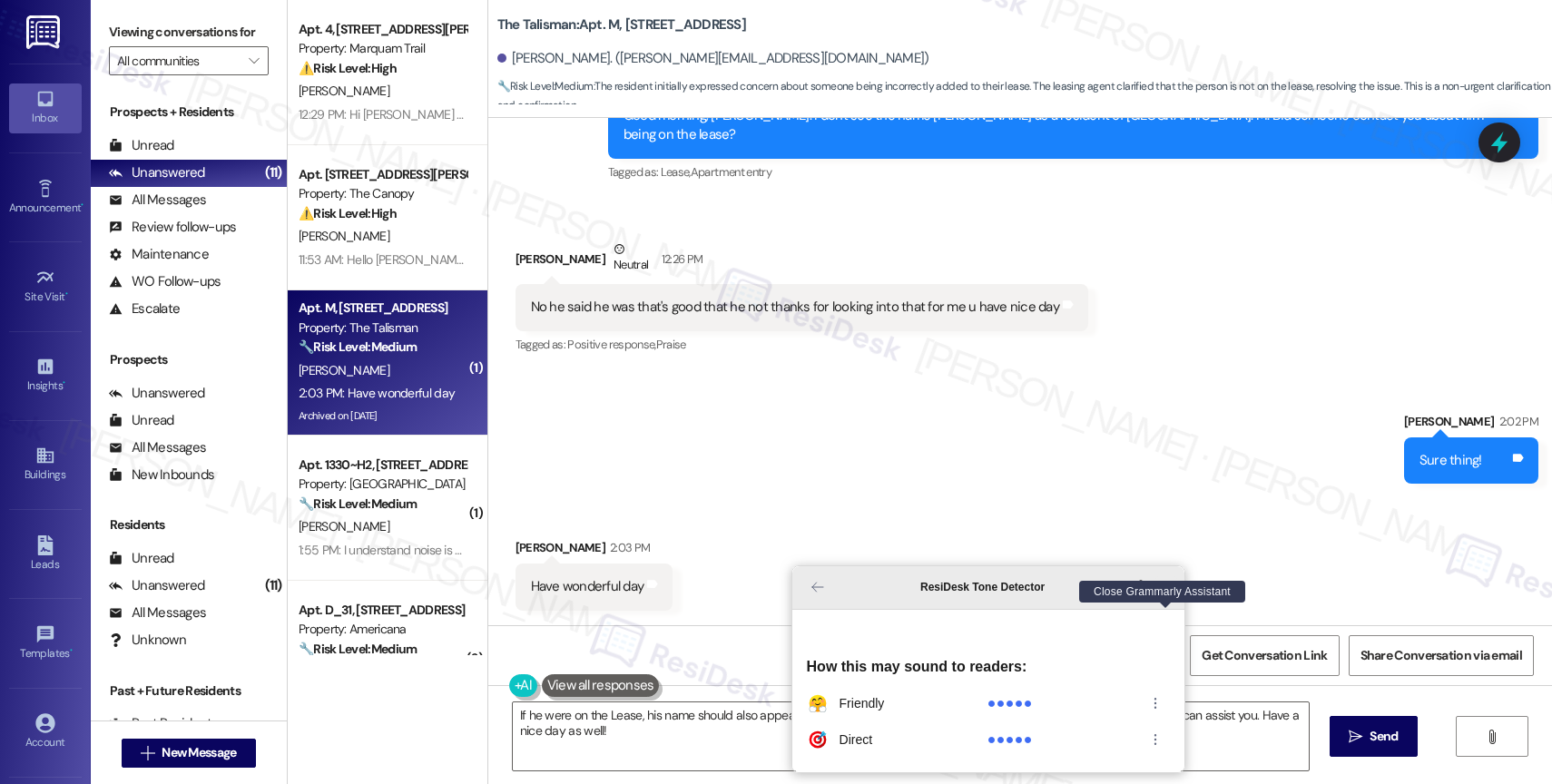
click at [1172, 595] on icon "Close Grammarly Assistant" at bounding box center [1166, 587] width 14 height 14
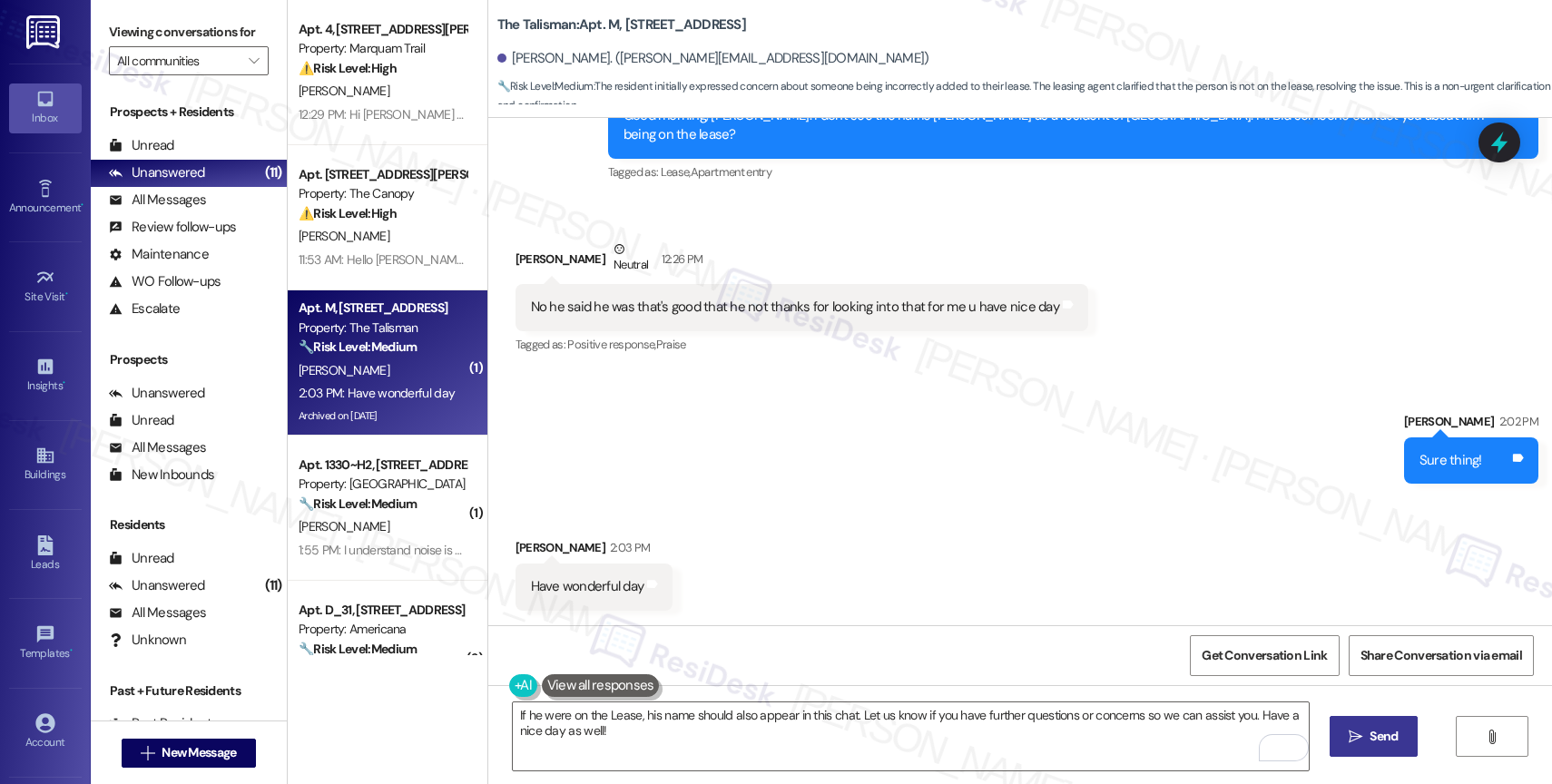
click at [1379, 736] on span "Send" at bounding box center [1383, 737] width 28 height 19
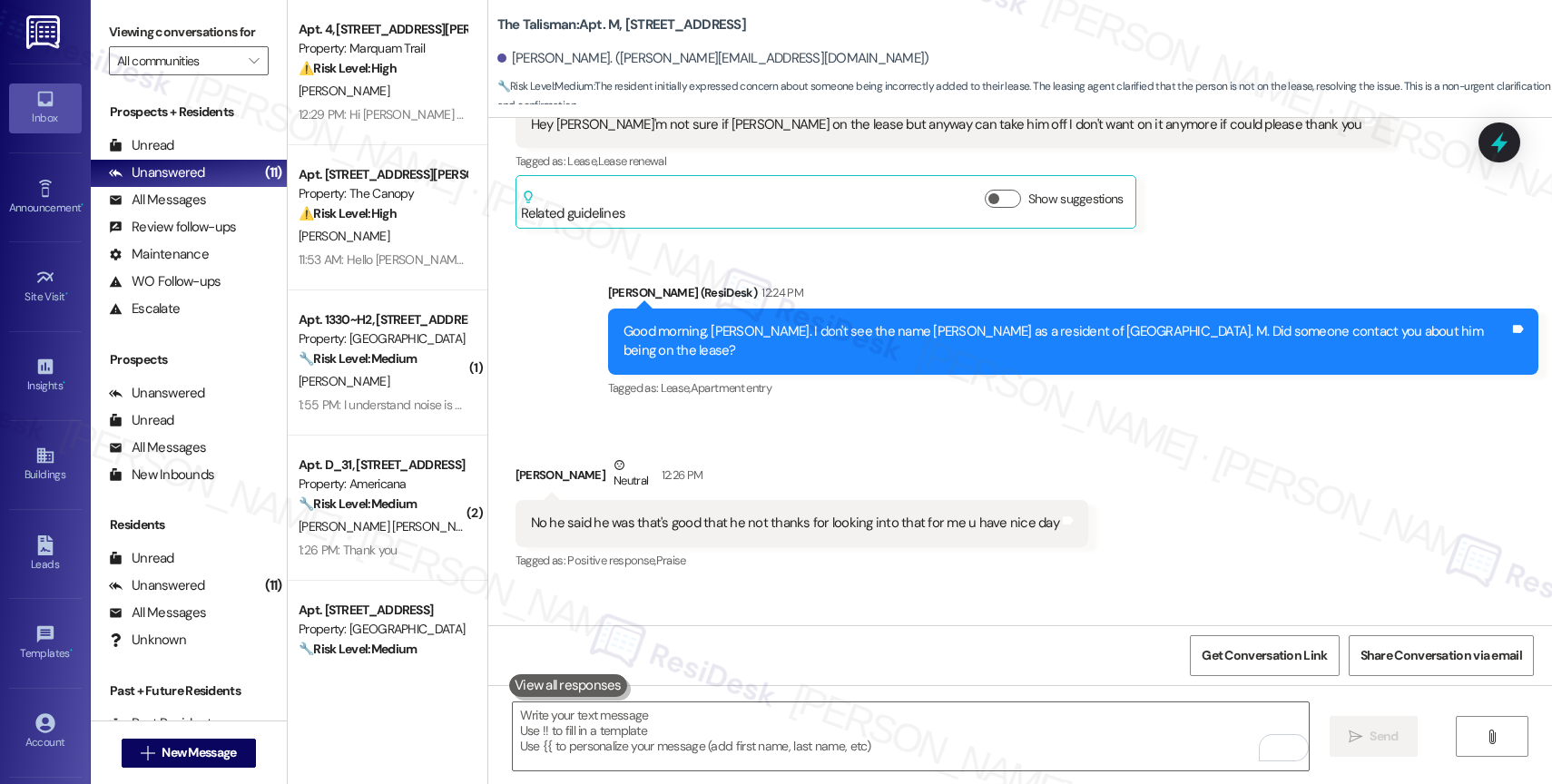
scroll to position [65820, 0]
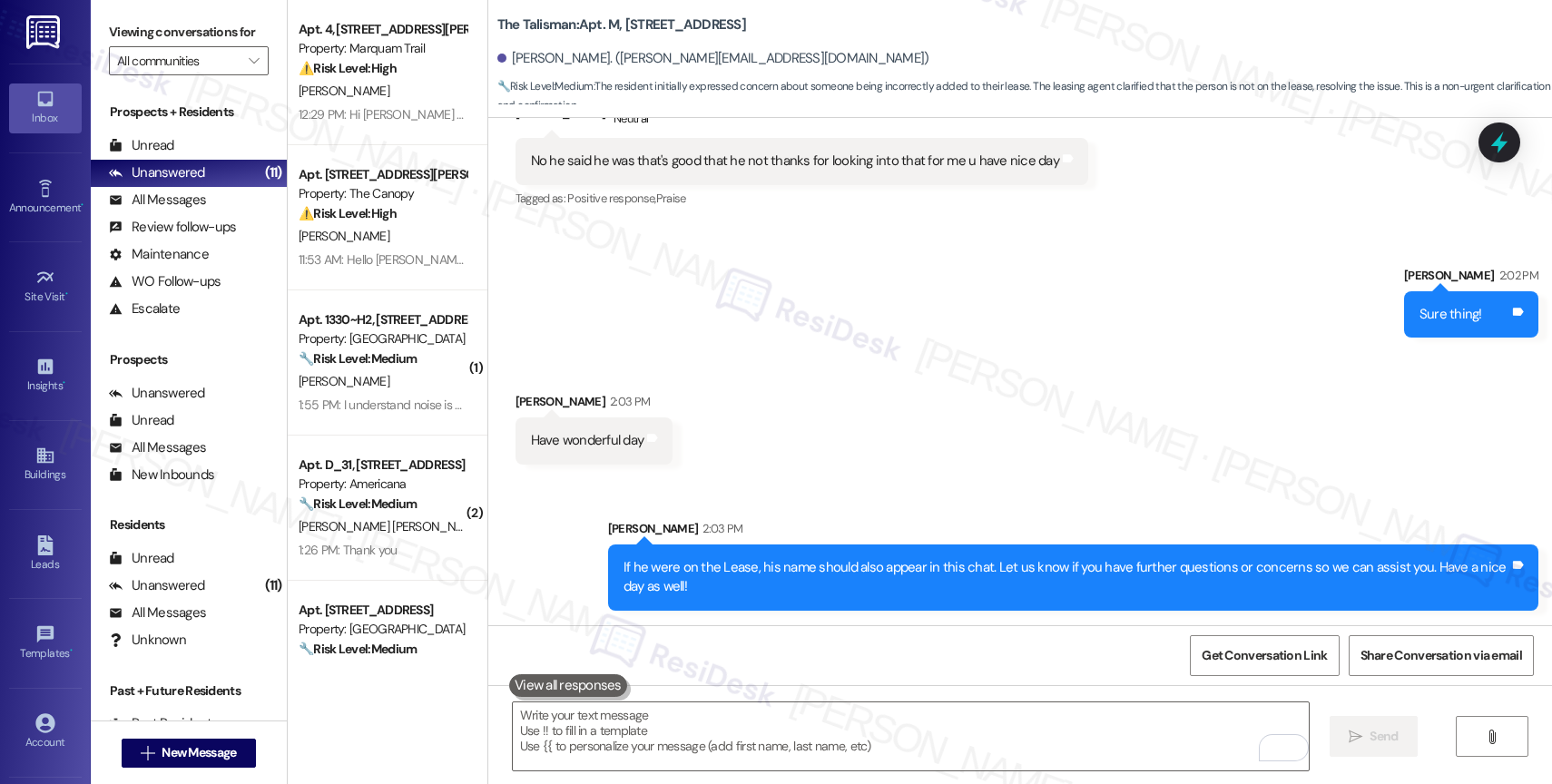
click at [706, 400] on div "Received via SMS Christie Grant 2:03 PM Have wonderful day Tags and notes" at bounding box center [1020, 414] width 1063 height 126
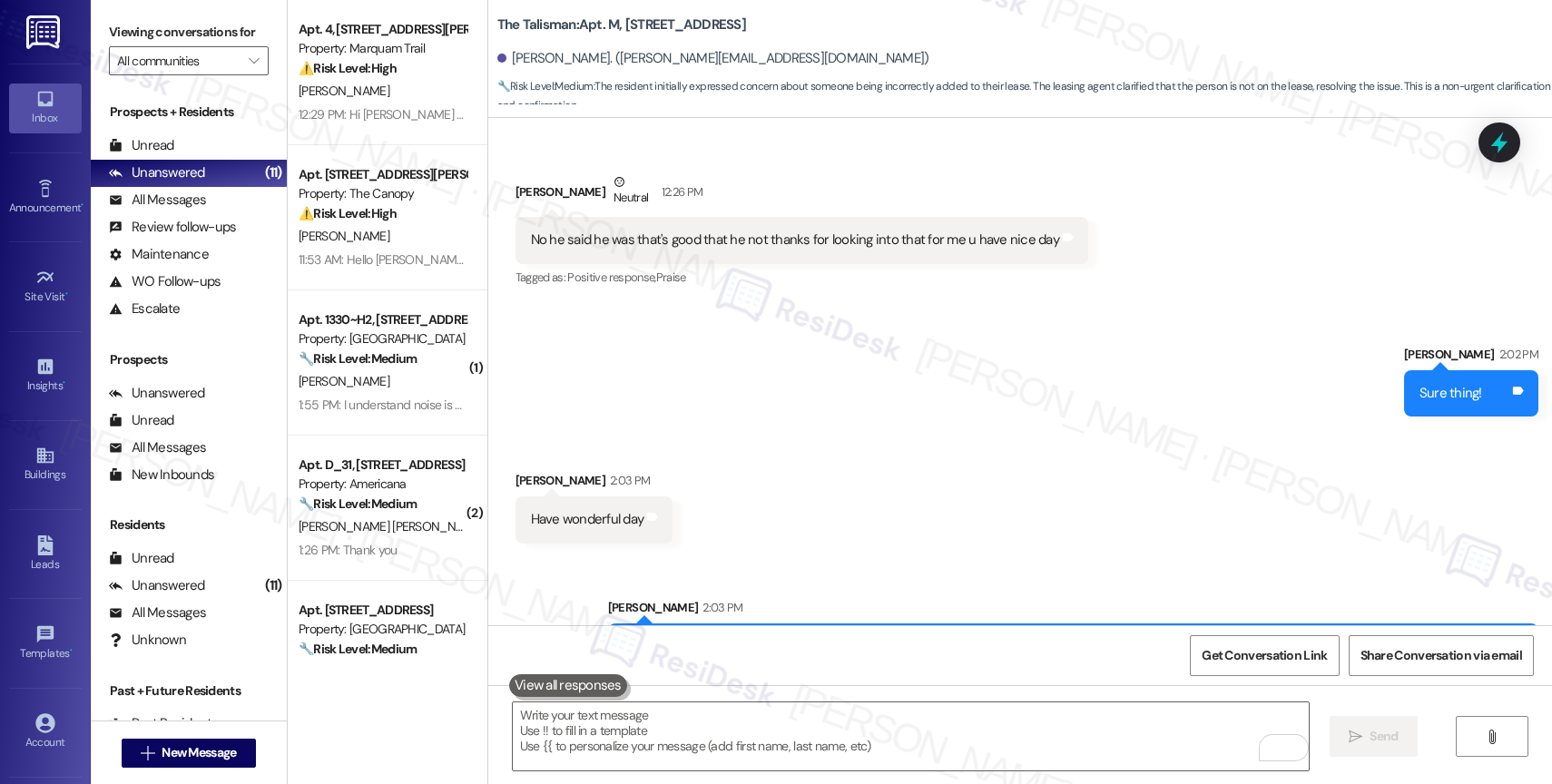
scroll to position [65611, 0]
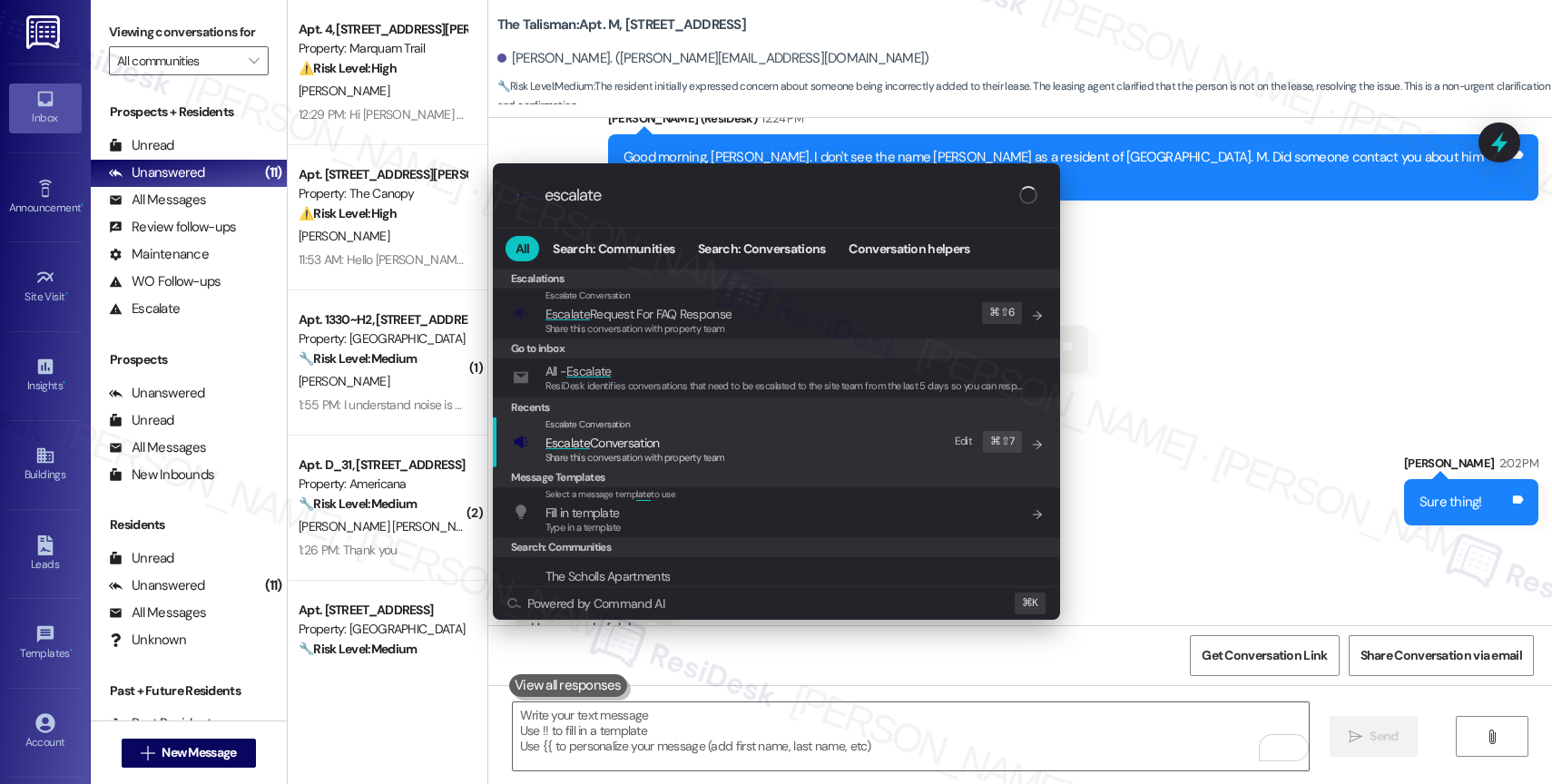
type input "escalate"
click at [612, 438] on span "Escalate Conversation" at bounding box center [603, 442] width 114 height 16
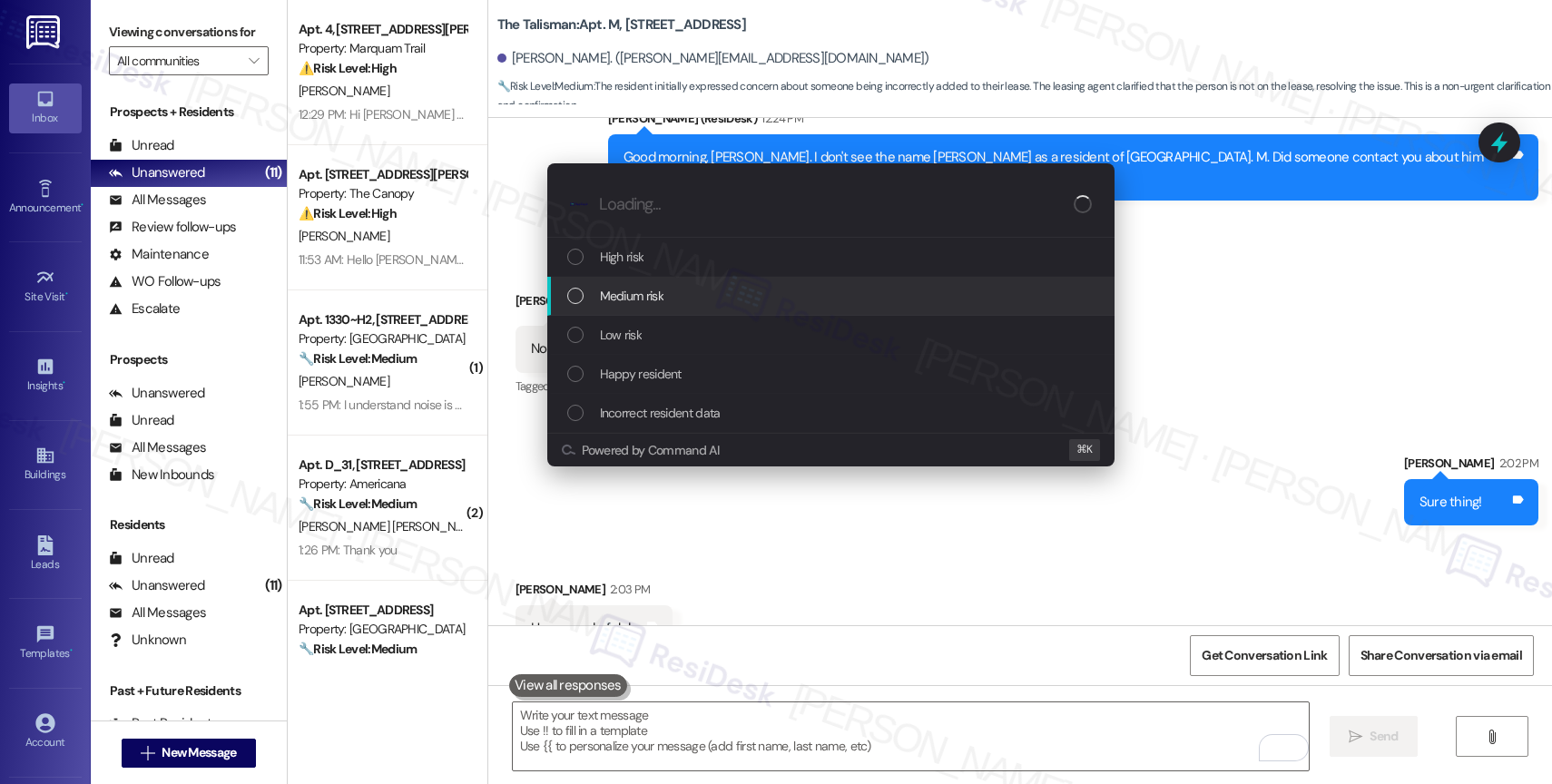
click at [644, 291] on span "Medium risk" at bounding box center [632, 295] width 64 height 20
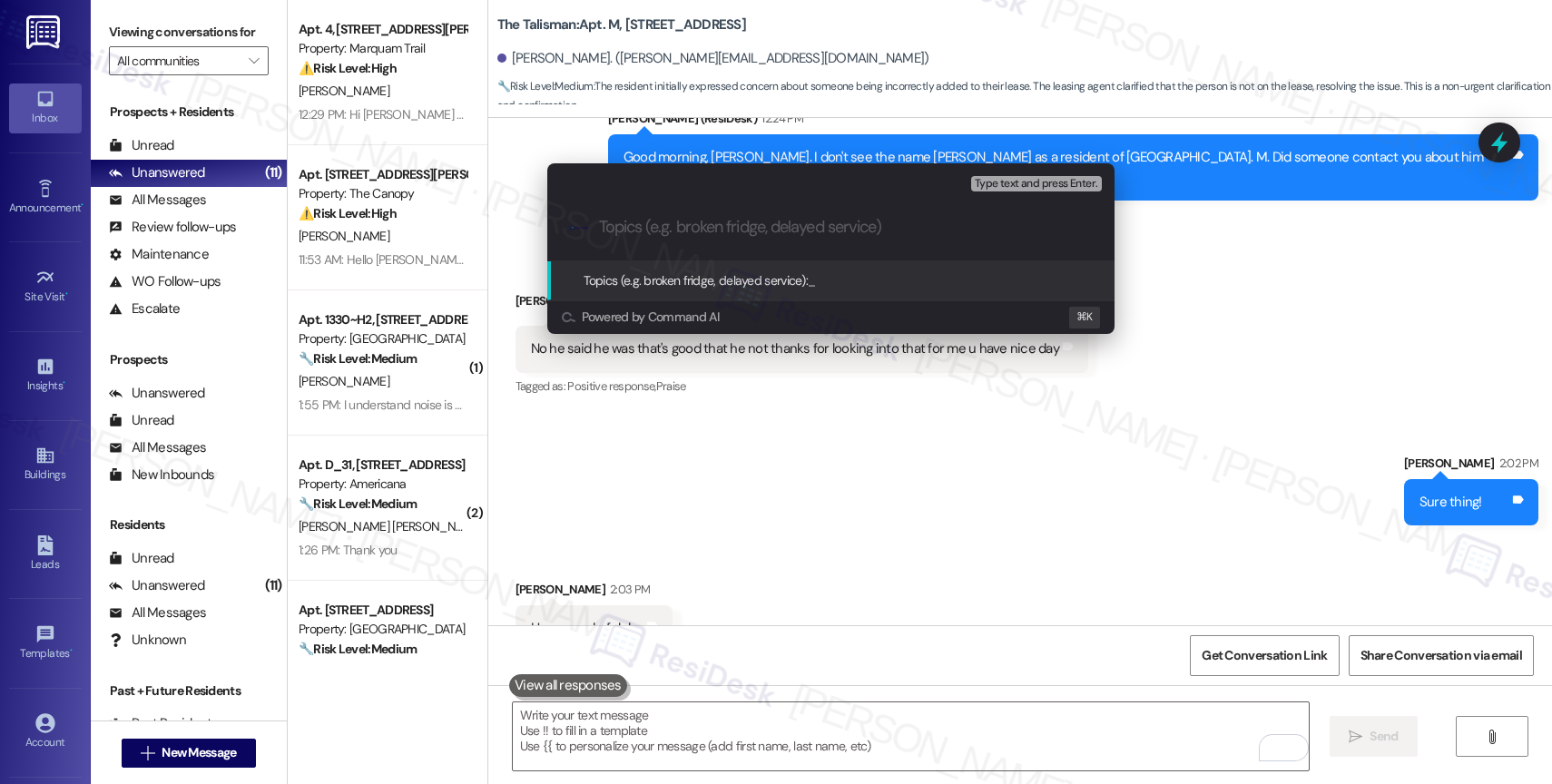
click at [626, 228] on input "Topics (e.g. broken fridge, delayed service)" at bounding box center [845, 228] width 493 height 19
drag, startPoint x: 702, startPoint y: 218, endPoint x: 824, endPoint y: 235, distance: 123.2
click at [824, 235] on input "Lease Inquiry - Confirming" at bounding box center [837, 228] width 478 height 19
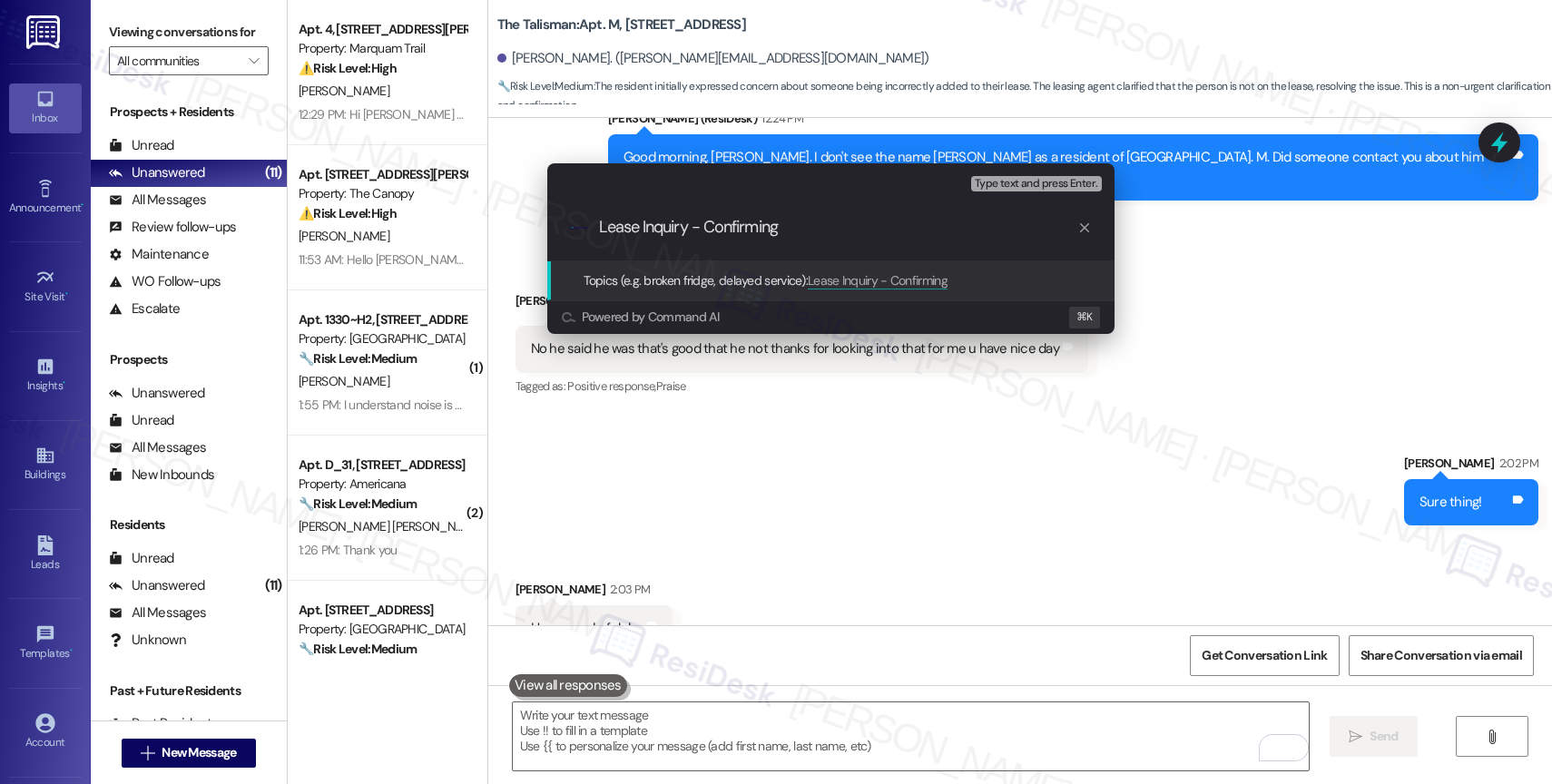
drag, startPoint x: 705, startPoint y: 225, endPoint x: 897, endPoint y: 253, distance: 194.0
click at [897, 253] on div ".cls-1{fill:#0a055f;}.cls-2{fill:#0cc4c4;} resideskLogoBlueOrange Lease Inquiry…" at bounding box center [831, 227] width 567 height 65
type input "Lease Inquiry - Please confirm Jeff Hall is not in the lease for Apt. M"
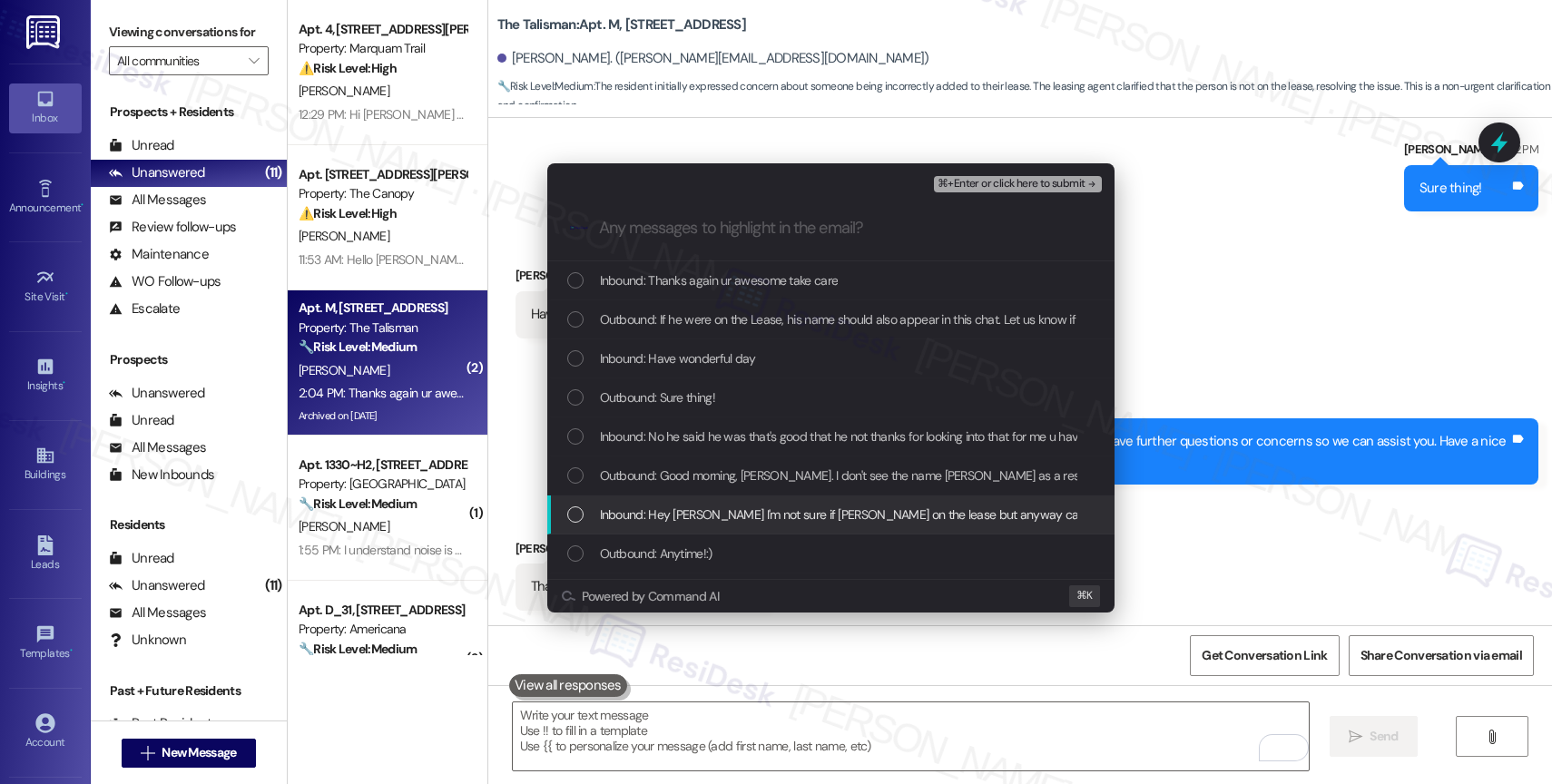
click at [693, 505] on span "Inbound: Hey Sarah I'm not sure if Jeff hall on the lease but anyway can take h…" at bounding box center [1010, 515] width 822 height 20
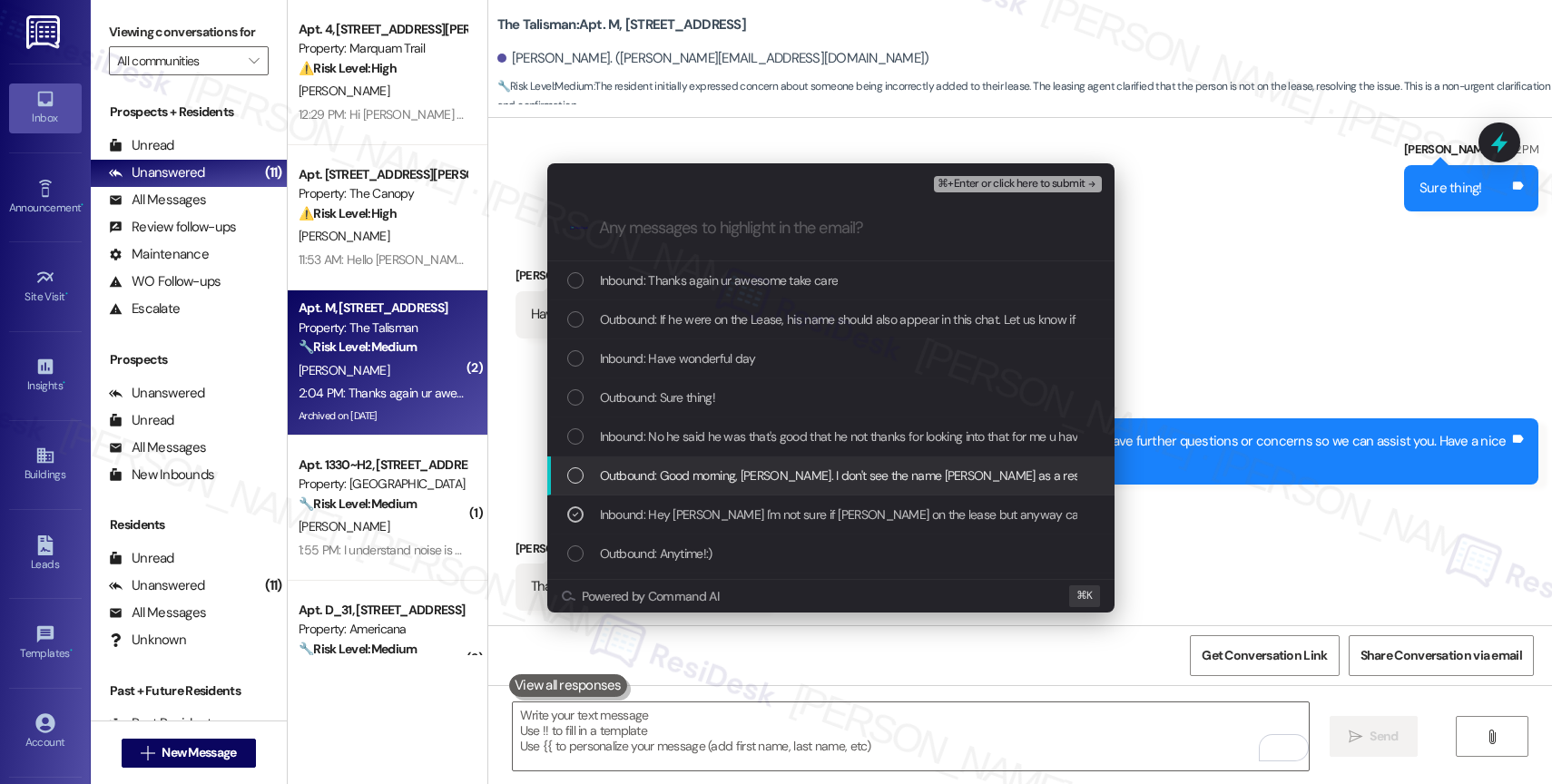
click at [687, 466] on span "Outbound: Good morning, Christie. I don't see the name Jeff Hall as a resident …" at bounding box center [1078, 475] width 957 height 20
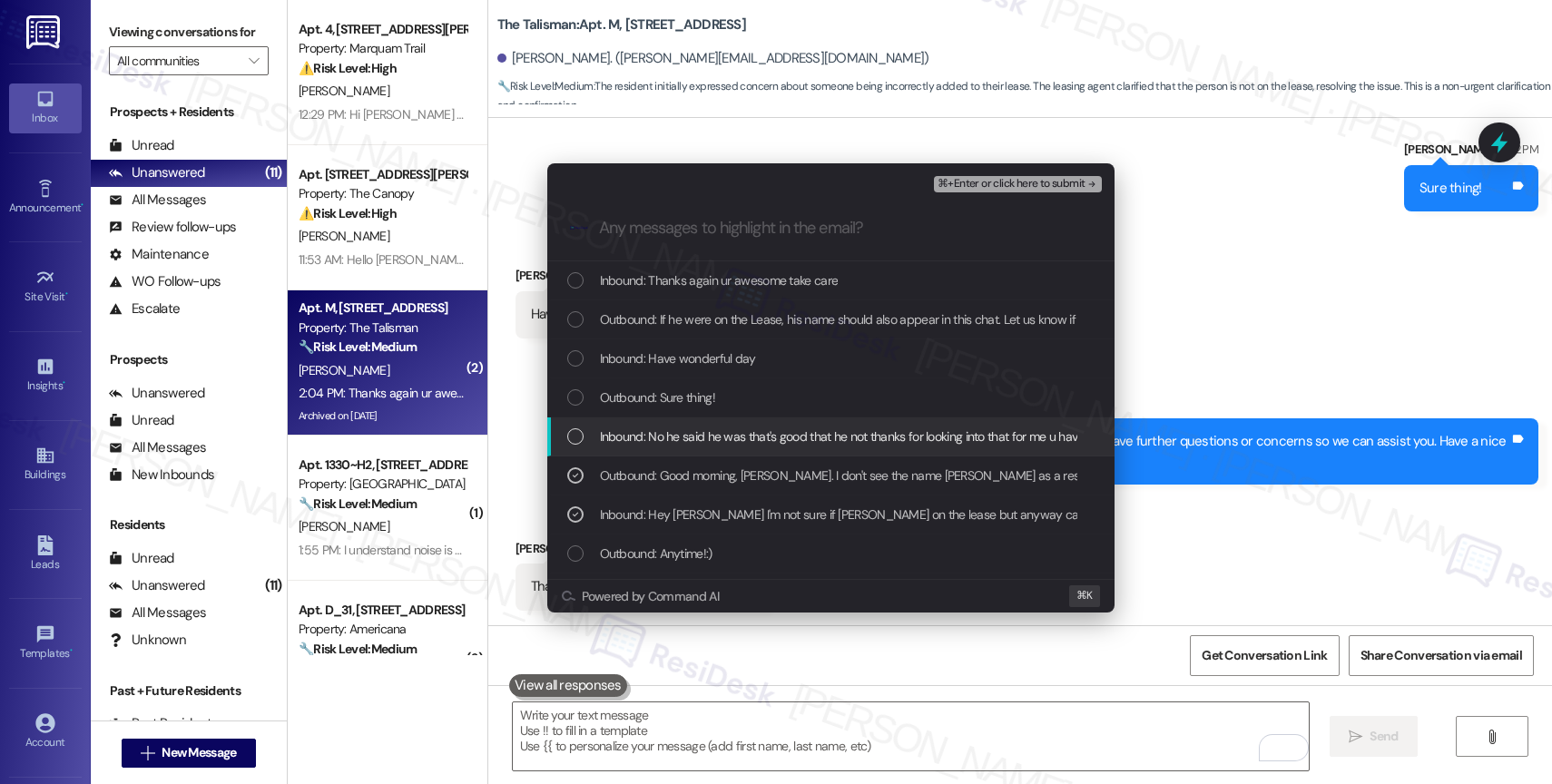
drag, startPoint x: 685, startPoint y: 434, endPoint x: 684, endPoint y: 403, distance: 31.0
click at [685, 434] on span "Inbound: No he said he was that's good that he not thanks for looking into that…" at bounding box center [866, 436] width 534 height 20
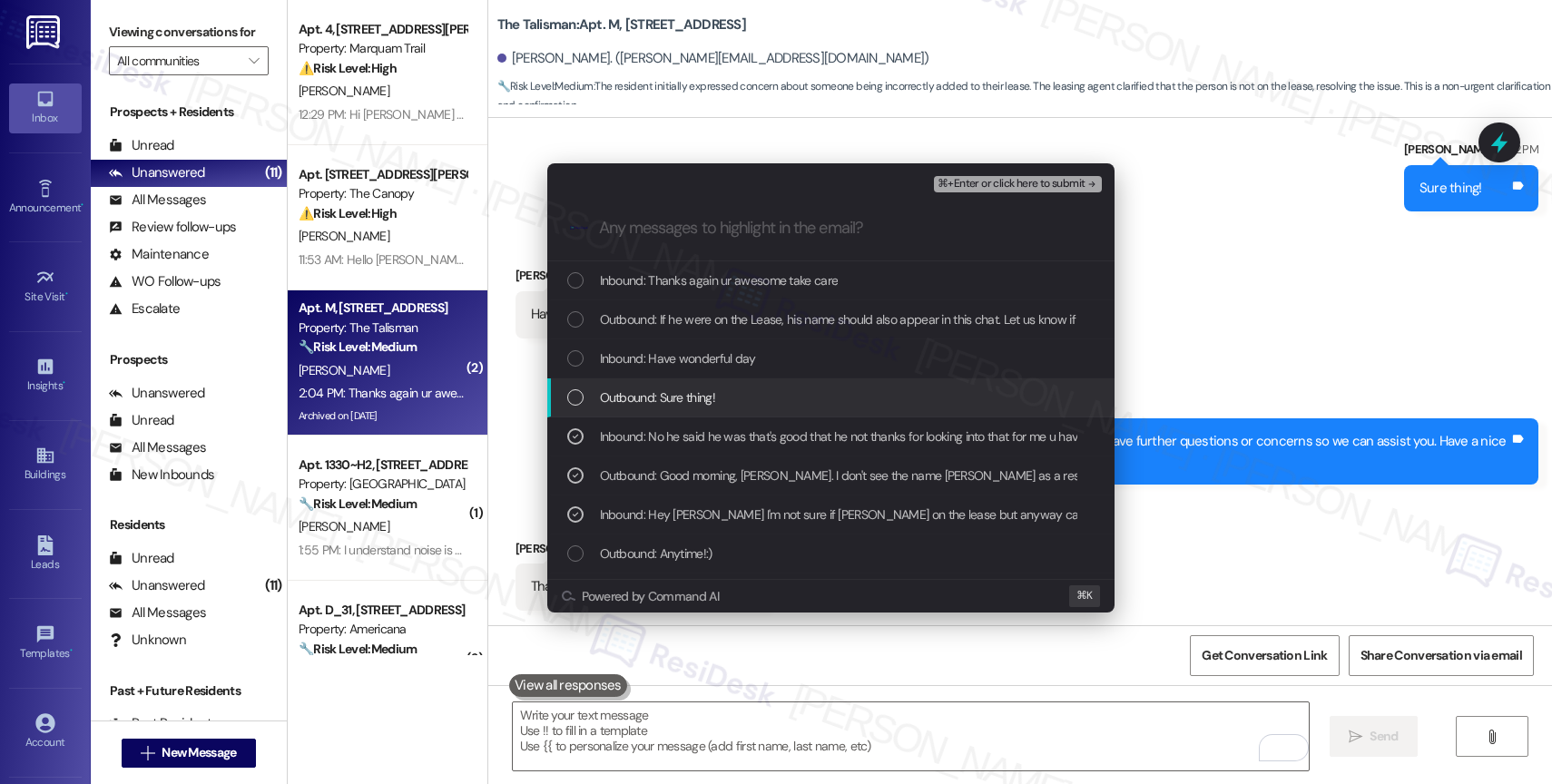
drag, startPoint x: 683, startPoint y: 399, endPoint x: 686, endPoint y: 384, distance: 15.3
click at [684, 394] on span "Outbound: Sure thing!" at bounding box center [657, 397] width 115 height 20
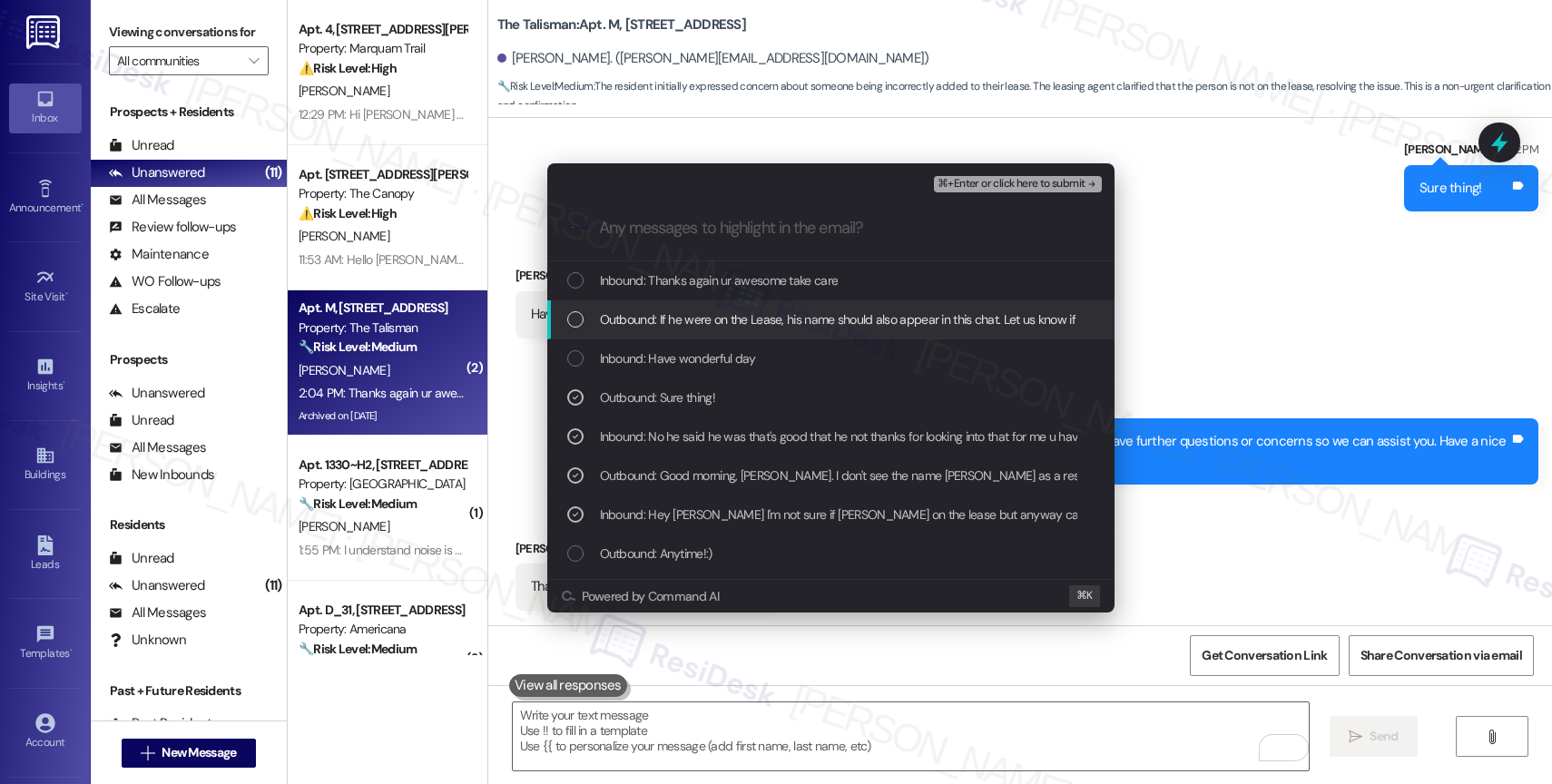
click at [707, 312] on span "Outbound: If he were on the Lease, his name should also appear in this chat. Le…" at bounding box center [1064, 319] width 929 height 20
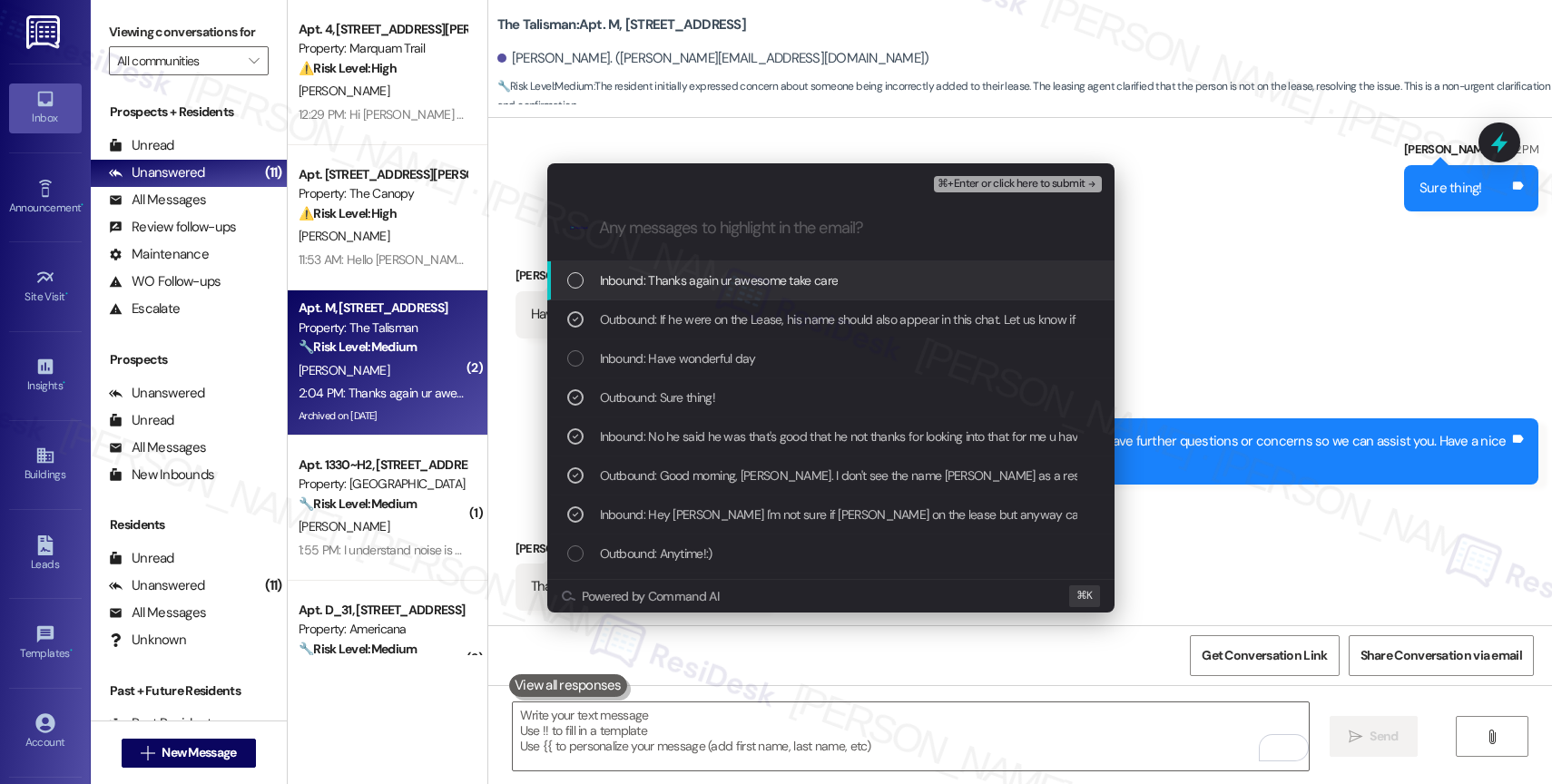
click at [727, 278] on span "Inbound: Thanks again ur awesome take care" at bounding box center [719, 280] width 239 height 20
click at [1068, 176] on button "⌘+Enter or click here to submit" at bounding box center [1017, 183] width 167 height 16
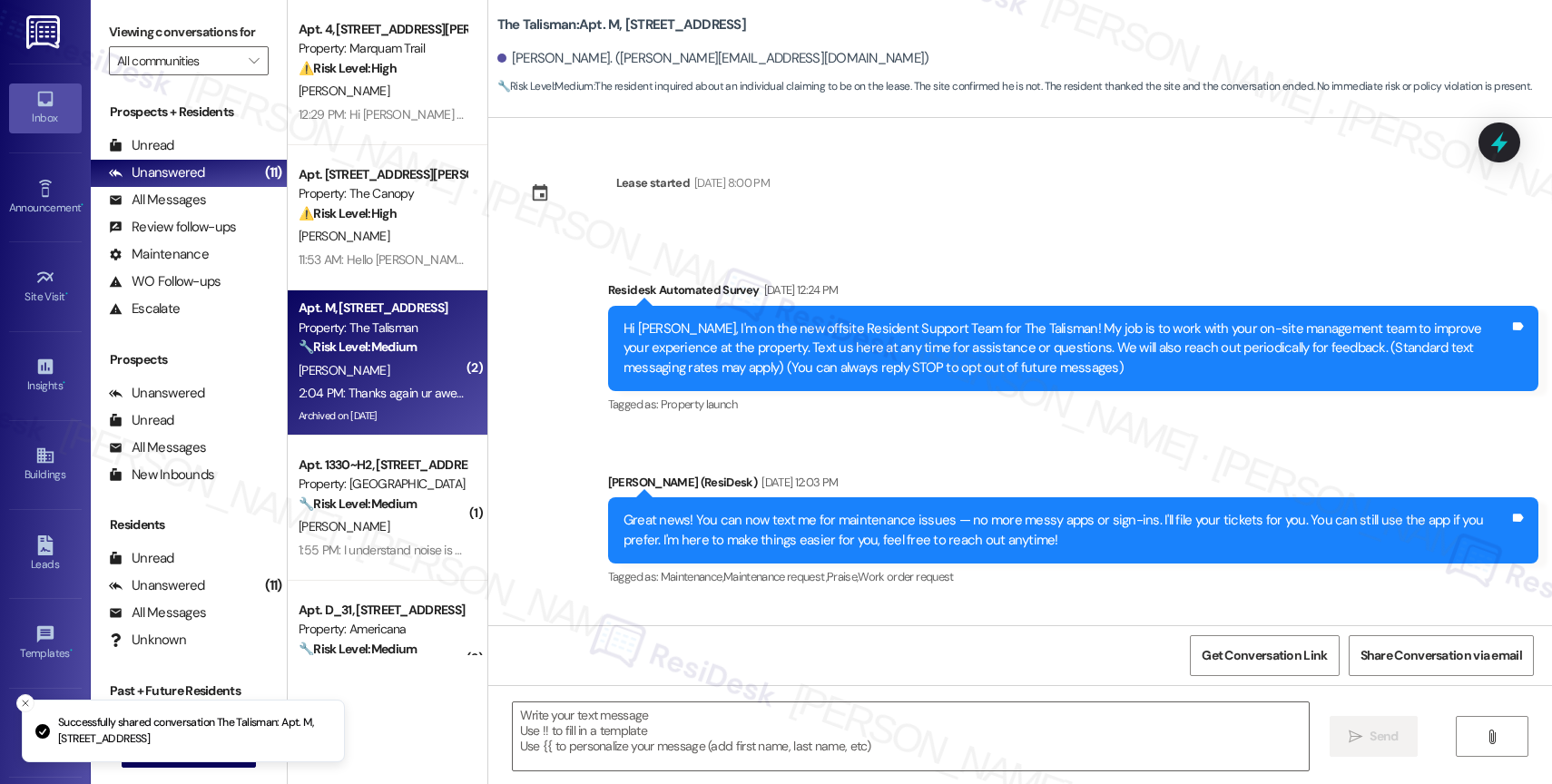
scroll to position [66057, 0]
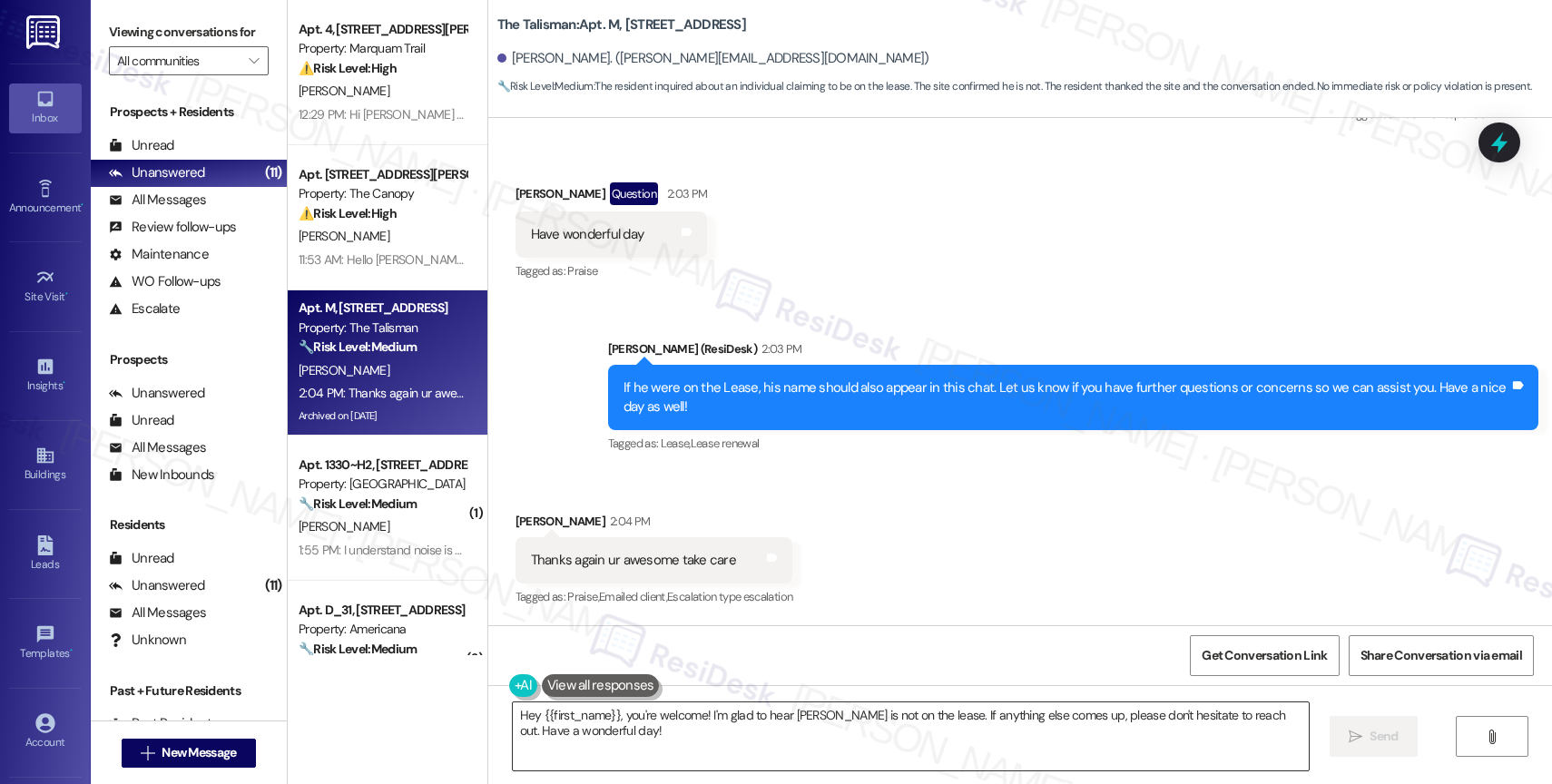
click at [603, 716] on textarea "Hey {{first_name}}, you're welcome! I'm glad to hear Jeff is not on the lease. …" at bounding box center [911, 736] width 796 height 68
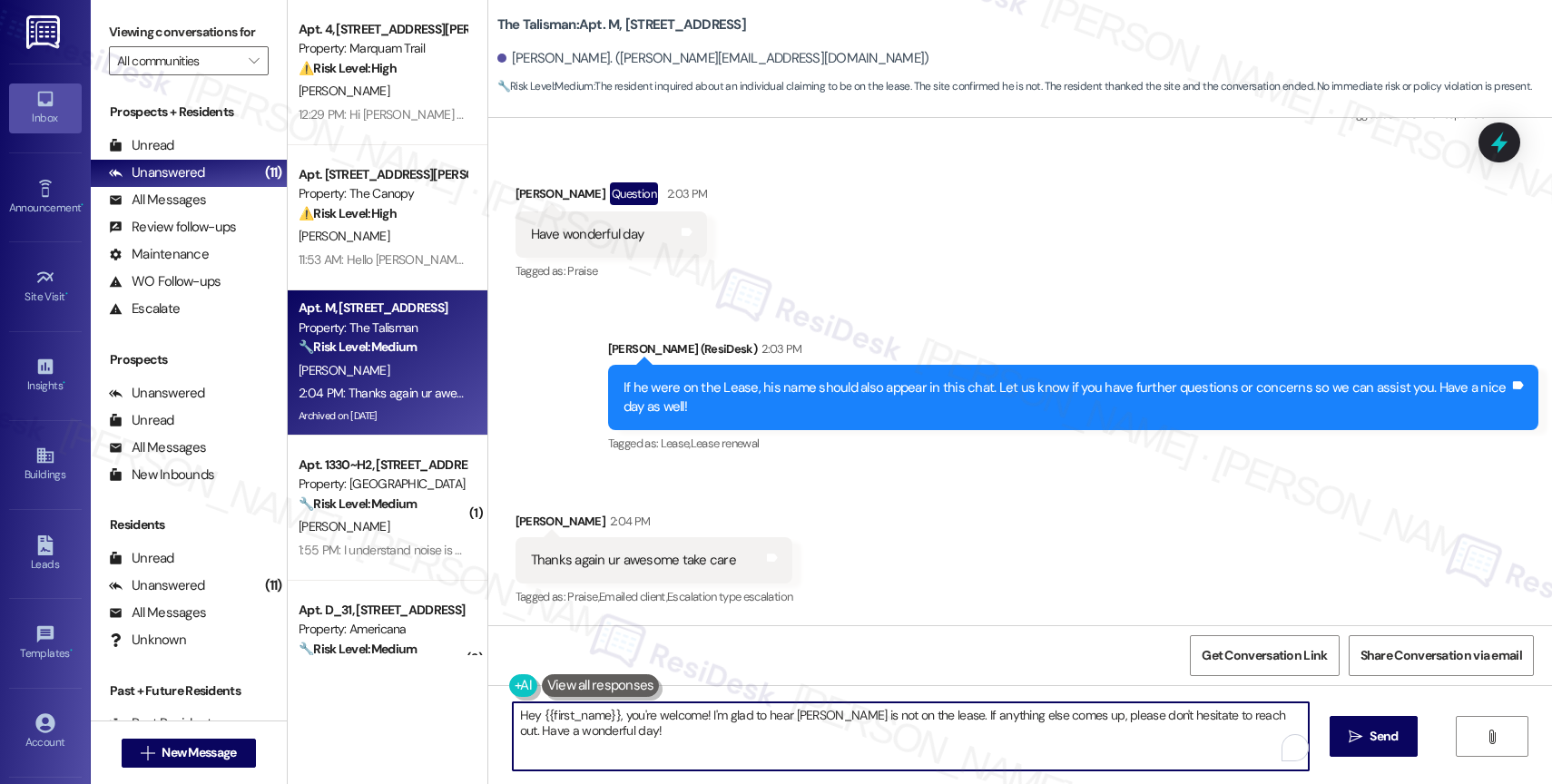
click at [603, 716] on textarea "Hey {{first_name}}, you're welcome! I'm glad to hear Jeff is not on the lease. …" at bounding box center [911, 736] width 796 height 68
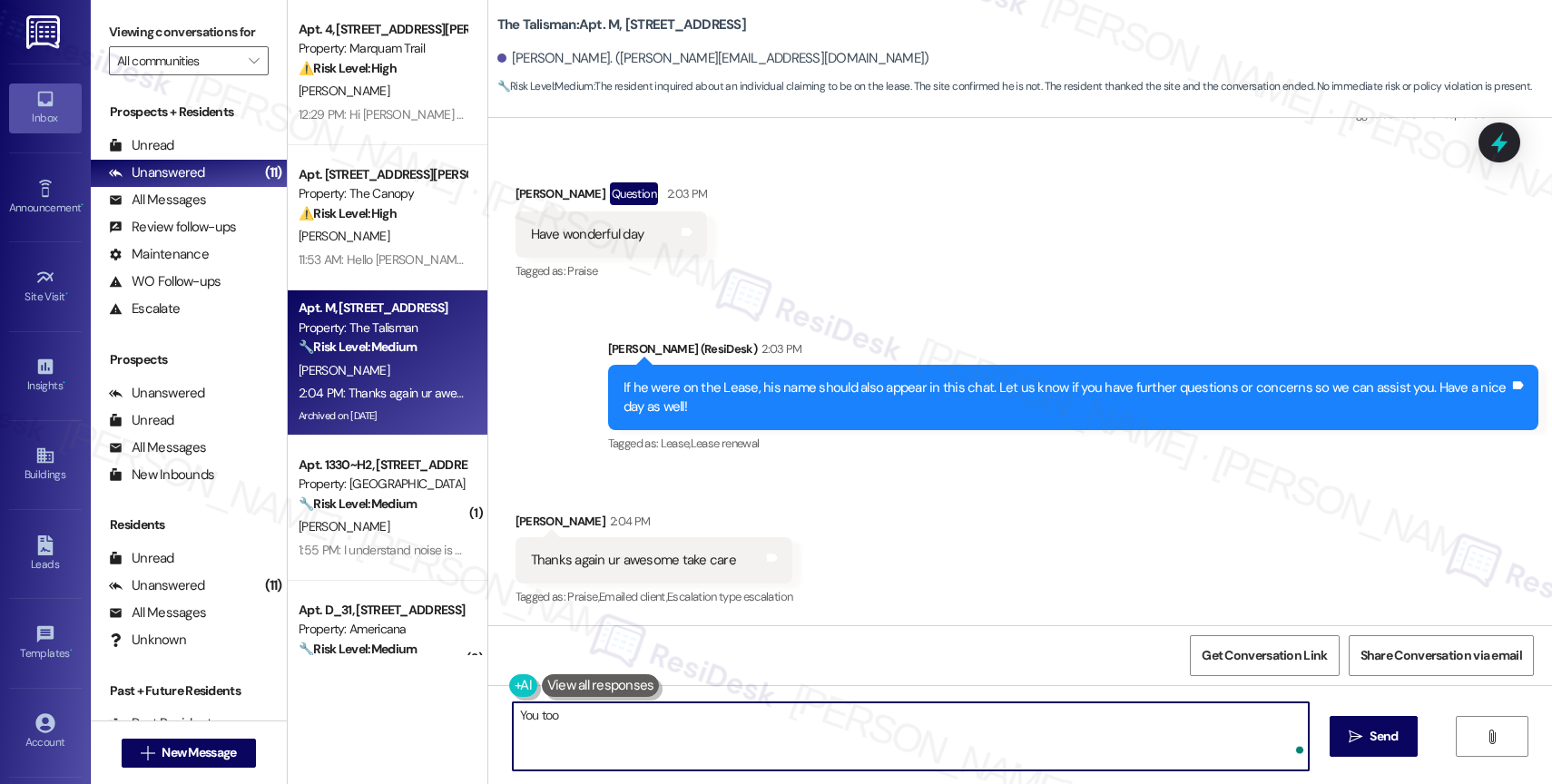
type textarea "You too!"
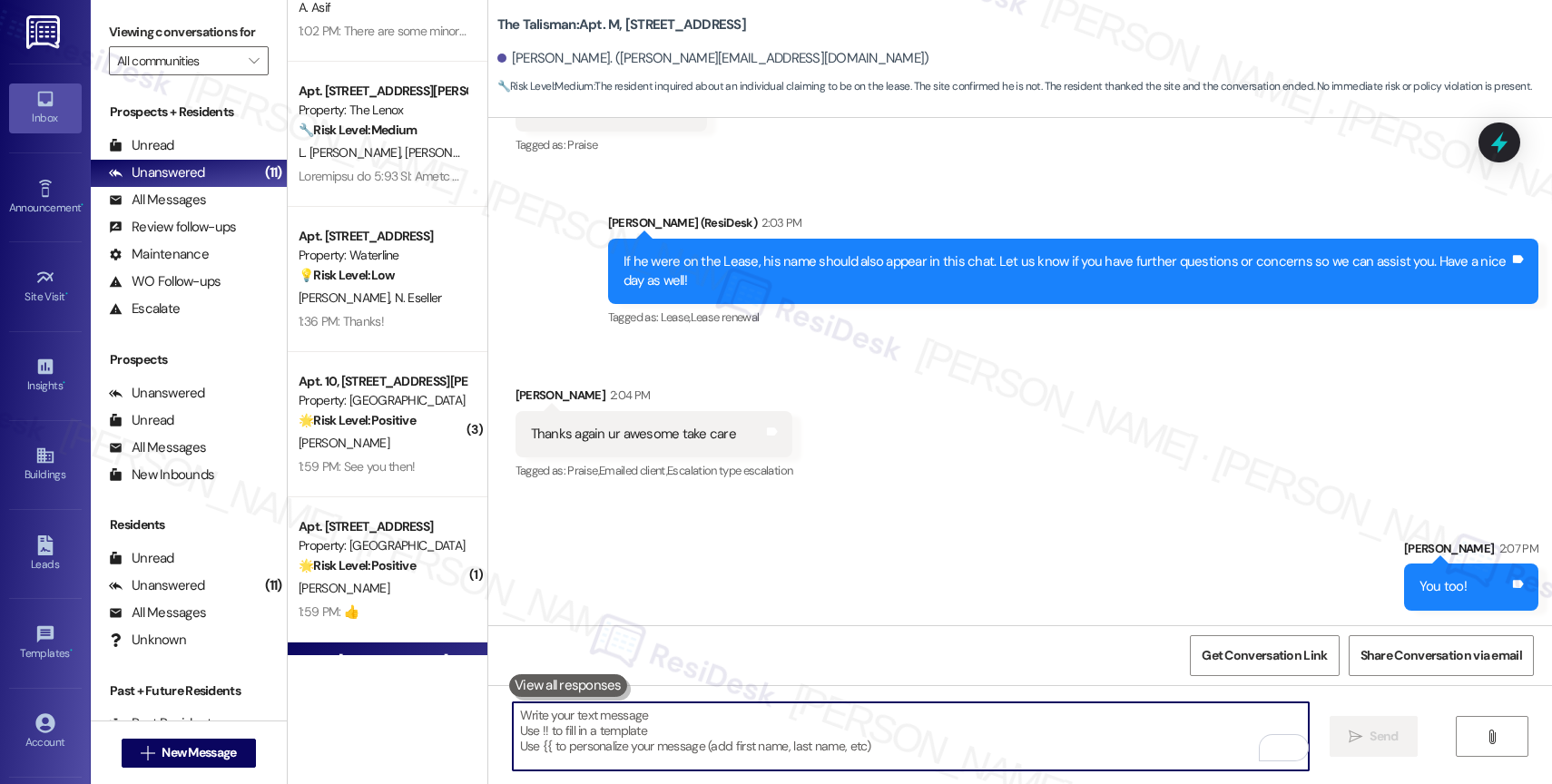
scroll to position [797, 0]
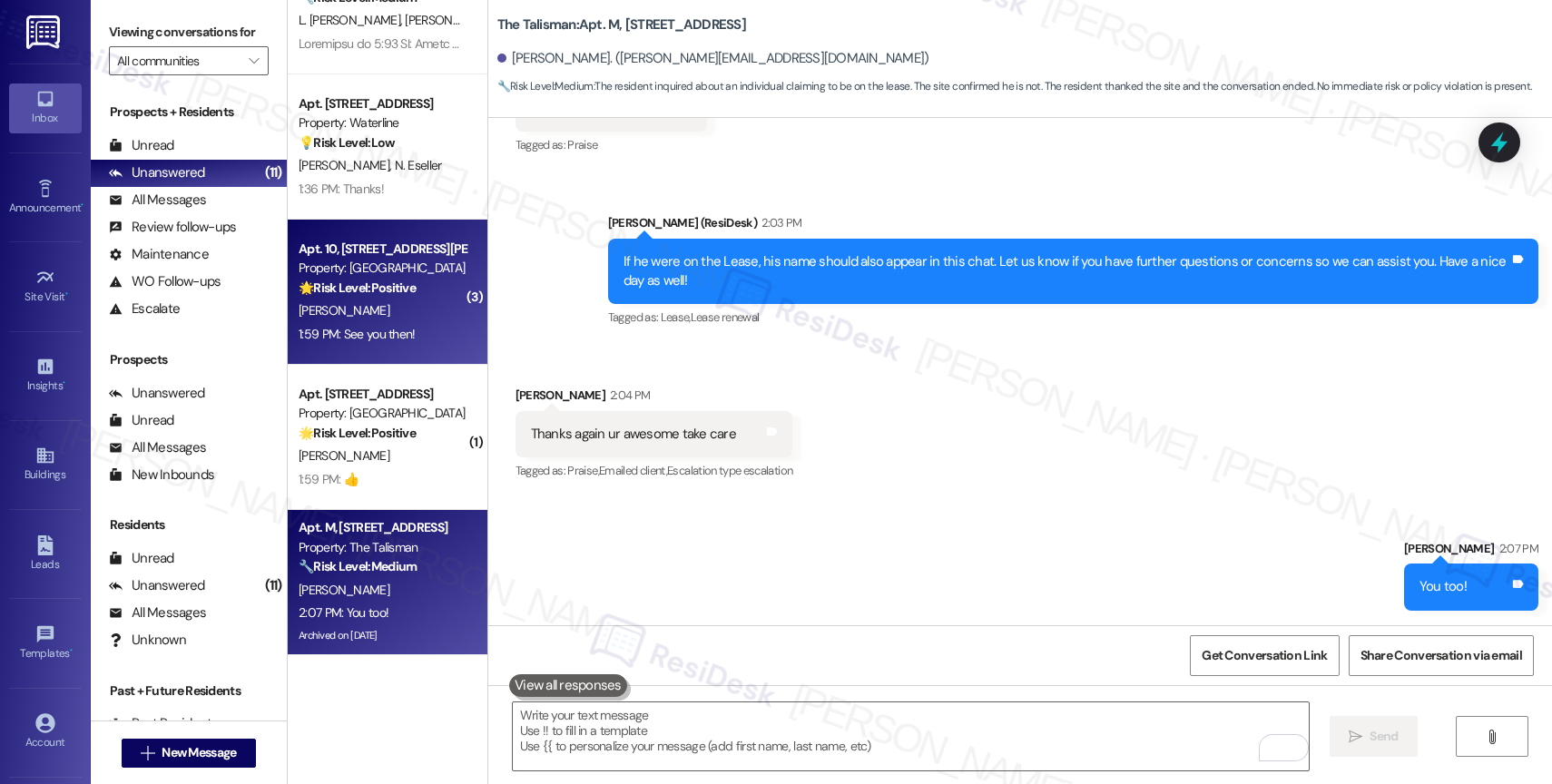
click at [373, 309] on div "[PERSON_NAME]" at bounding box center [382, 310] width 172 height 22
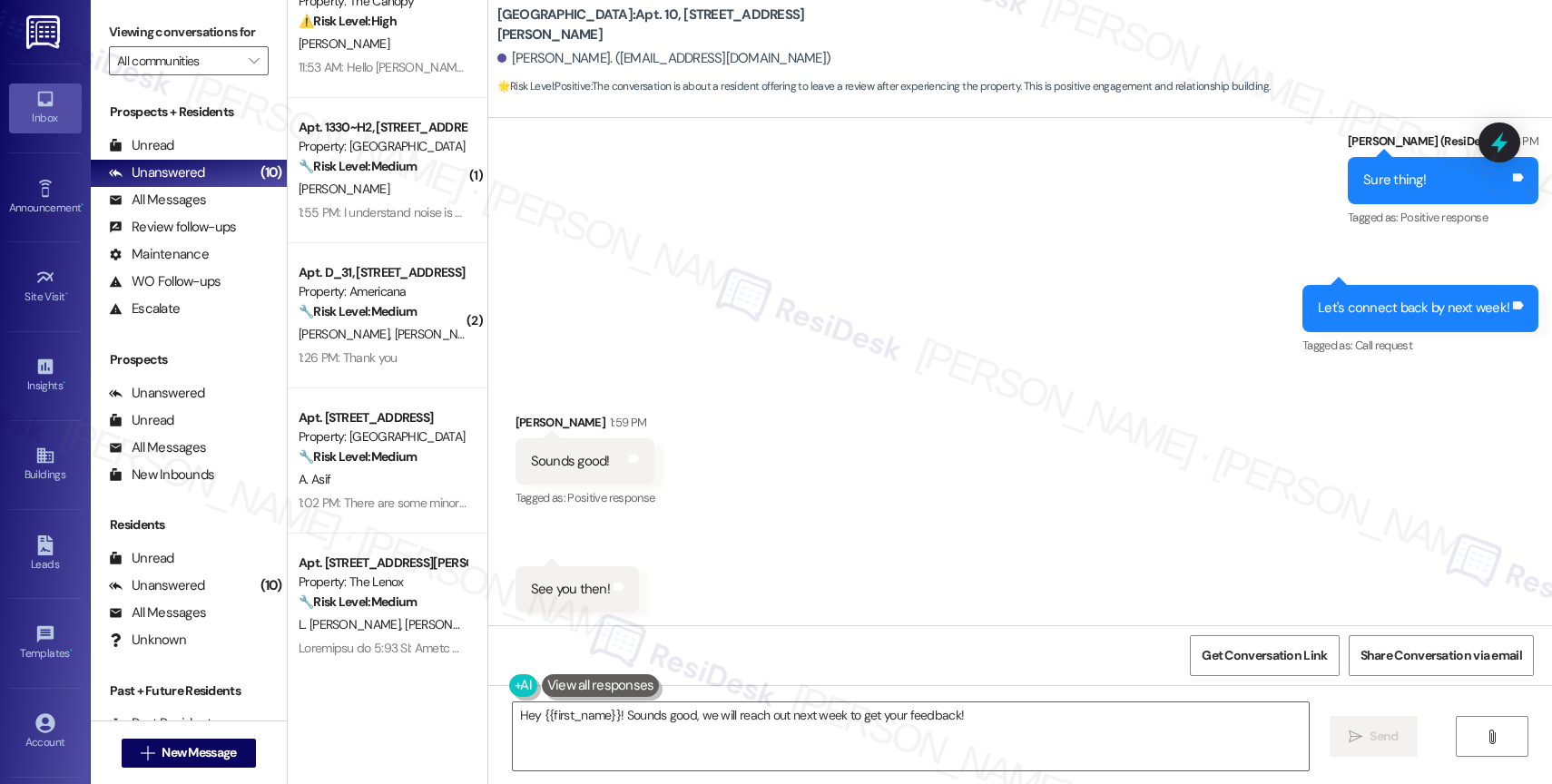
scroll to position [1244, 0]
